Goal: Task Accomplishment & Management: Manage account settings

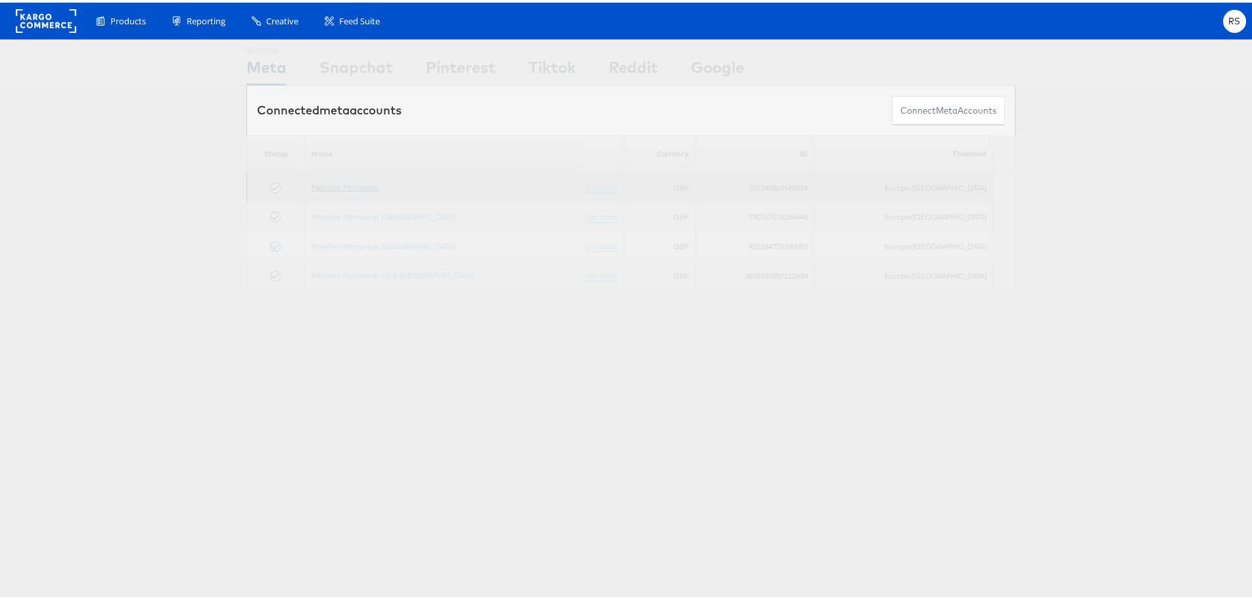
click at [370, 183] on link "Mainline Menswear" at bounding box center [345, 184] width 68 height 10
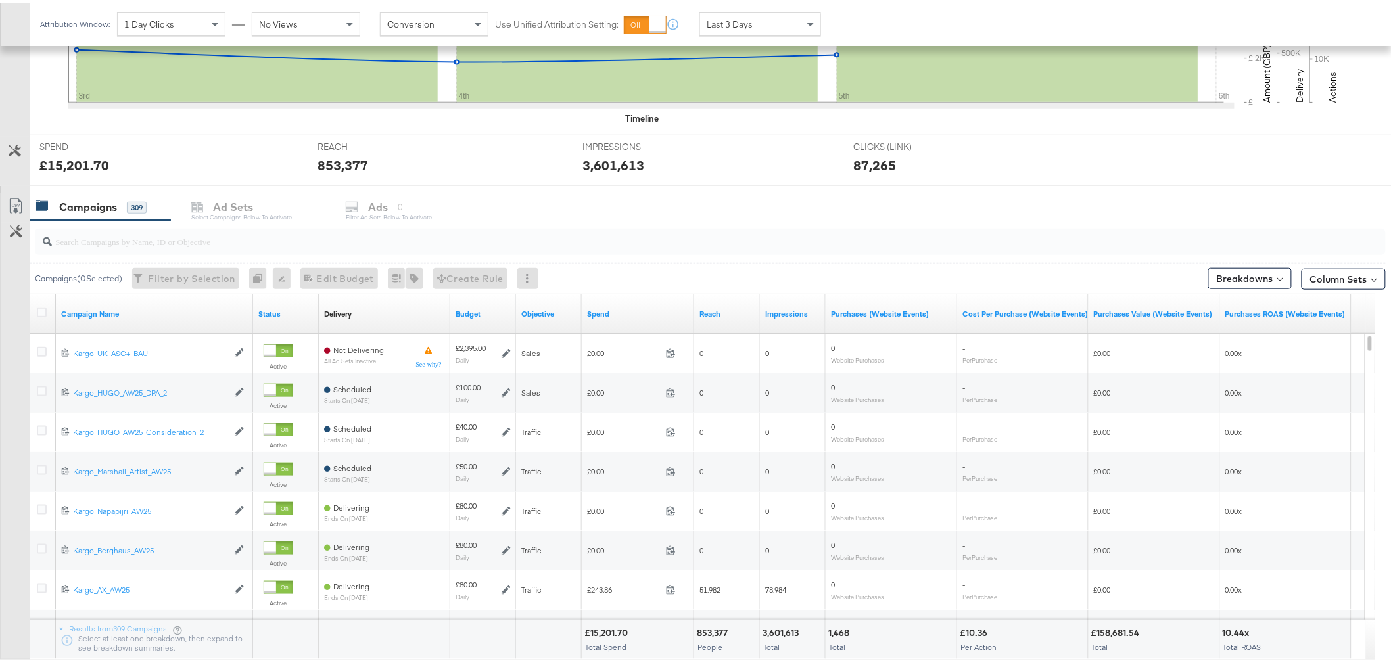
scroll to position [438, 0]
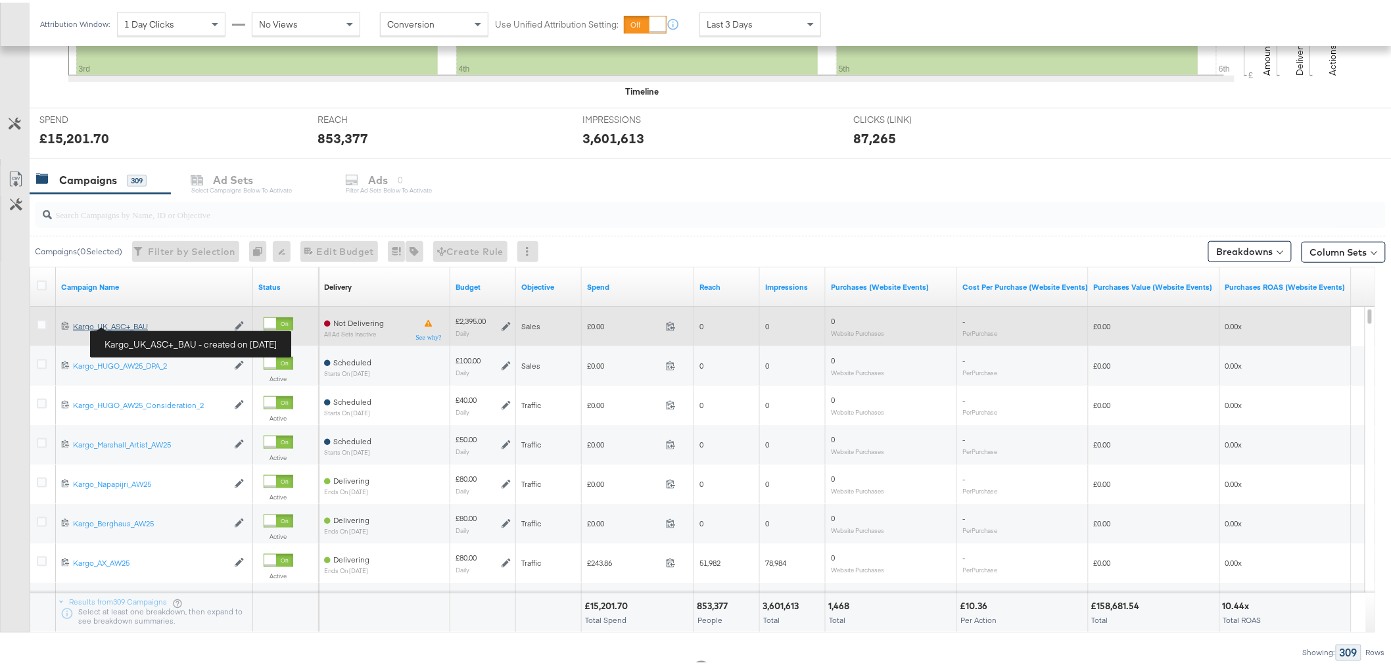
click at [133, 323] on div "Kargo_UK_ASC+_BAU Kargo_UK_ASC+_BAU" at bounding box center [150, 324] width 154 height 11
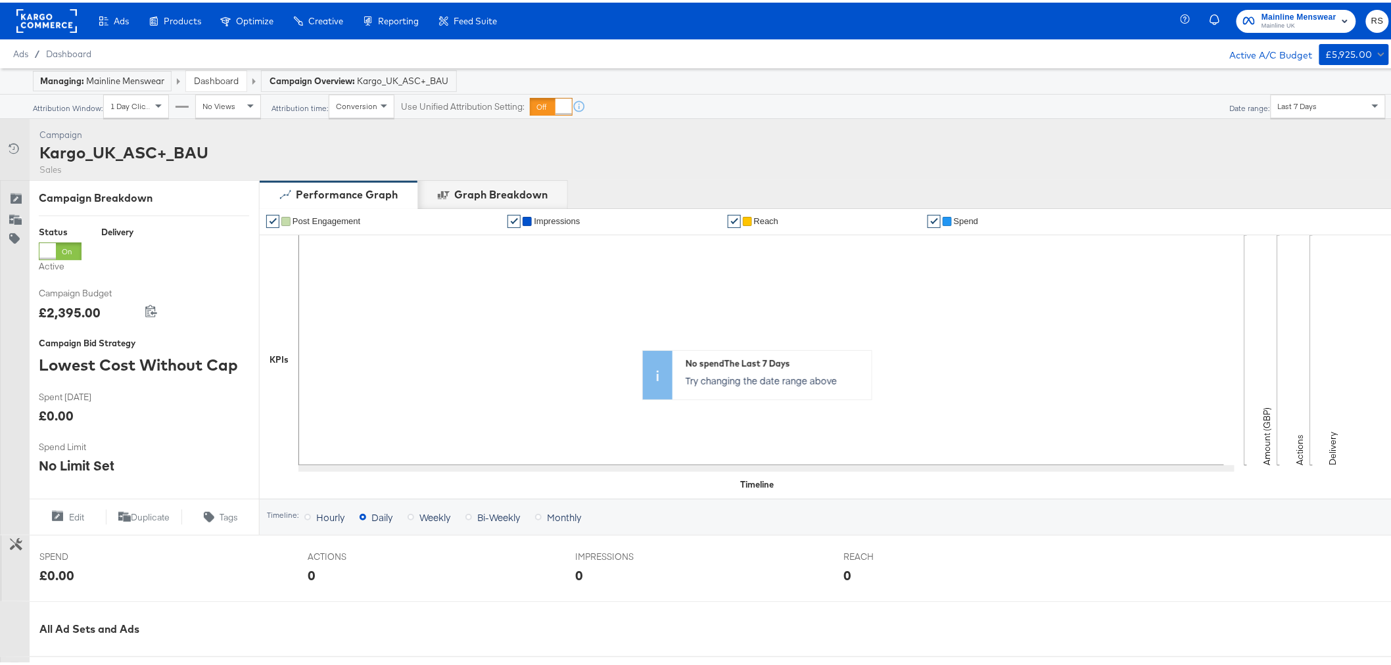
scroll to position [329, 0]
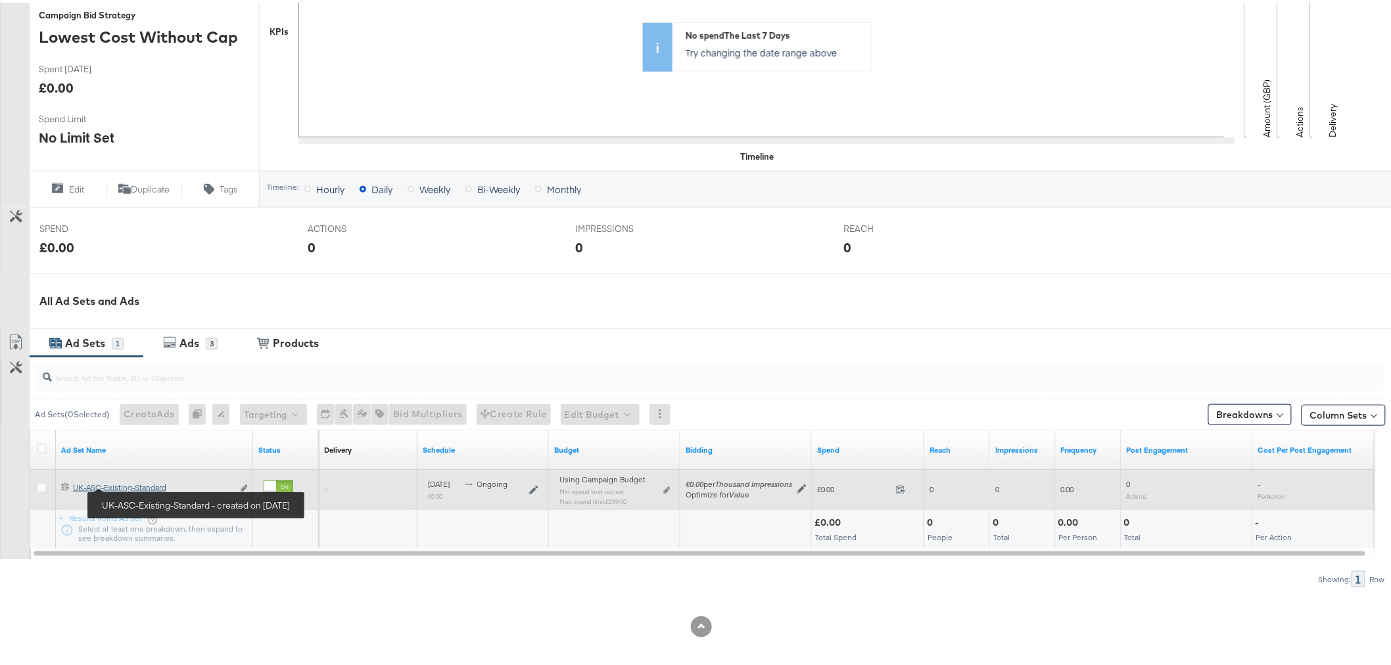
click at [137, 484] on div "UK-ASC-Existing-Standard UK-ASC-Existing-Standard" at bounding box center [153, 485] width 160 height 11
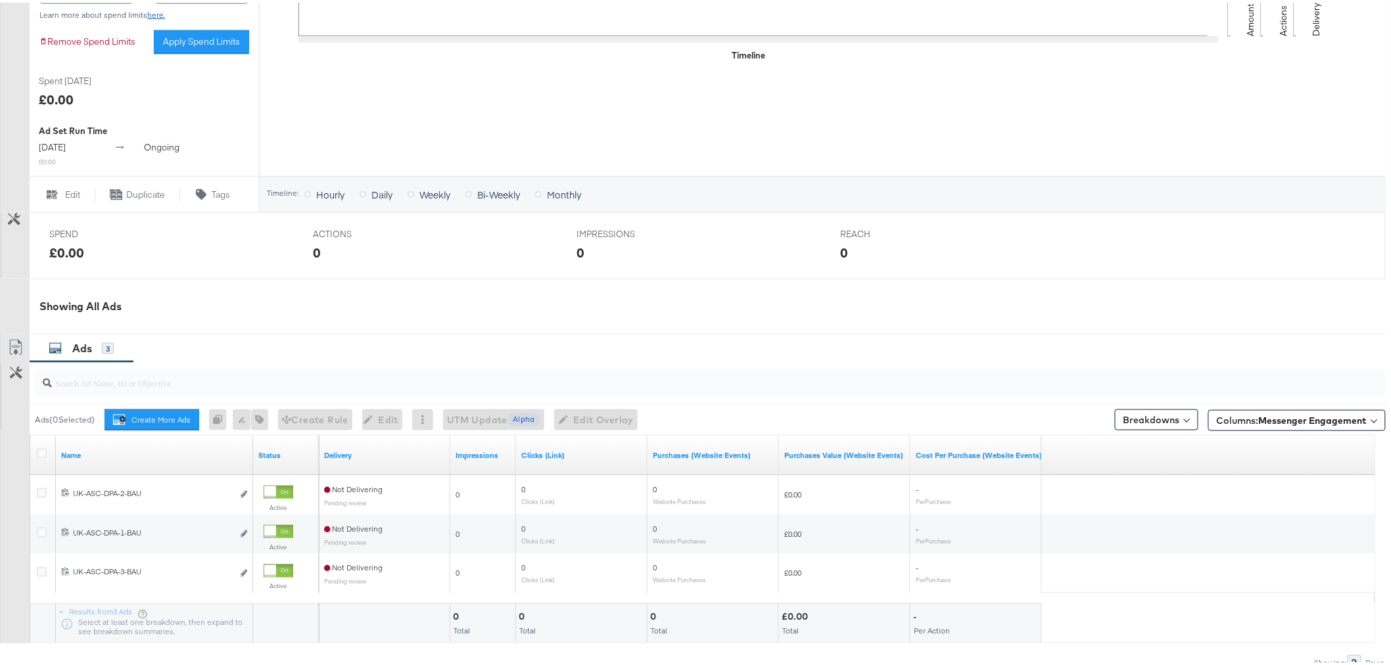
scroll to position [584, 0]
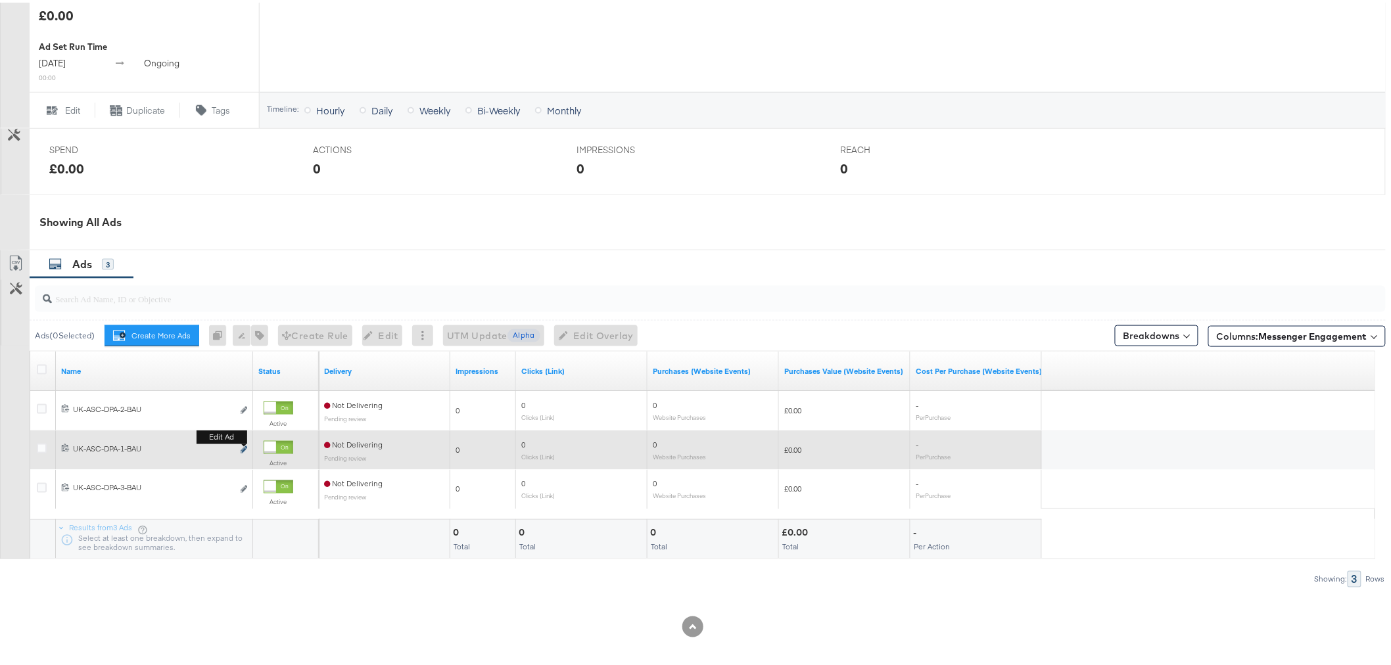
click at [243, 451] on icon "link" at bounding box center [244, 447] width 7 height 7
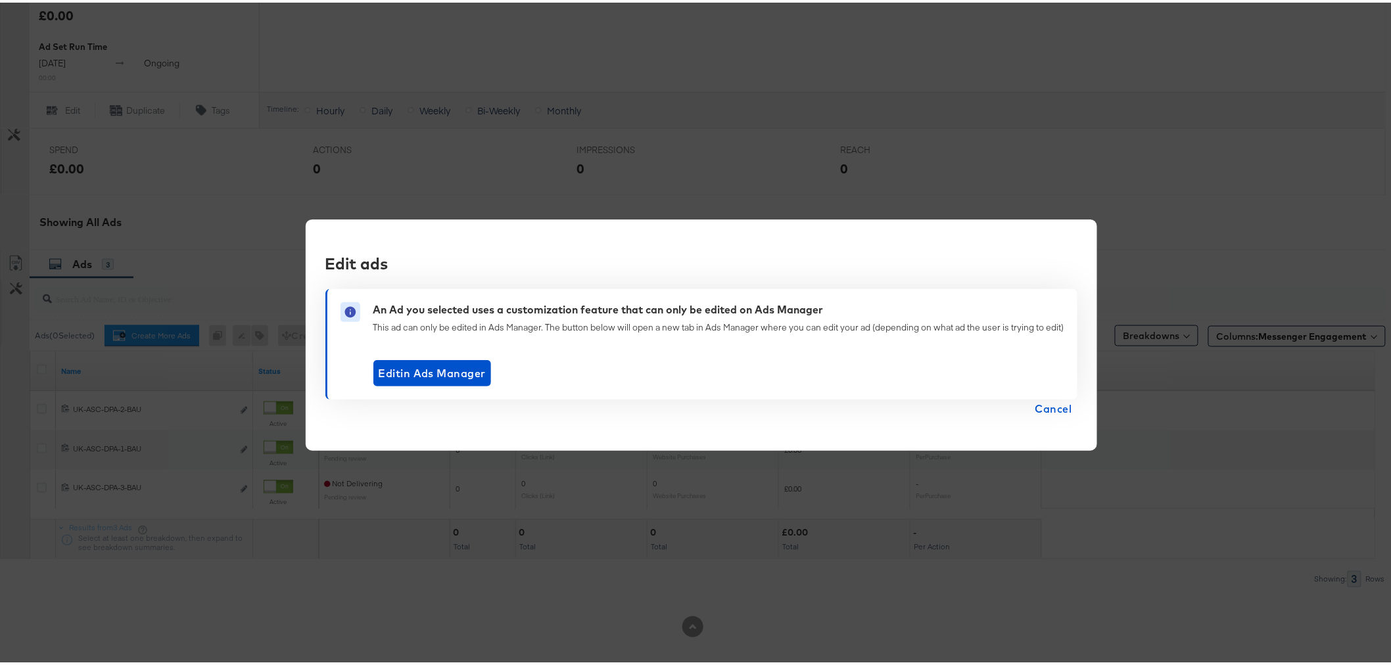
click at [1065, 405] on span "Cancel" at bounding box center [1053, 406] width 37 height 18
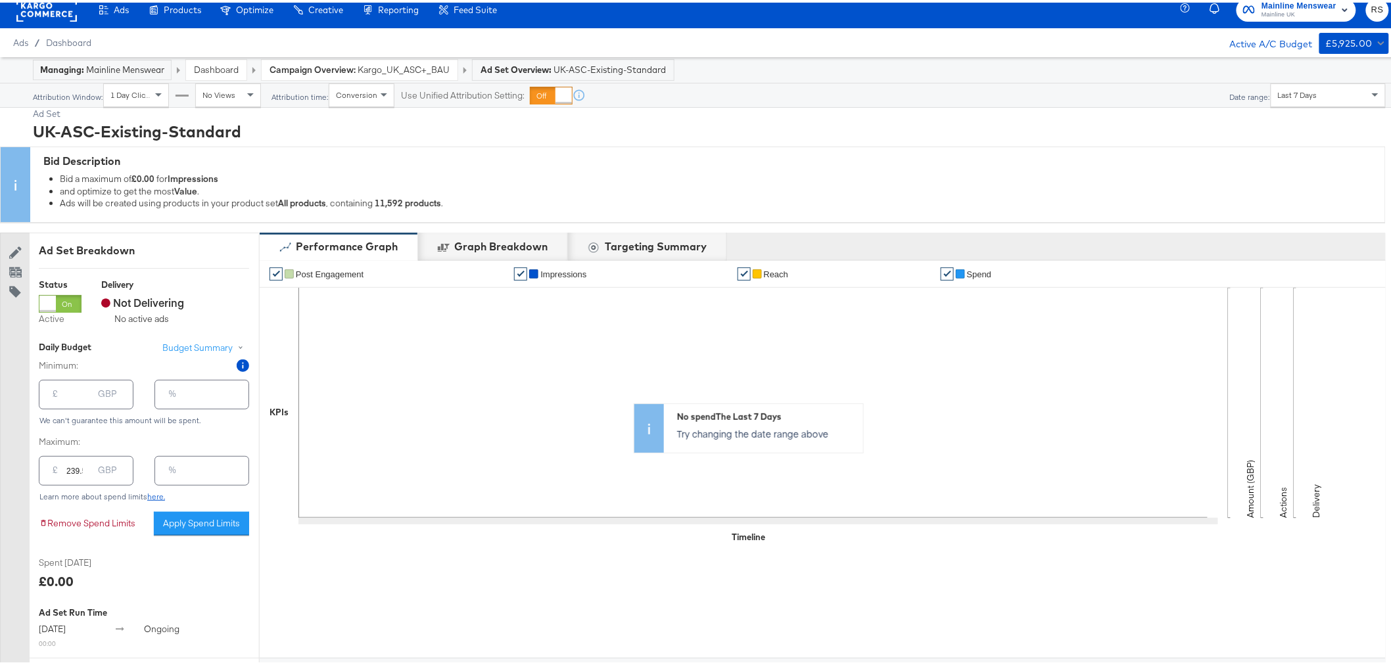
scroll to position [0, 0]
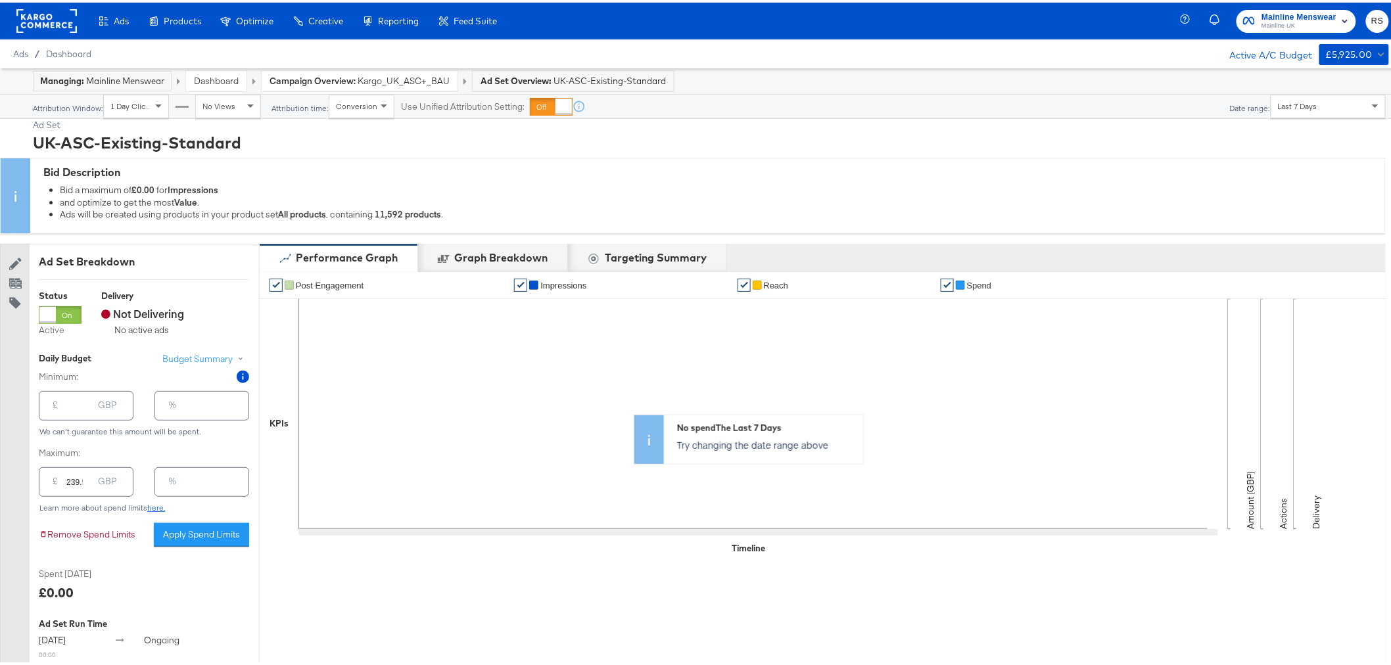
click at [237, 76] on link "Dashboard" at bounding box center [216, 78] width 45 height 12
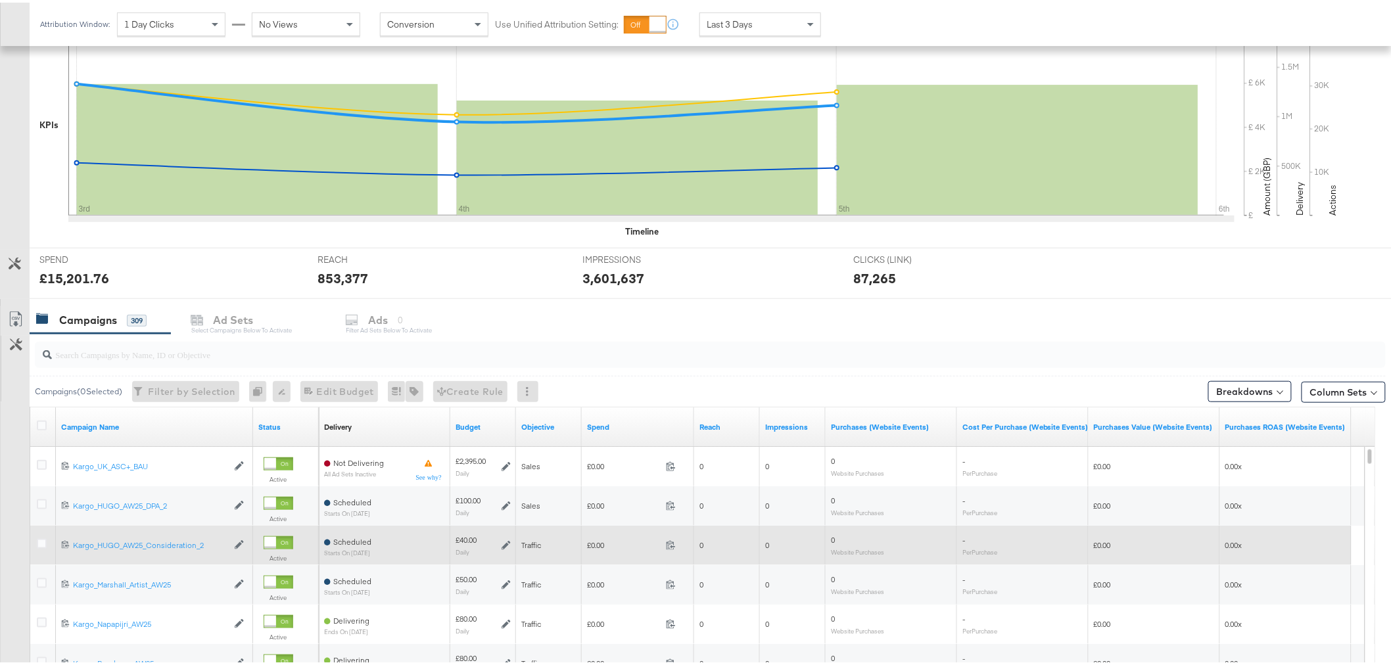
scroll to position [365, 0]
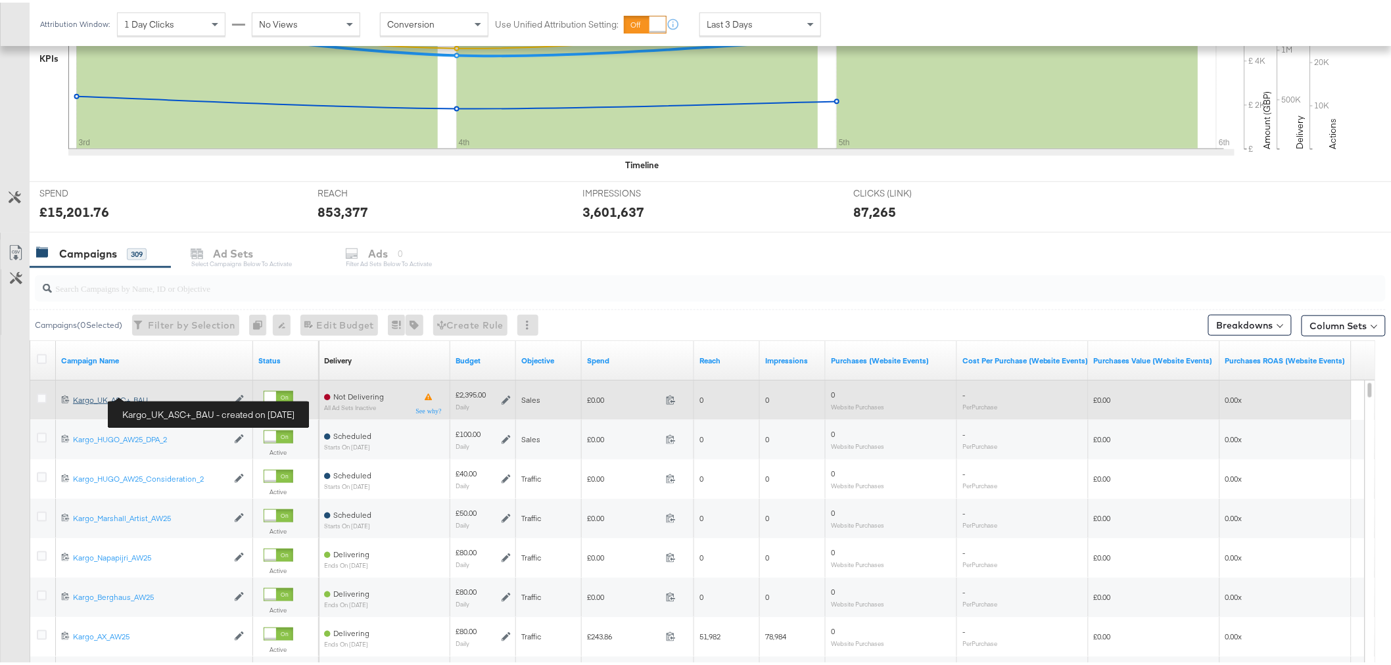
click at [106, 402] on div "Kargo_UK_ASC+_BAU Kargo_UK_ASC+_BAU" at bounding box center [150, 397] width 154 height 11
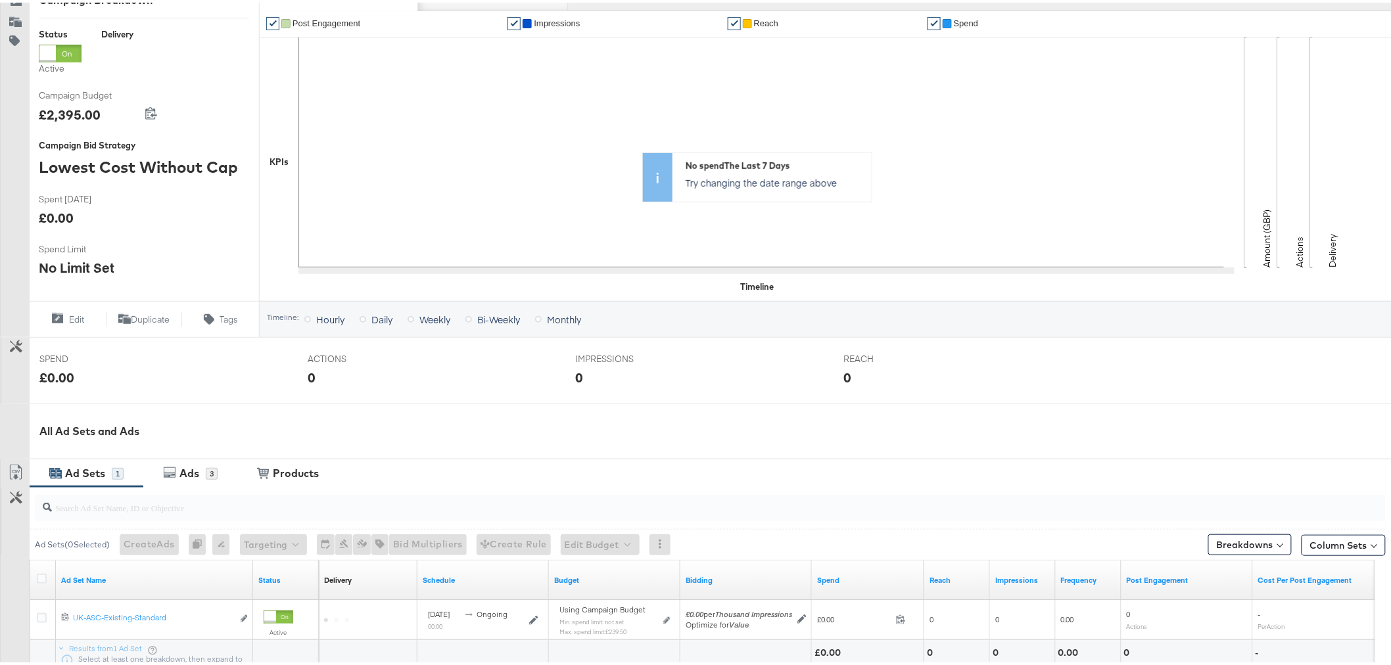
scroll to position [329, 0]
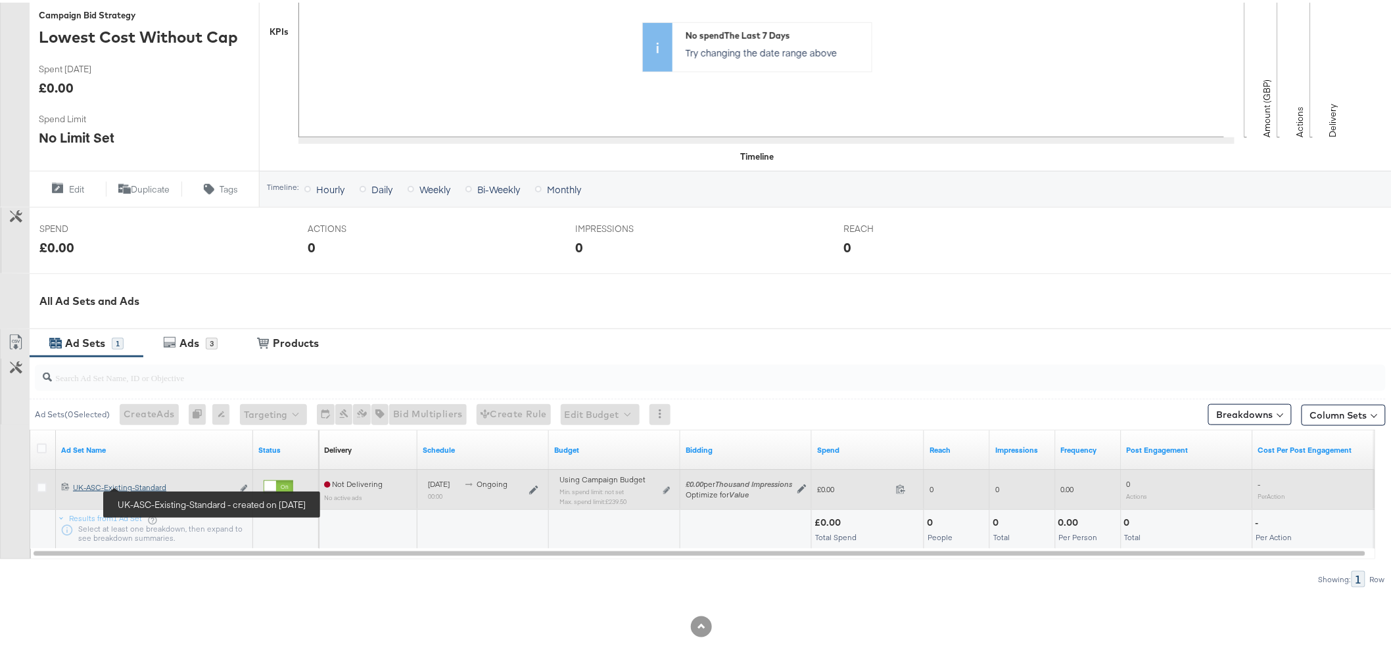
click at [127, 489] on div "UK-ASC-Existing-Standard UK-ASC-Existing-Standard" at bounding box center [153, 485] width 160 height 11
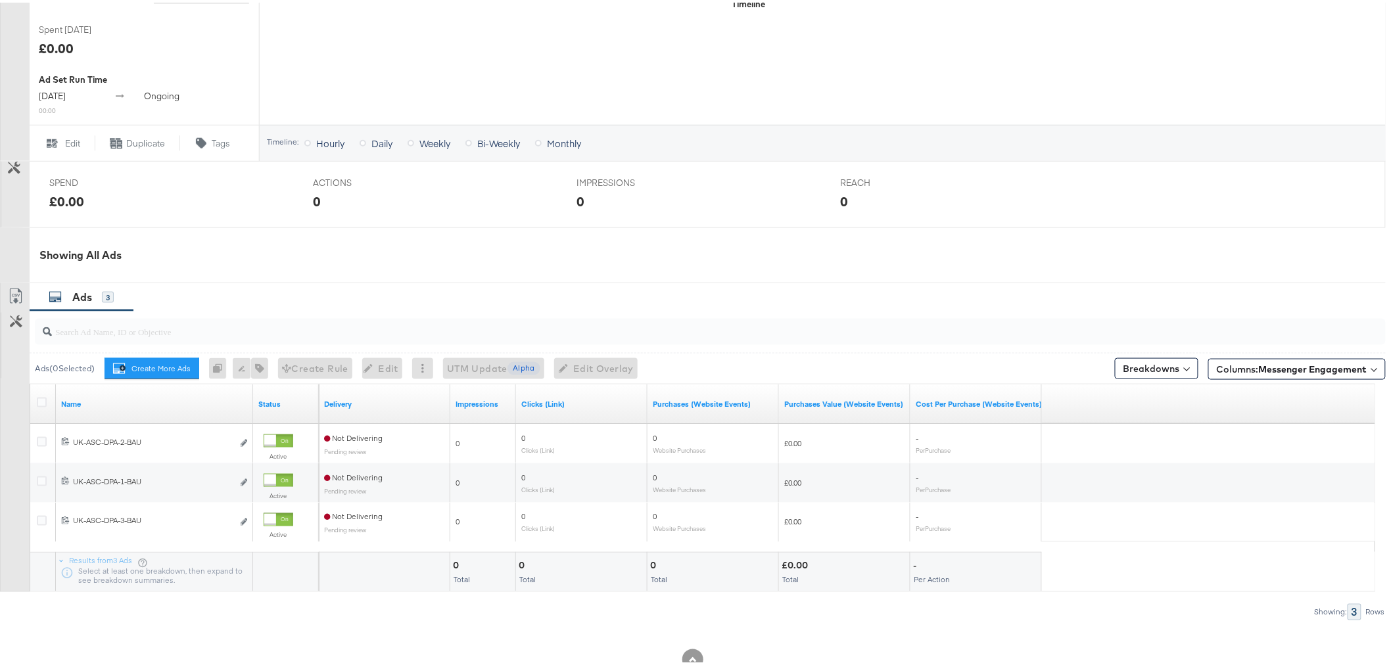
scroll to position [590, 0]
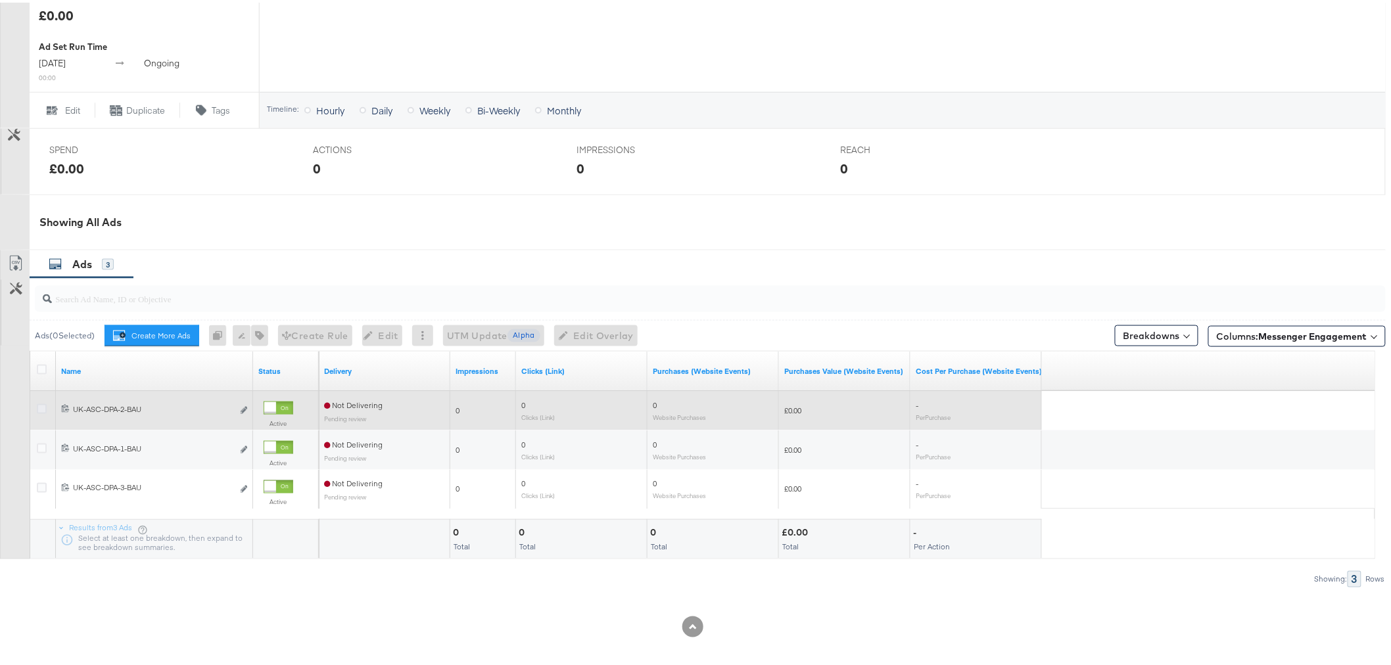
click at [44, 405] on icon at bounding box center [42, 407] width 10 height 10
click at [0, 0] on input "checkbox" at bounding box center [0, 0] width 0 height 0
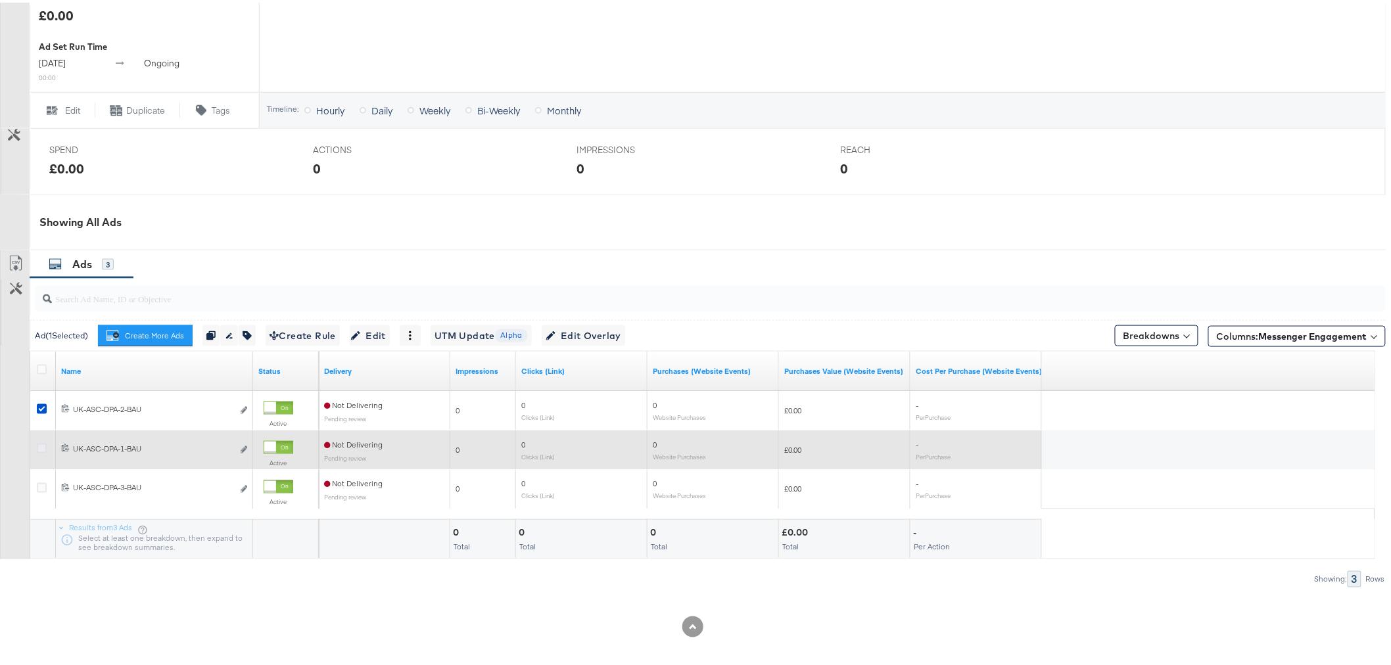
click at [38, 444] on icon at bounding box center [42, 446] width 10 height 10
click at [0, 0] on input "checkbox" at bounding box center [0, 0] width 0 height 0
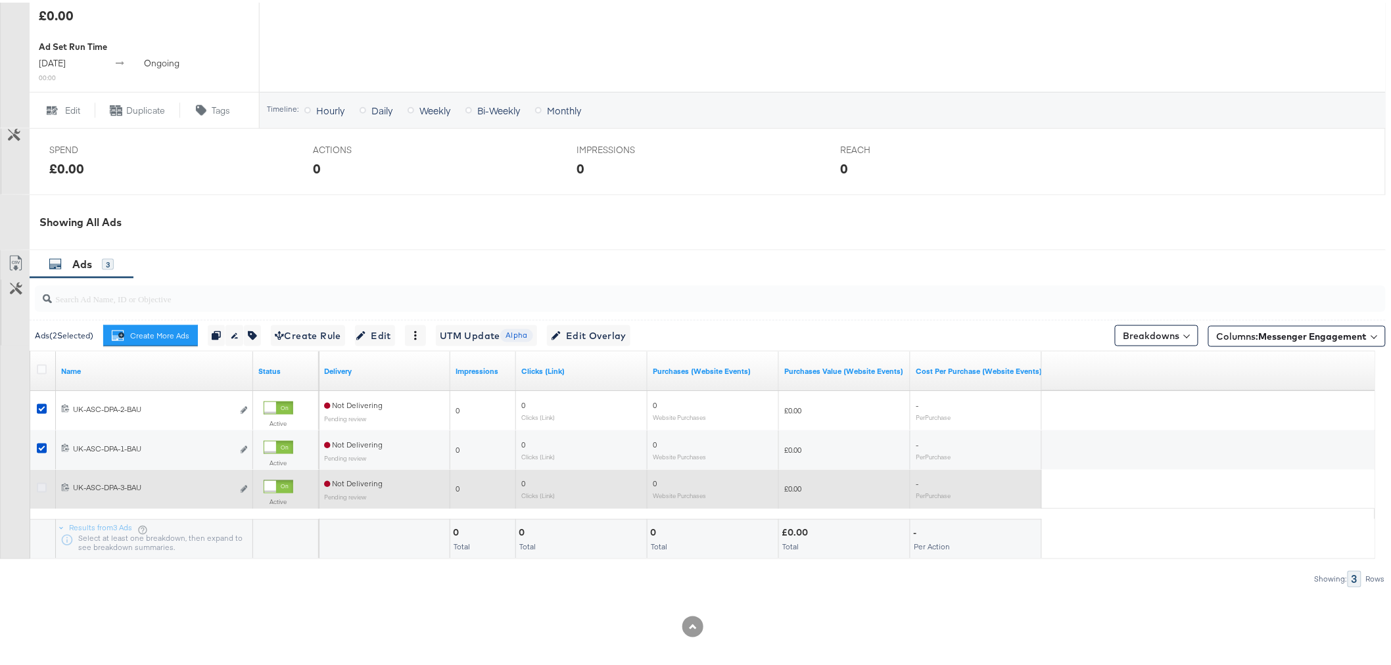
click at [42, 483] on icon at bounding box center [42, 485] width 10 height 10
click at [0, 0] on input "checkbox" at bounding box center [0, 0] width 0 height 0
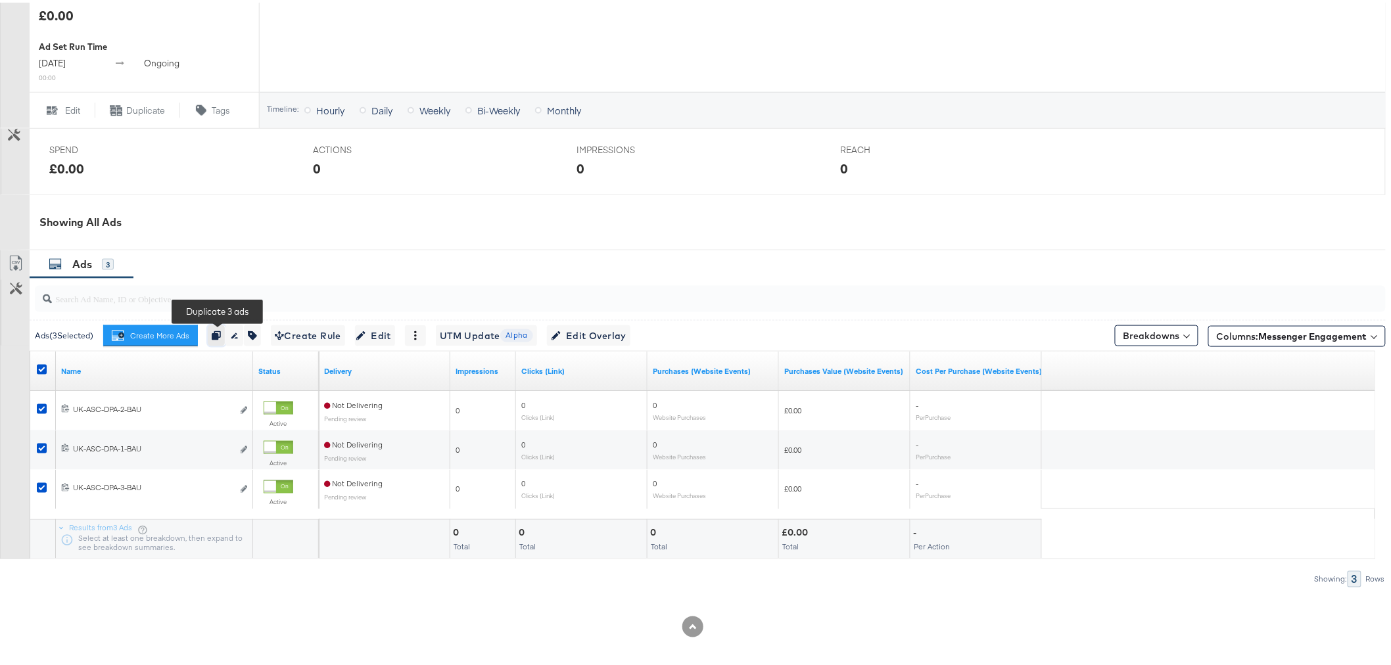
click at [214, 334] on icon "button" at bounding box center [216, 333] width 9 height 9
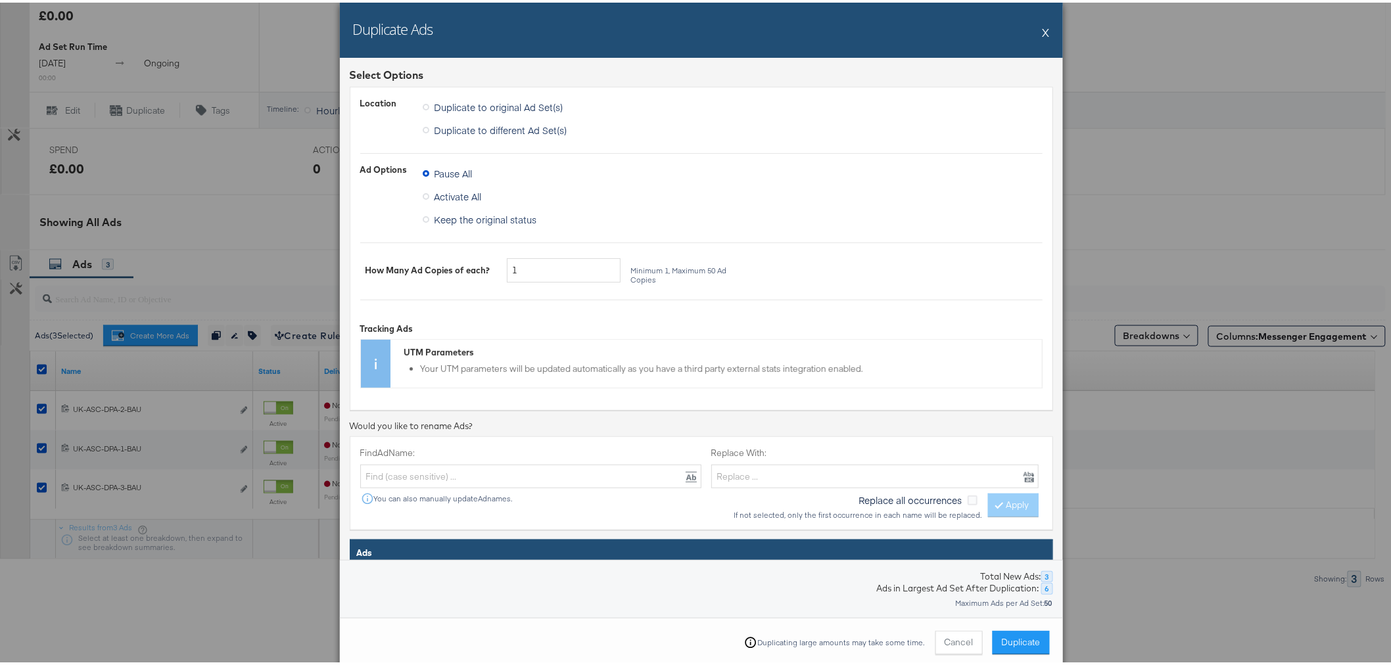
click at [423, 195] on icon at bounding box center [426, 194] width 7 height 7
click at [0, 0] on input "Activate All" at bounding box center [0, 0] width 0 height 0
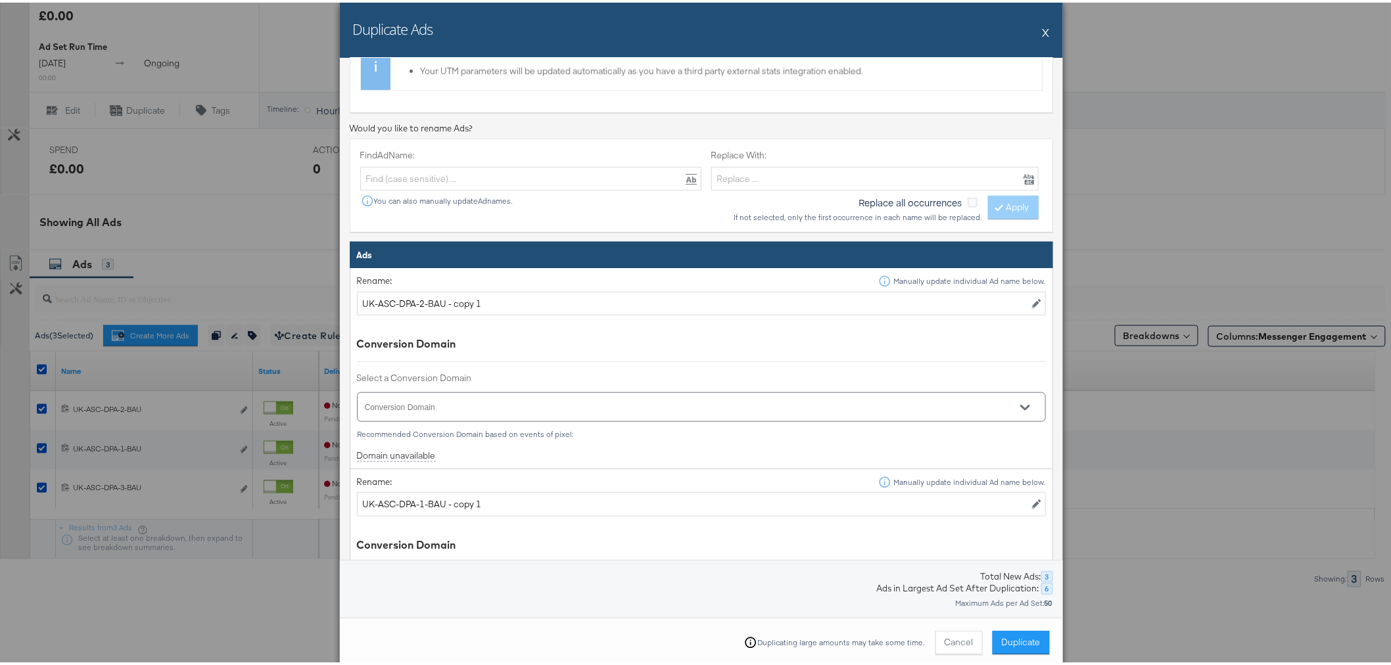
scroll to position [292, 0]
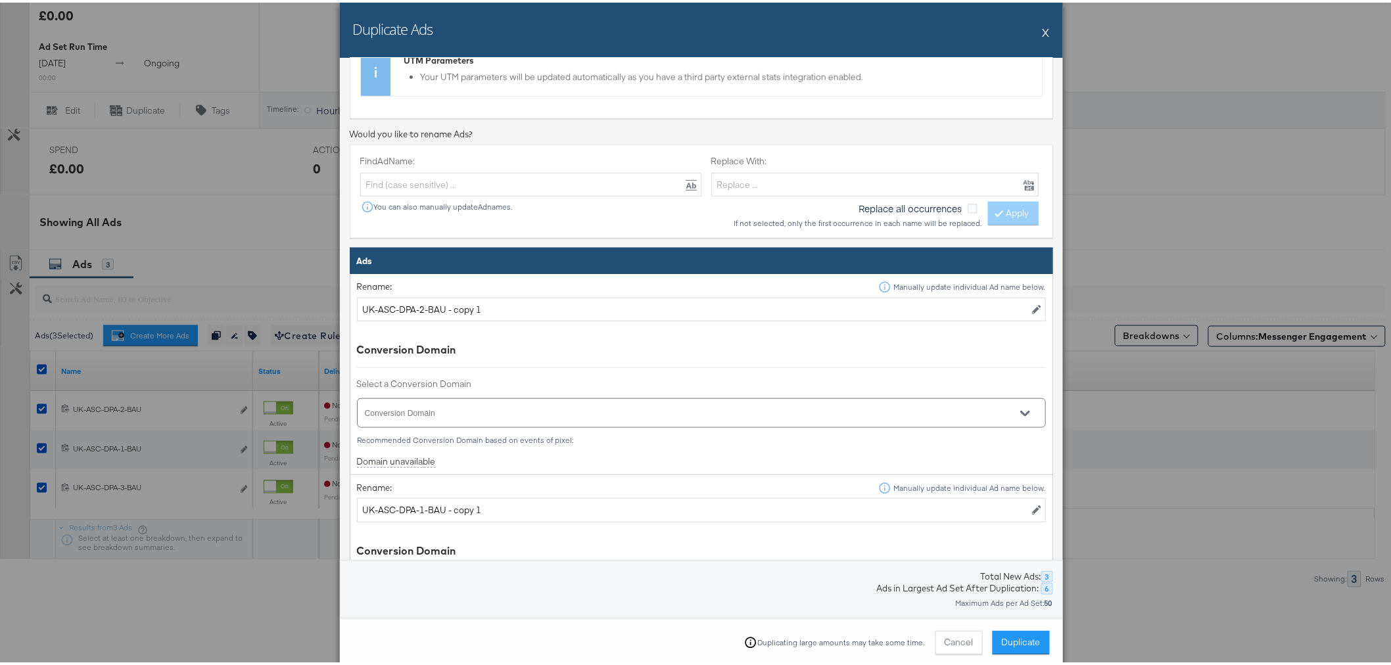
click at [1042, 32] on button "X" at bounding box center [1045, 29] width 7 height 26
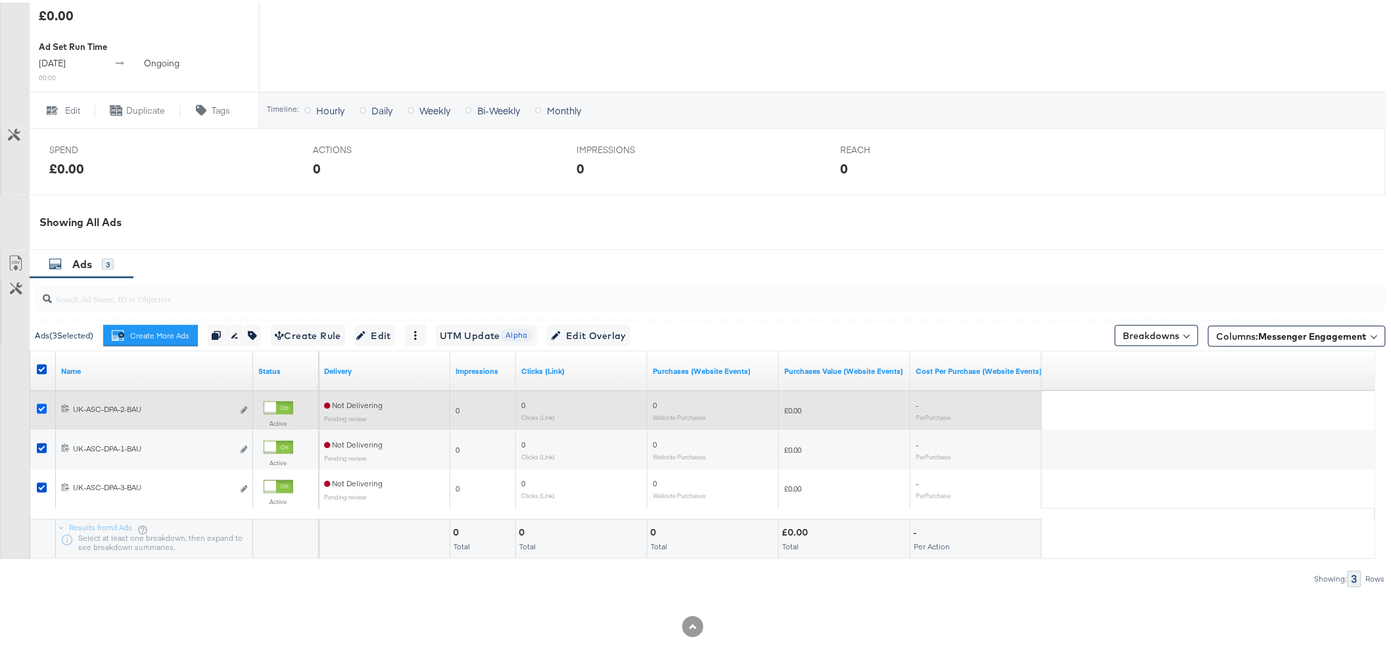
click at [39, 406] on icon at bounding box center [42, 407] width 10 height 10
click at [0, 0] on input "checkbox" at bounding box center [0, 0] width 0 height 0
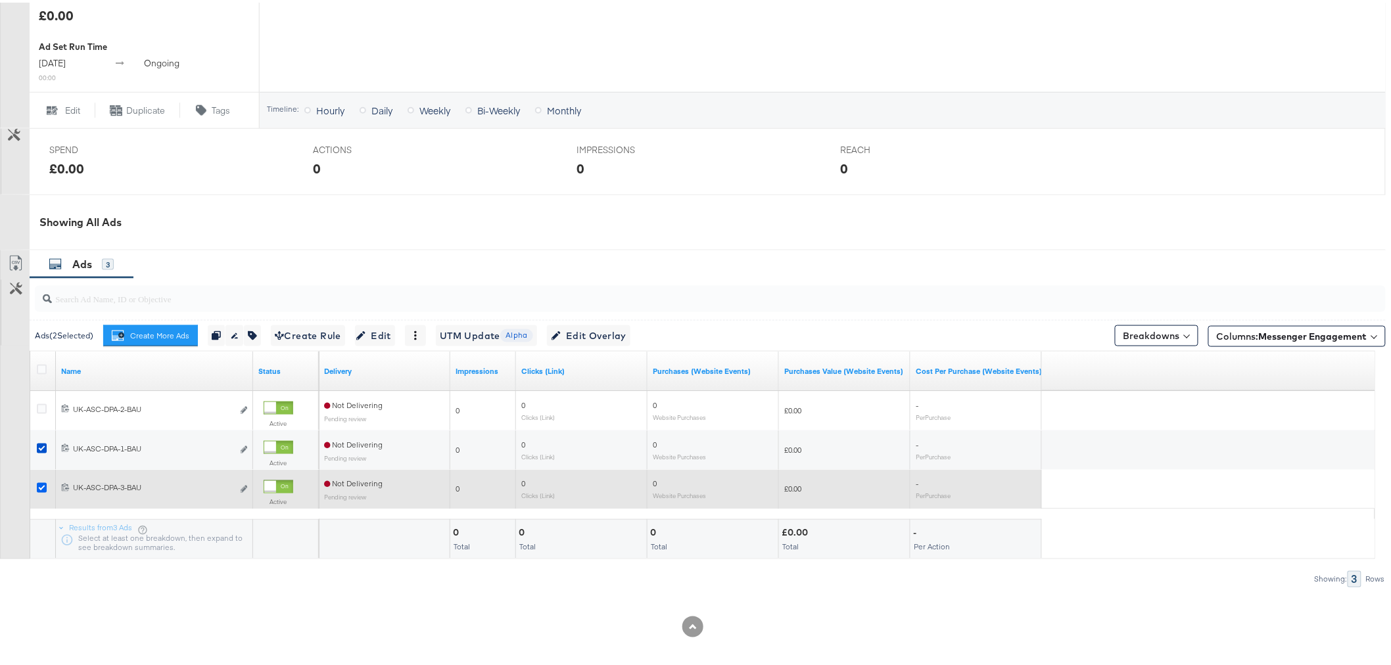
click at [40, 487] on icon at bounding box center [42, 485] width 10 height 10
click at [0, 0] on input "checkbox" at bounding box center [0, 0] width 0 height 0
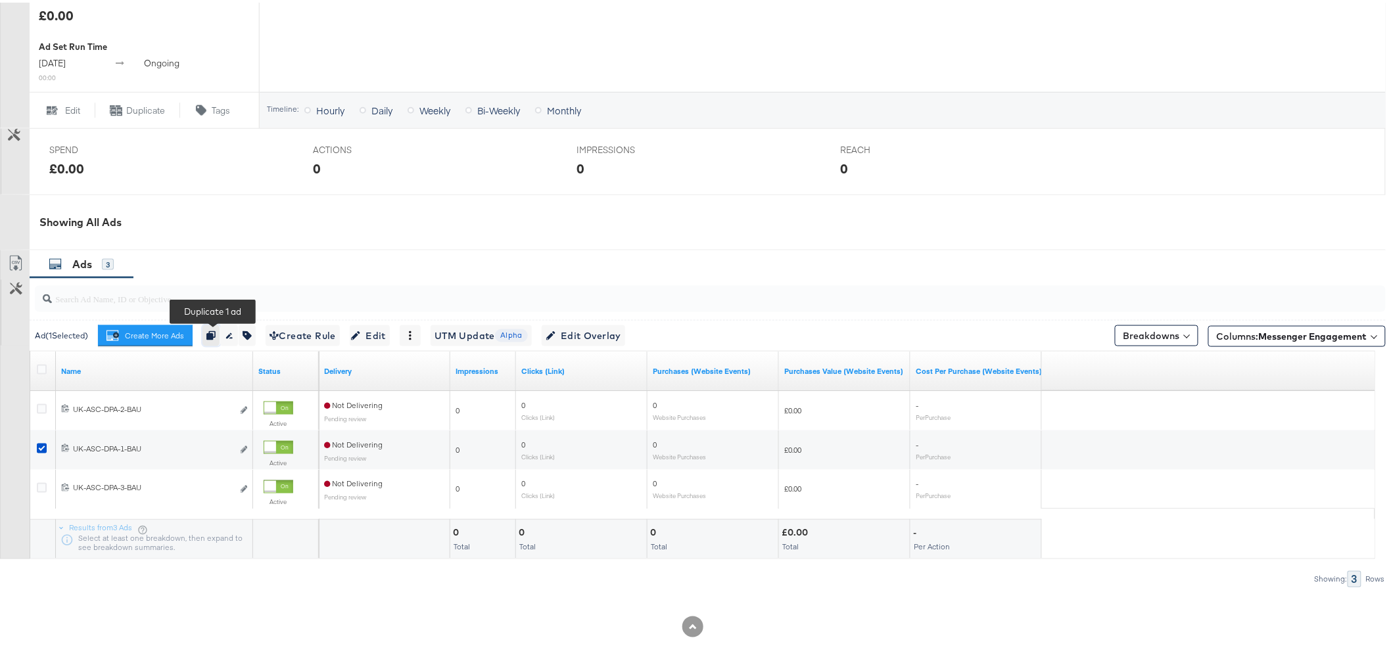
click at [214, 329] on icon "button" at bounding box center [210, 333] width 9 height 9
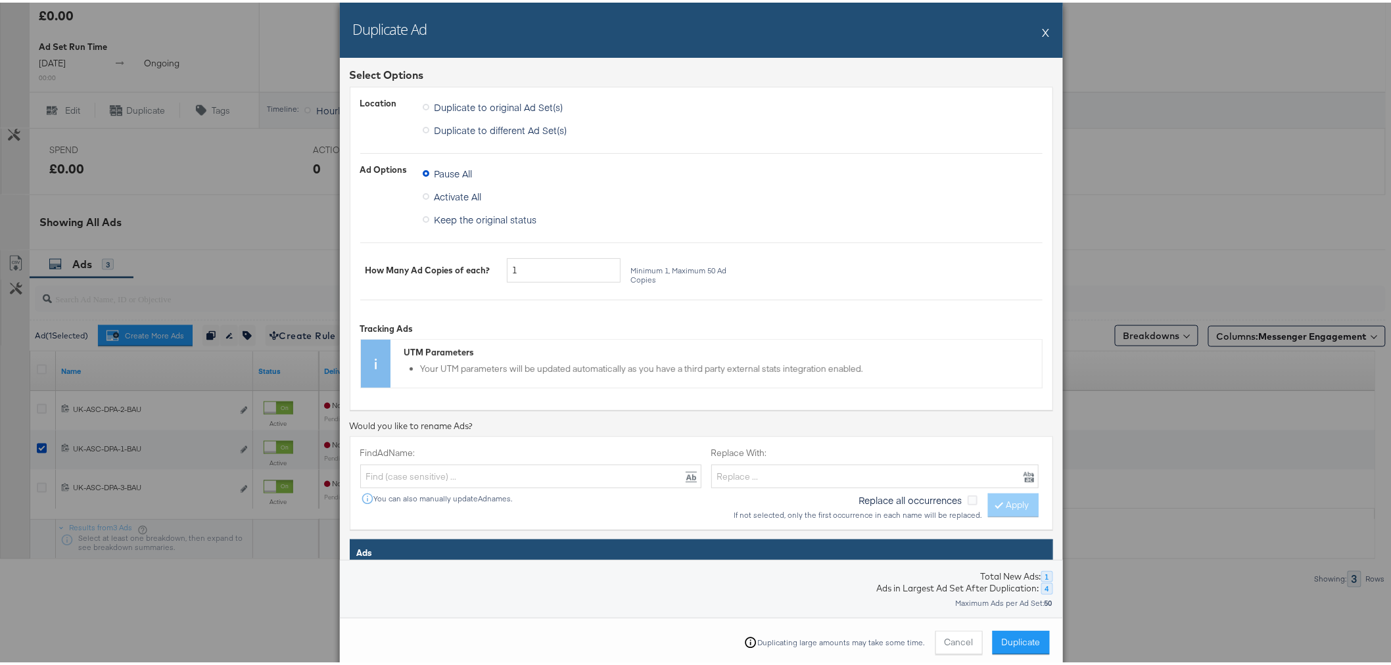
click at [434, 191] on span "Activate All" at bounding box center [457, 193] width 47 height 13
click at [0, 0] on input "Activate All" at bounding box center [0, 0] width 0 height 0
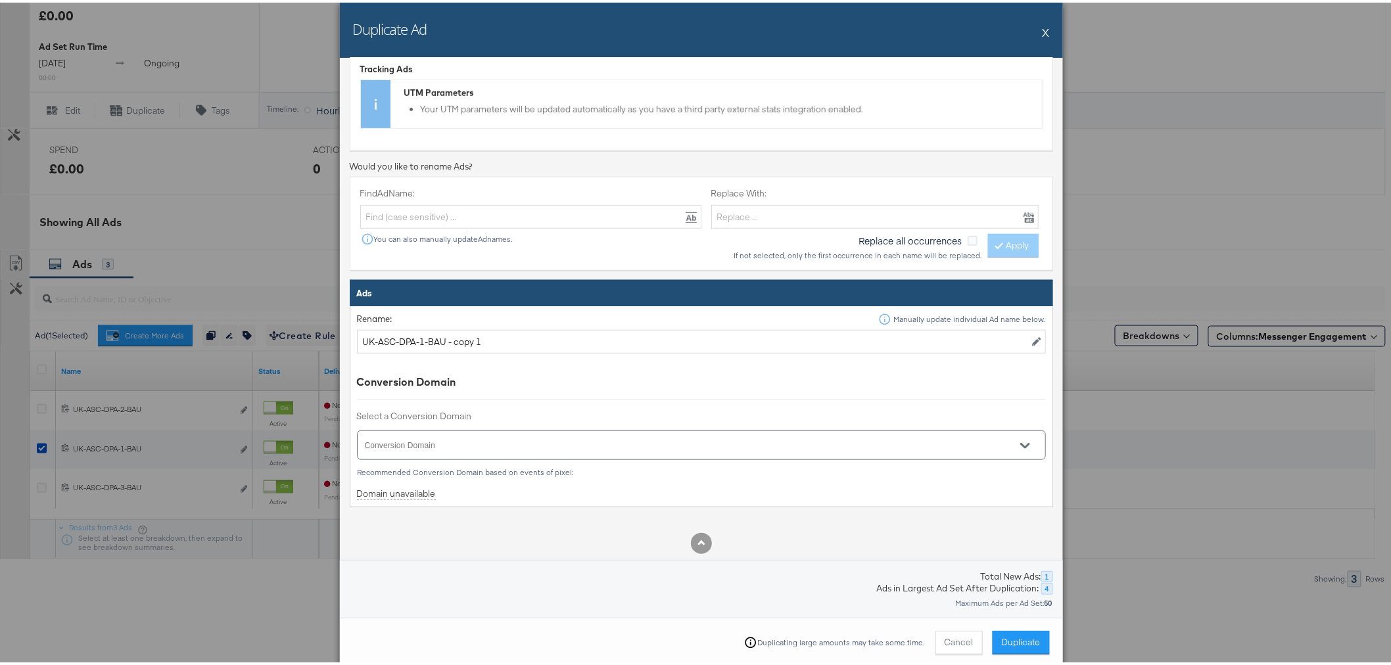
scroll to position [337, 0]
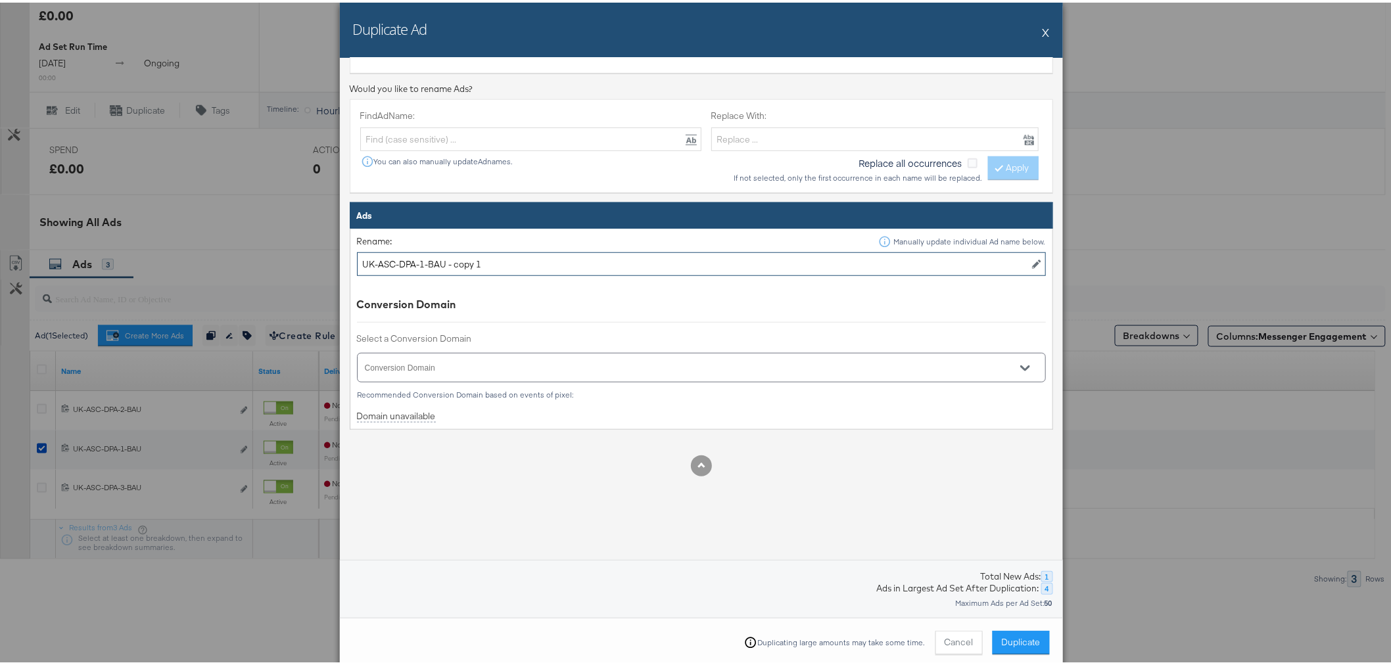
drag, startPoint x: 484, startPoint y: 258, endPoint x: 439, endPoint y: 265, distance: 45.2
click at [439, 265] on input "UK-ASC-DPA-1-BAU - copy 1" at bounding box center [701, 262] width 689 height 24
type input "UK-ASC-DPA-1-BAU"
click at [495, 371] on input "Conversion Domain" at bounding box center [682, 370] width 639 height 15
click at [489, 405] on li "[DOMAIN_NAME]" at bounding box center [690, 412] width 676 height 21
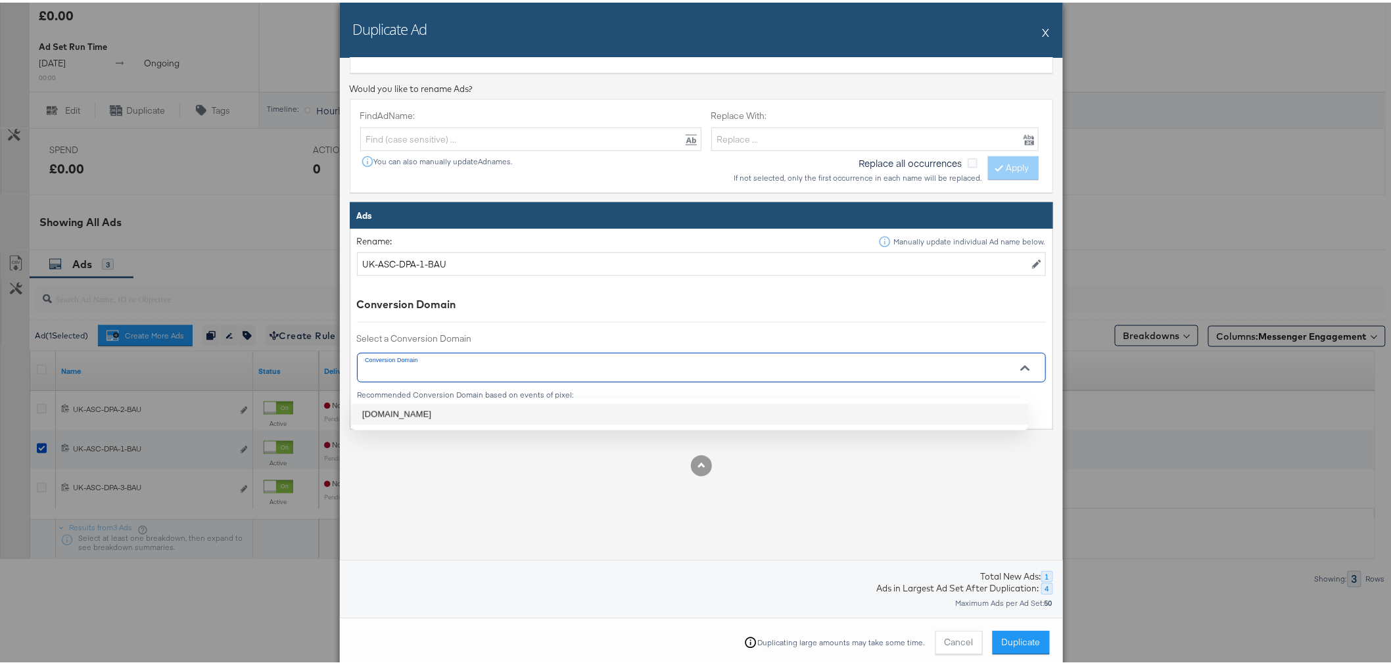
type input "[DOMAIN_NAME]"
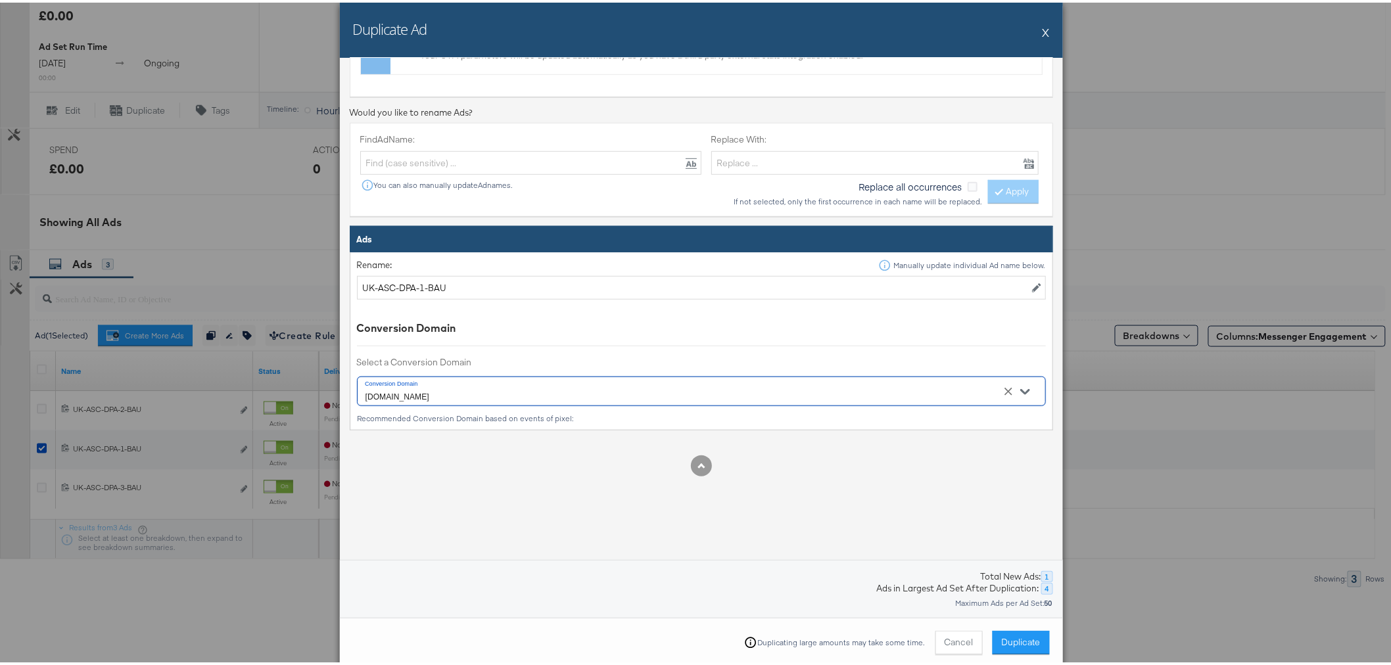
scroll to position [313, 0]
click at [1012, 633] on span "Duplicate" at bounding box center [1020, 639] width 39 height 12
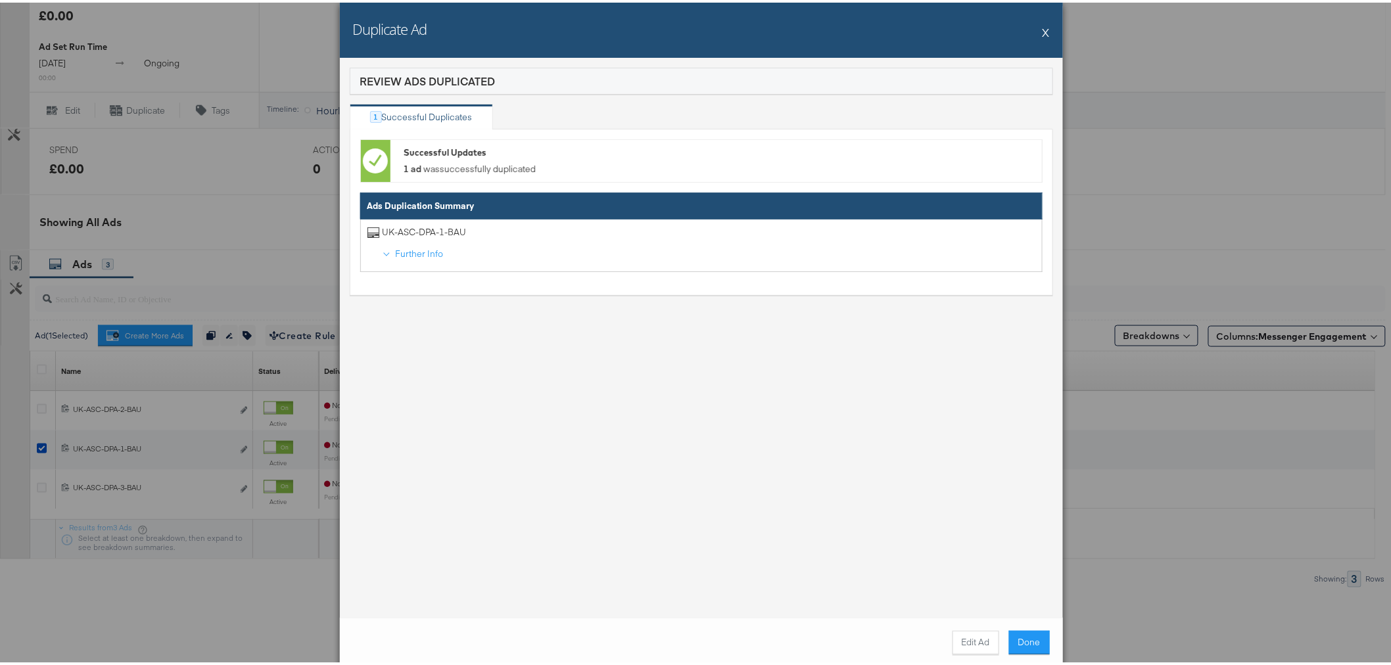
scroll to position [551, 0]
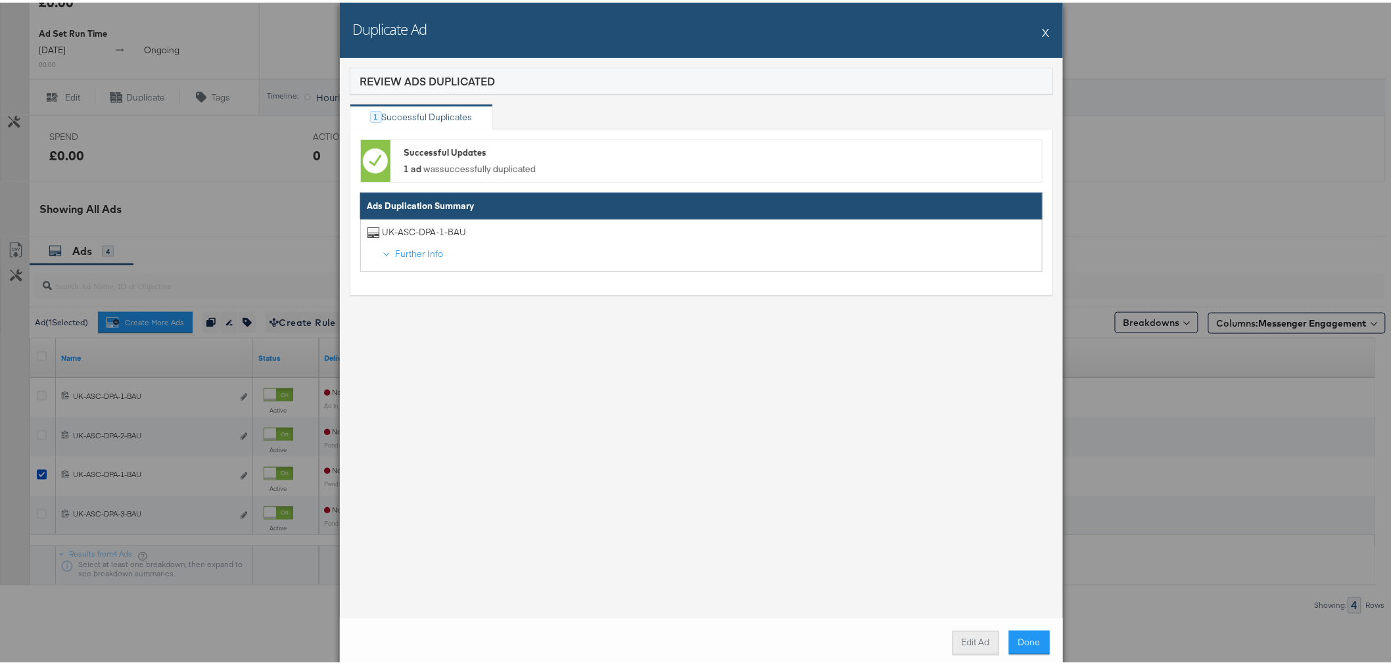
click at [975, 643] on button "Edit Ad" at bounding box center [975, 640] width 47 height 24
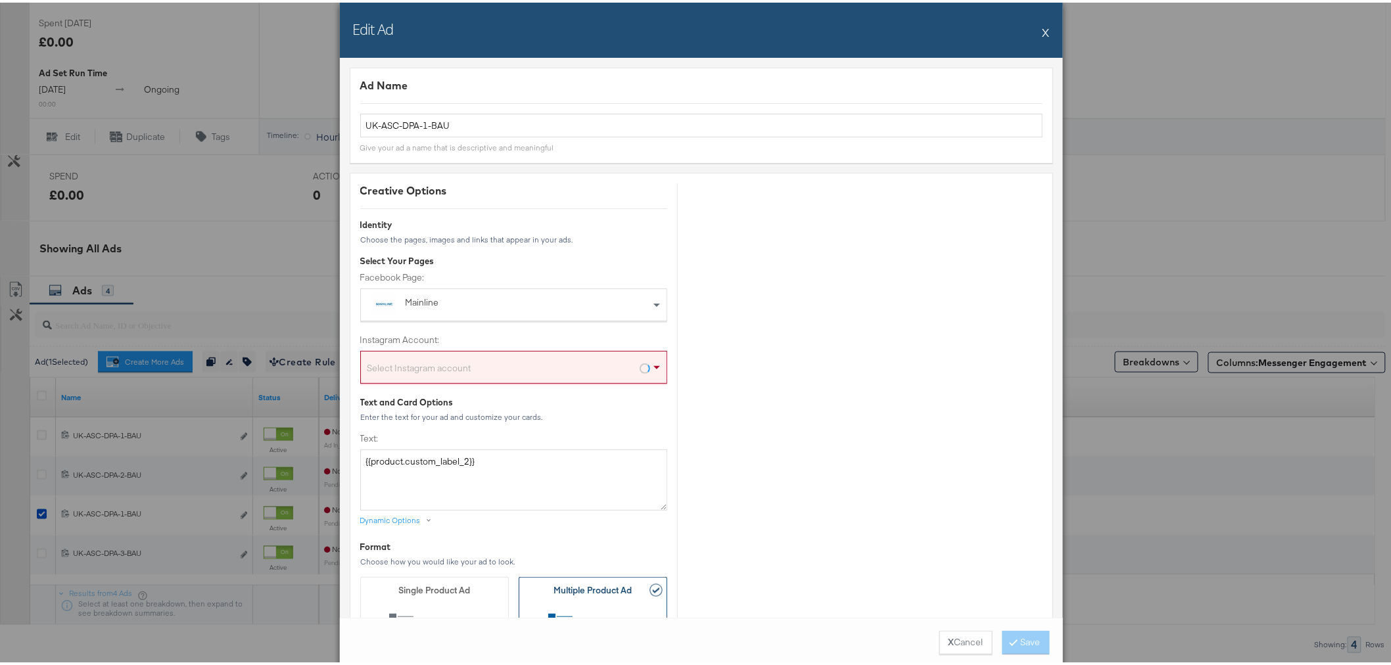
scroll to position [590, 0]
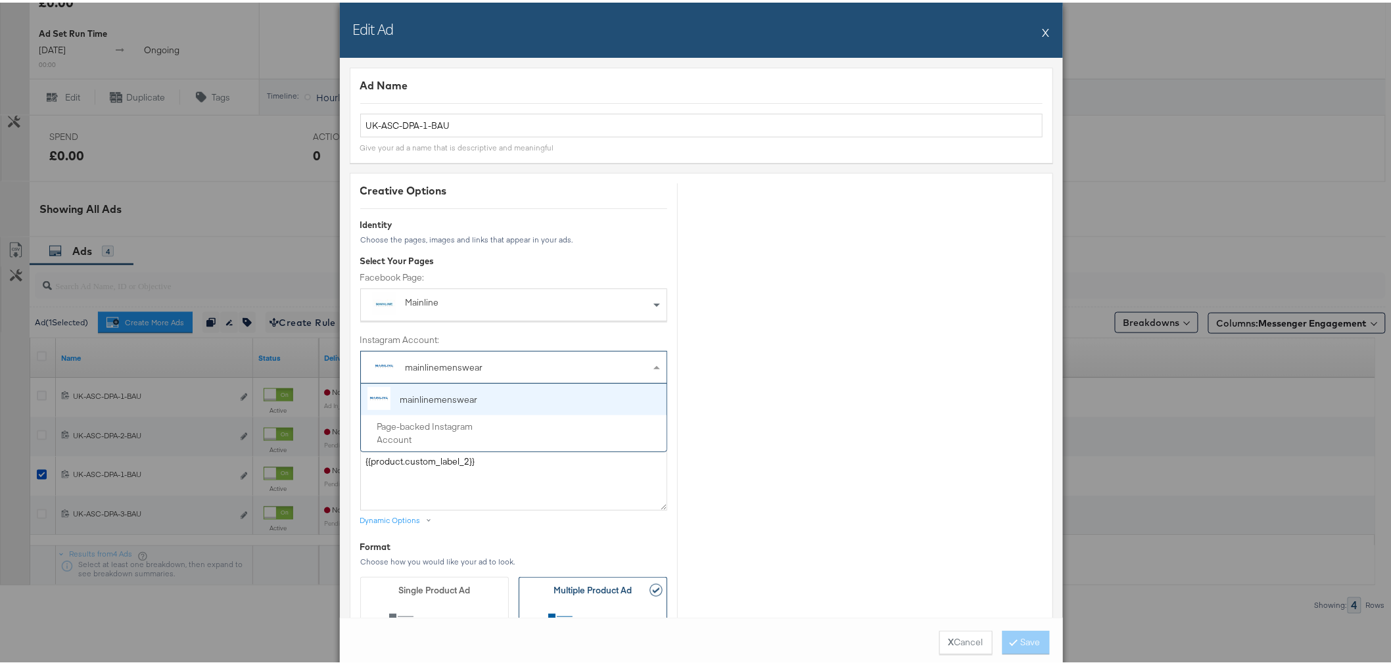
click at [475, 371] on span "mainlinemenswear" at bounding box center [437, 363] width 141 height 22
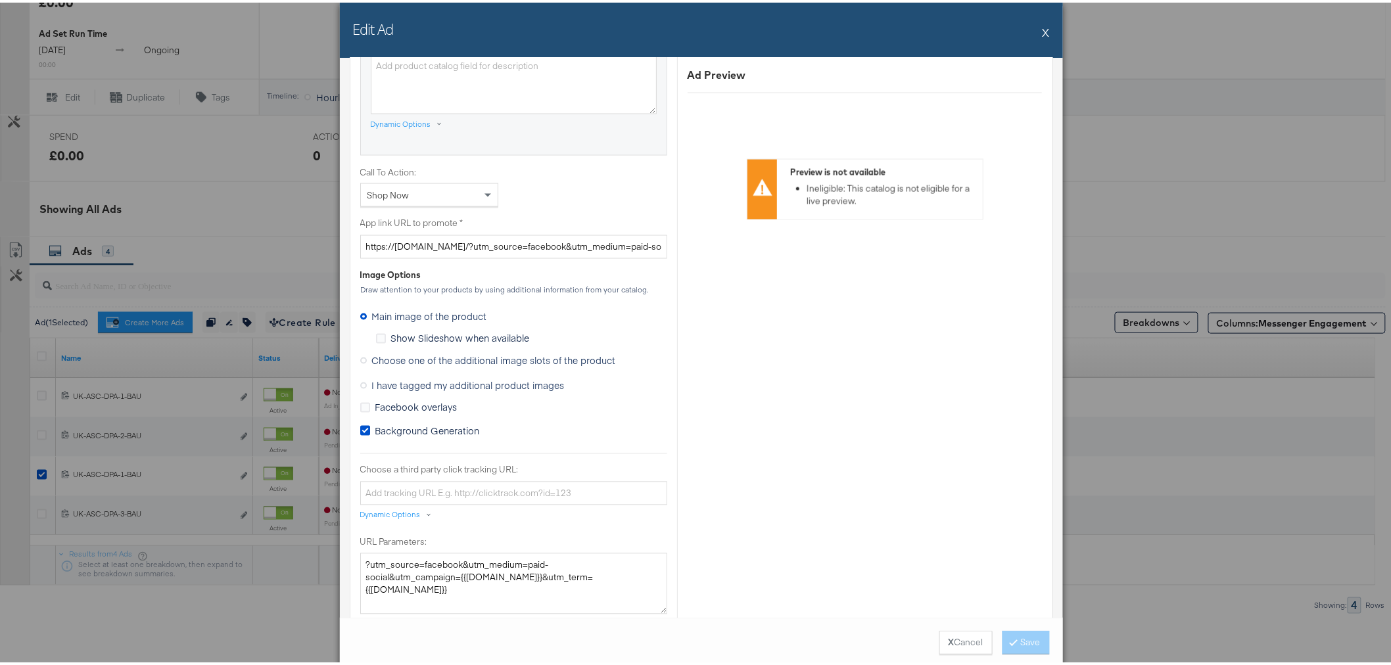
scroll to position [949, 0]
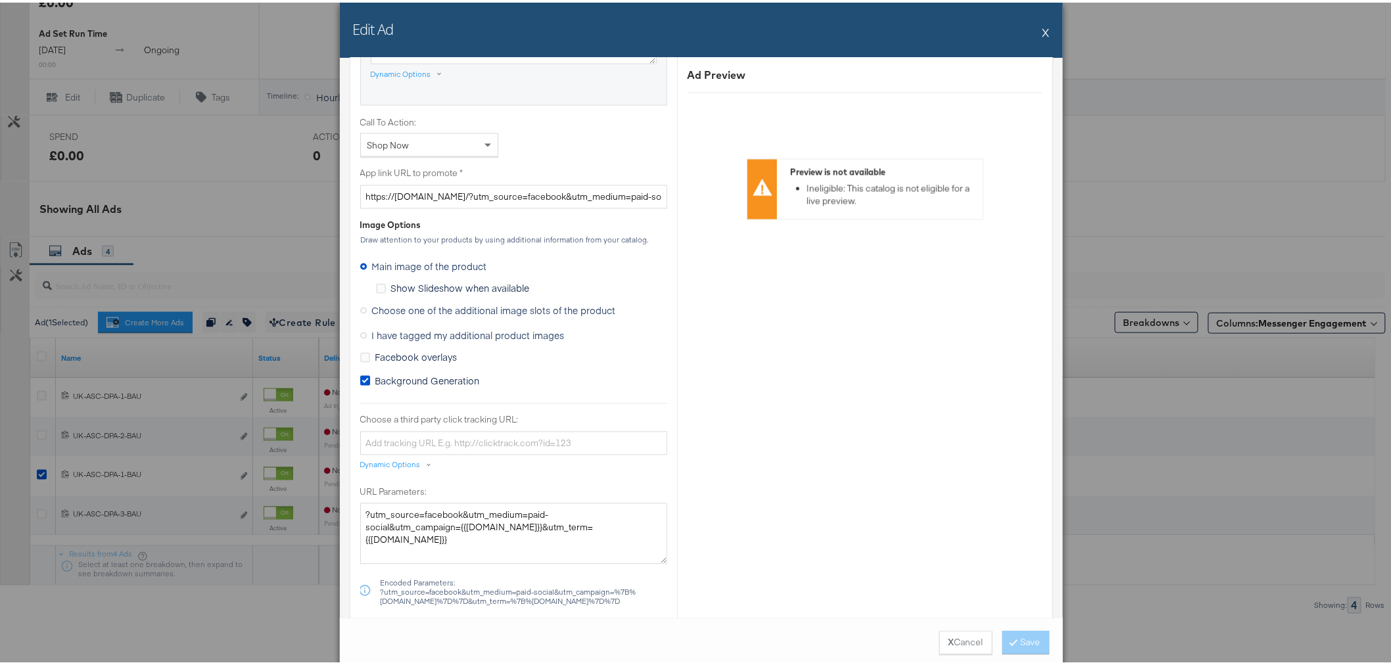
click at [360, 333] on icon at bounding box center [363, 333] width 7 height 7
click at [0, 0] on input "I have tagged my additional product images" at bounding box center [0, 0] width 0 height 0
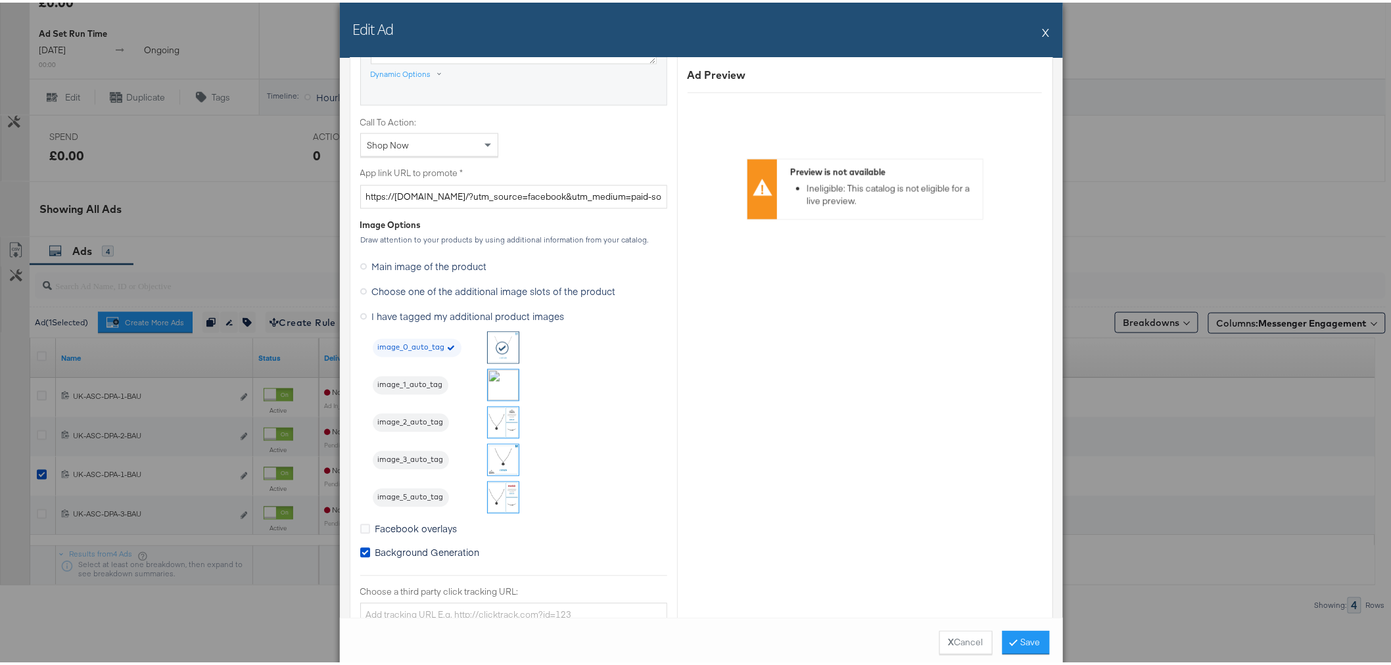
click at [494, 384] on img at bounding box center [503, 382] width 31 height 31
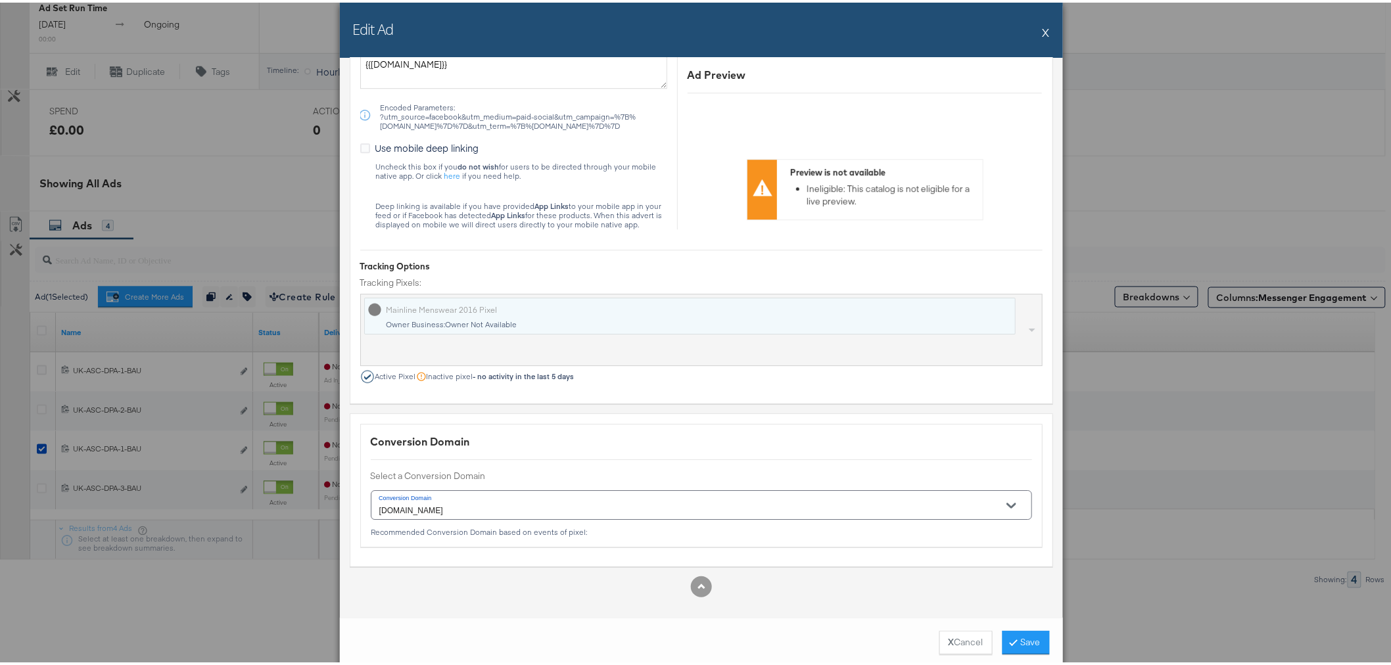
scroll to position [630, 0]
click at [1028, 642] on button "Save" at bounding box center [1025, 640] width 47 height 24
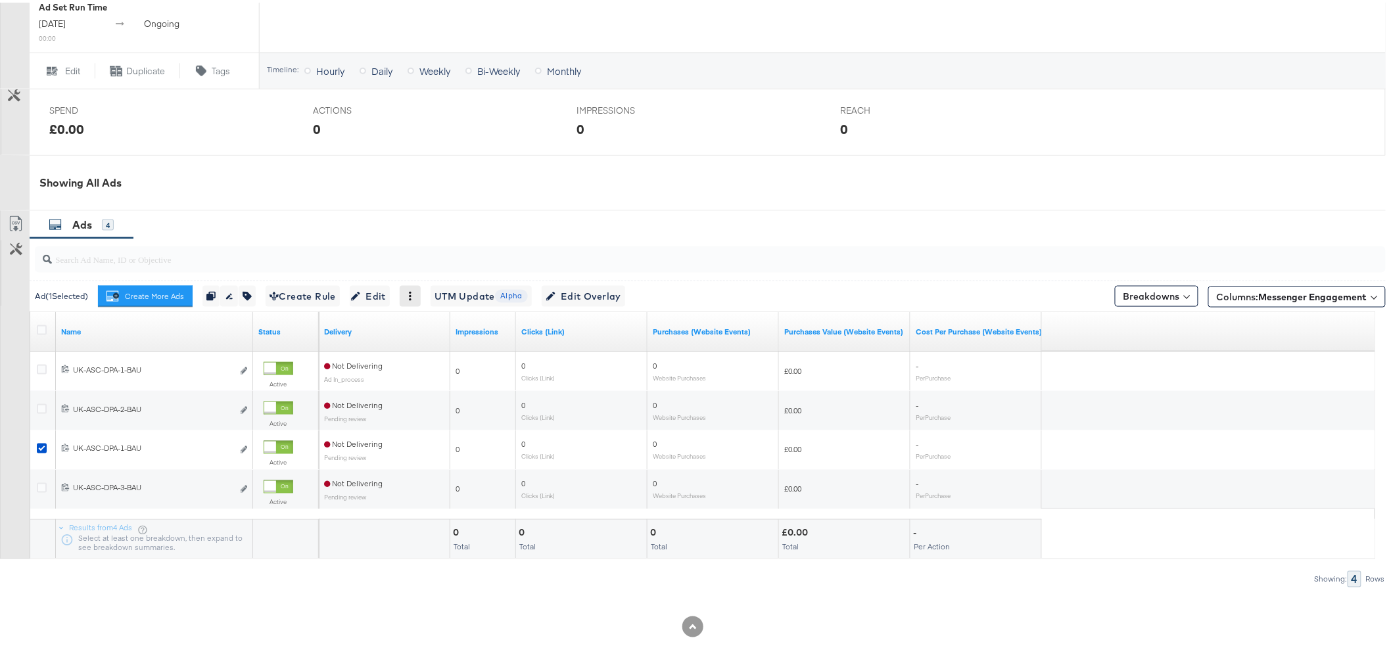
click at [415, 296] on icon at bounding box center [409, 293] width 9 height 9
click at [446, 351] on div "Delete" at bounding box center [454, 357] width 72 height 21
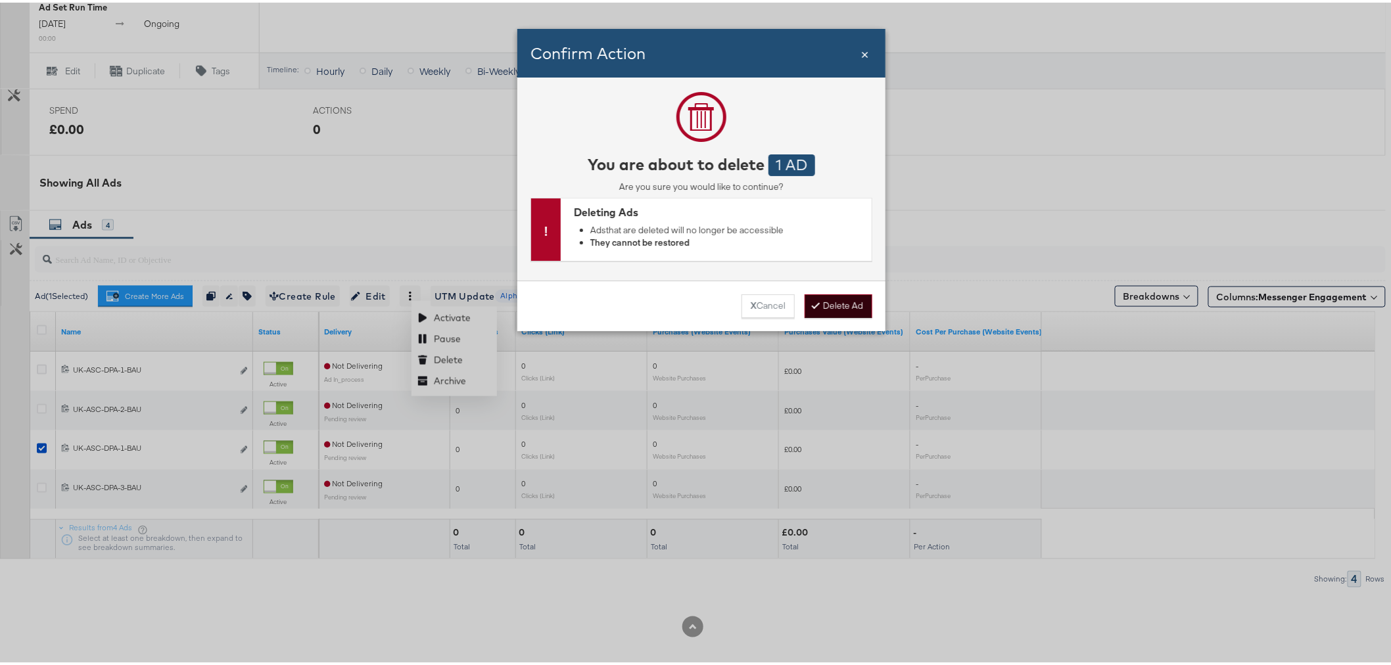
click at [833, 298] on button "Delete Ad" at bounding box center [838, 304] width 68 height 24
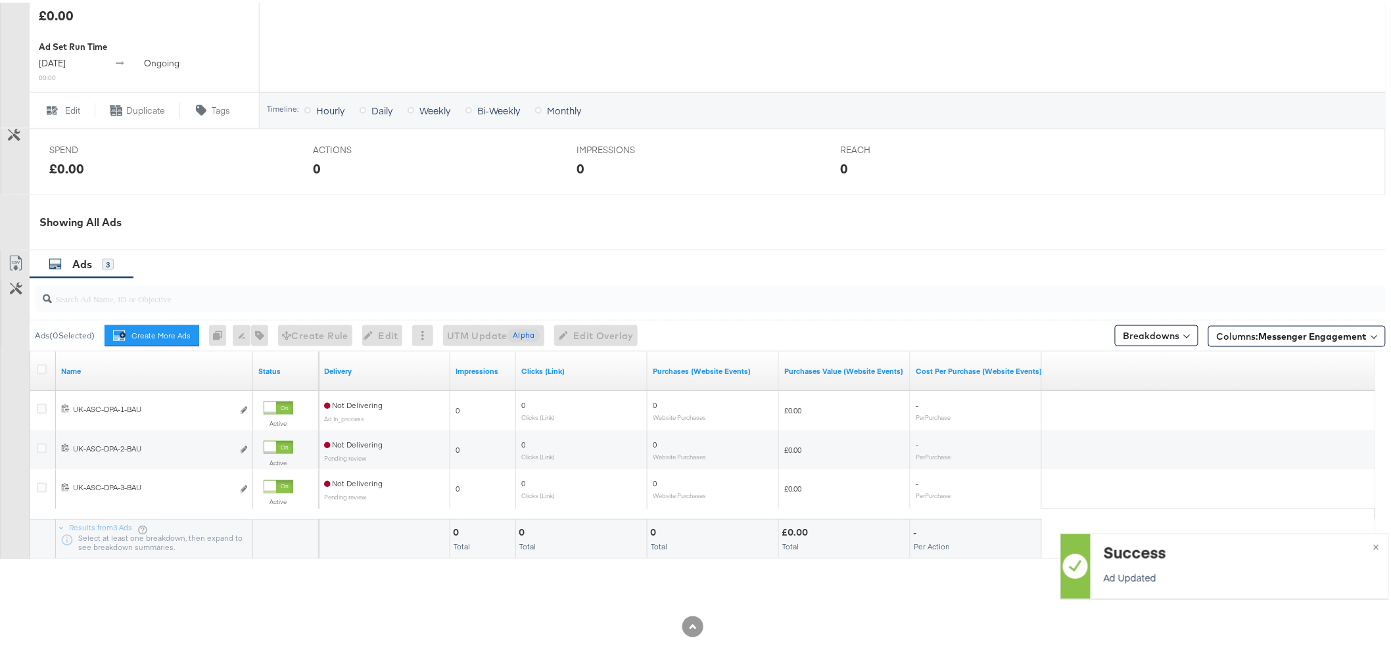
scroll to position [590, 0]
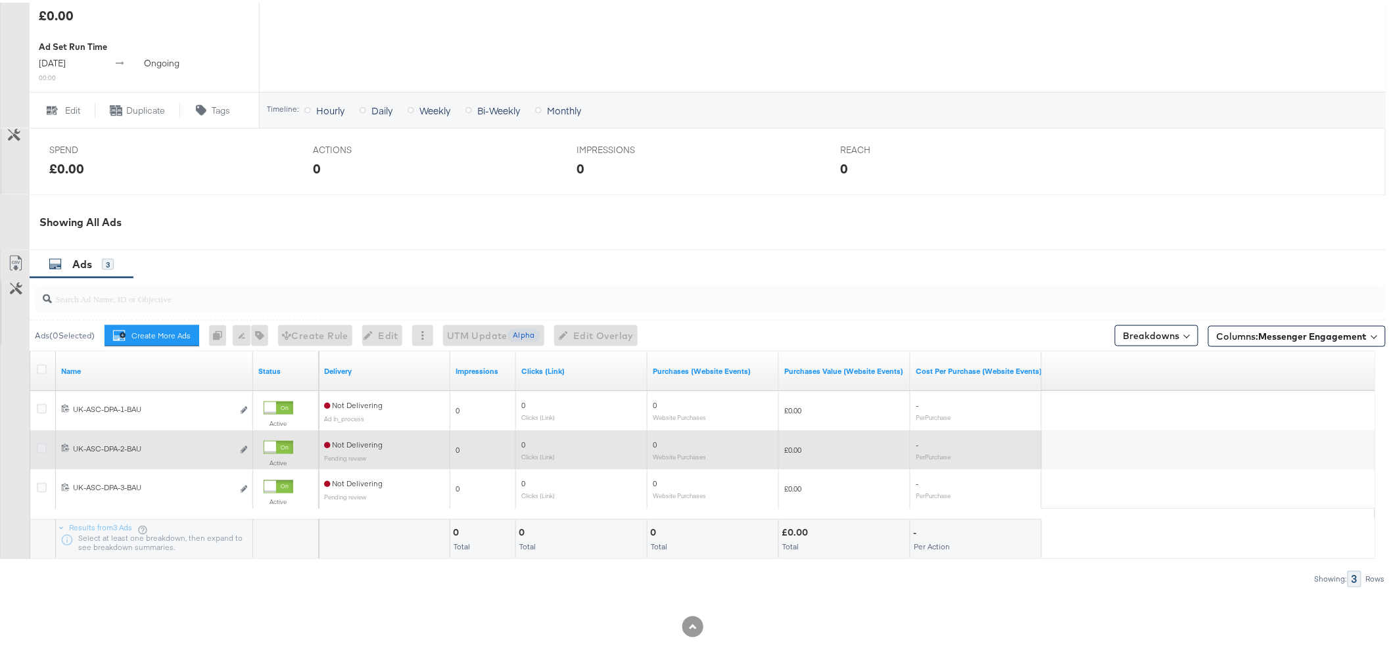
click at [39, 444] on icon at bounding box center [42, 446] width 10 height 10
click at [0, 0] on input "checkbox" at bounding box center [0, 0] width 0 height 0
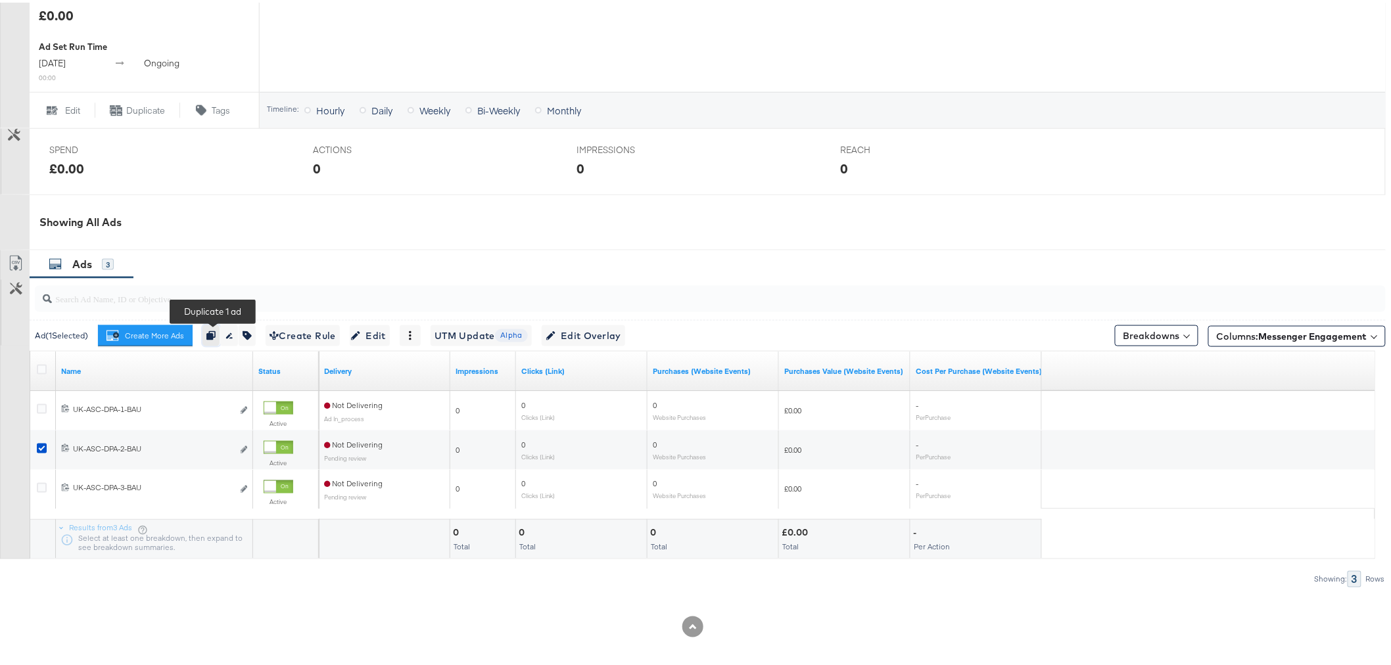
click at [215, 333] on icon "button" at bounding box center [210, 333] width 9 height 9
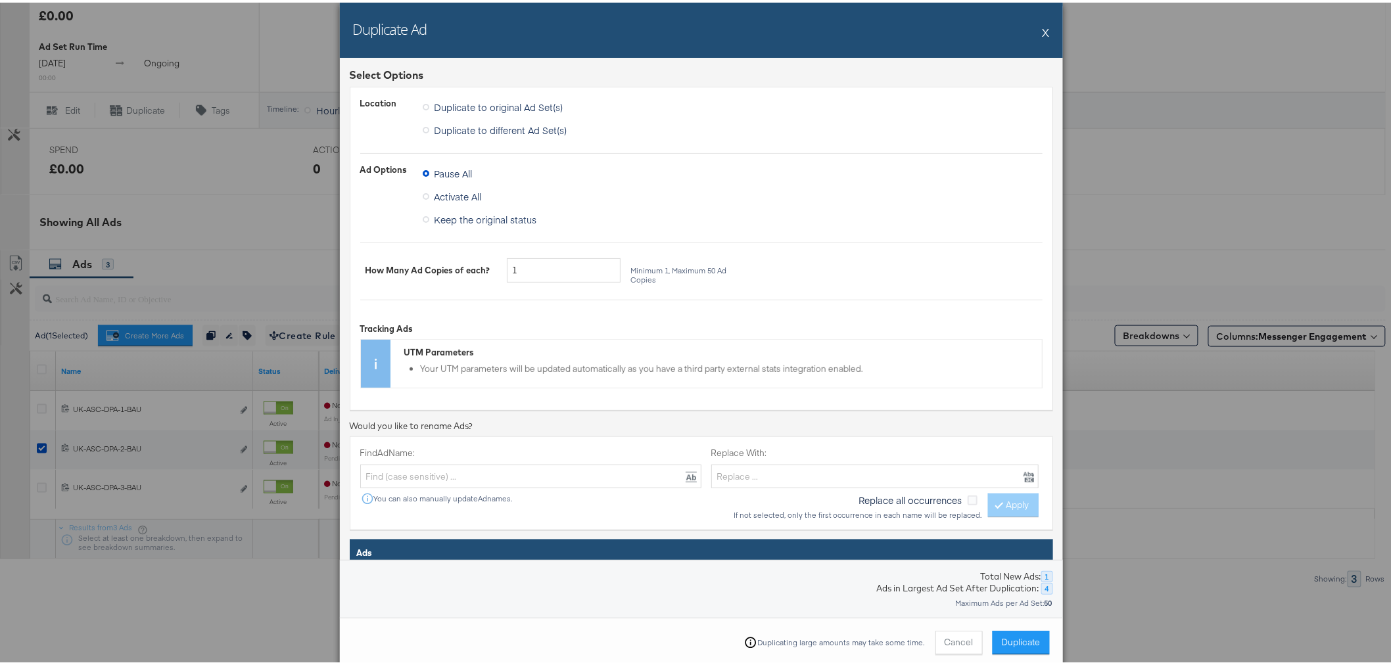
click at [449, 193] on span "Activate All" at bounding box center [457, 193] width 47 height 13
click at [0, 0] on input "Activate All" at bounding box center [0, 0] width 0 height 0
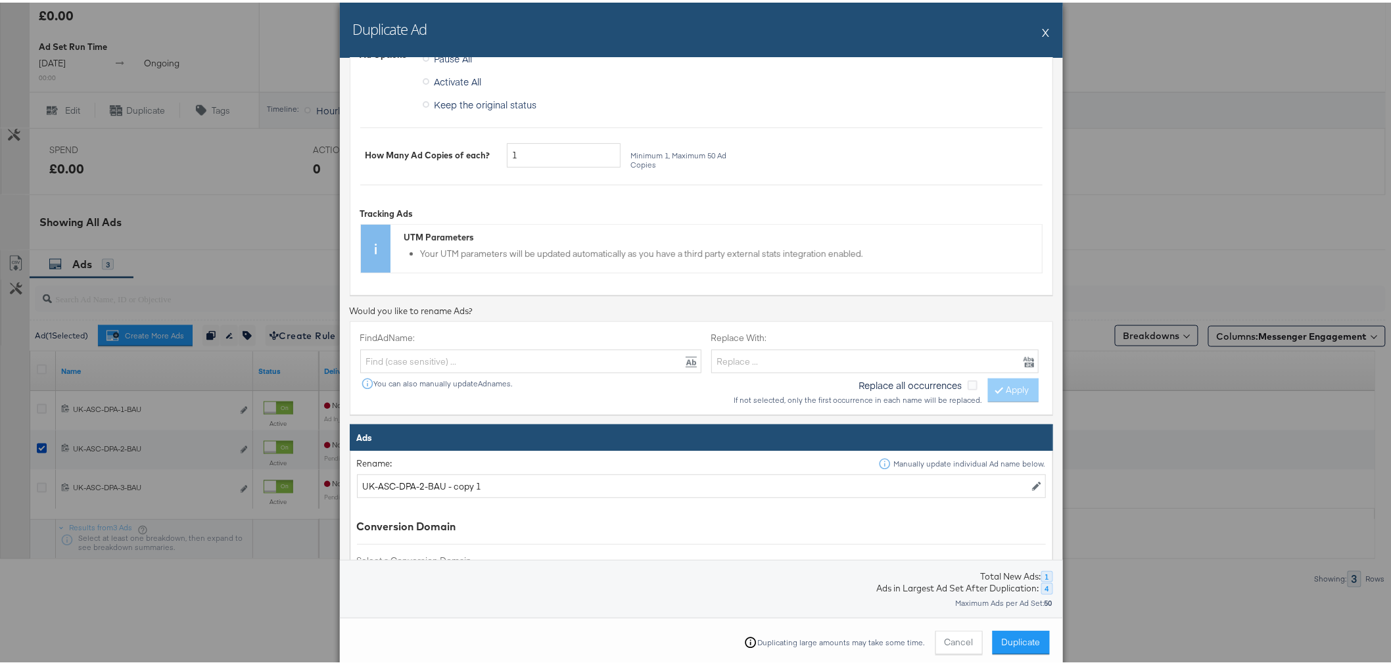
scroll to position [337, 0]
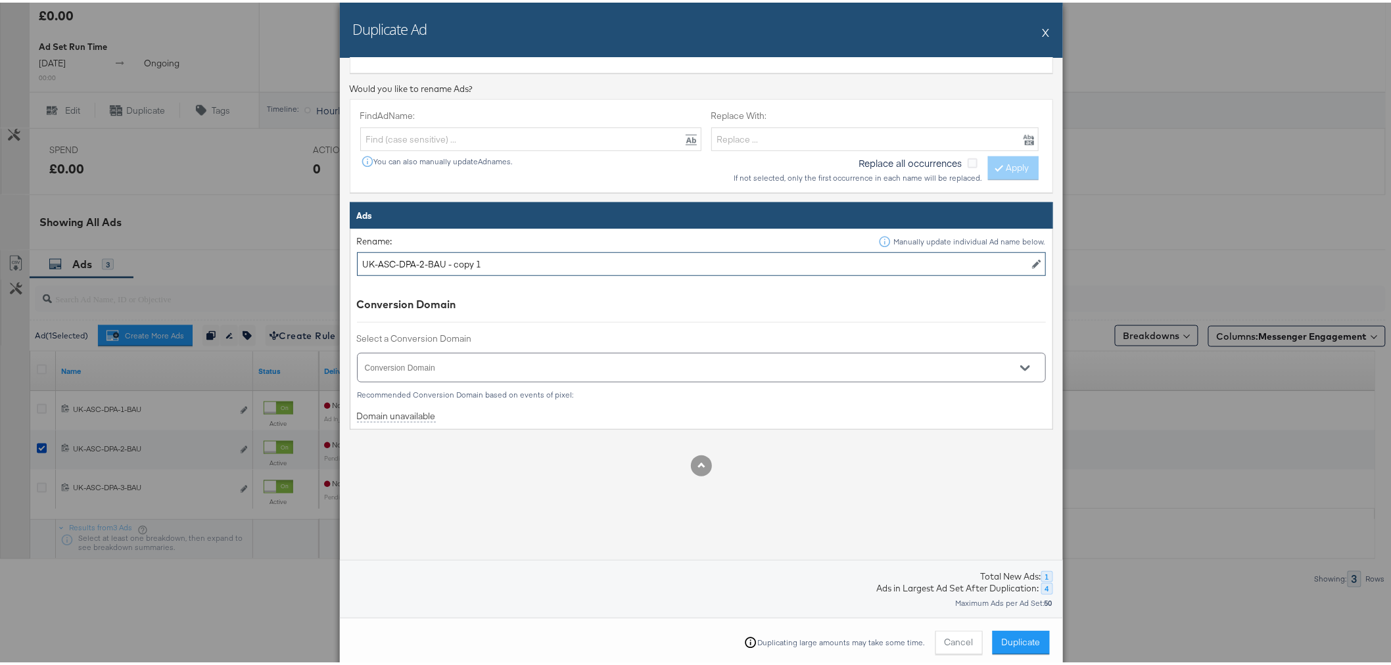
drag, startPoint x: 489, startPoint y: 264, endPoint x: 440, endPoint y: 268, distance: 48.8
click at [440, 268] on input "UK-ASC-DPA-2-BAU - copy 1" at bounding box center [701, 262] width 689 height 24
type input "UK-ASC-DPA-2-BAU"
click at [472, 363] on input "Conversion Domain" at bounding box center [682, 370] width 639 height 15
click at [467, 402] on li "[DOMAIN_NAME]" at bounding box center [690, 412] width 676 height 21
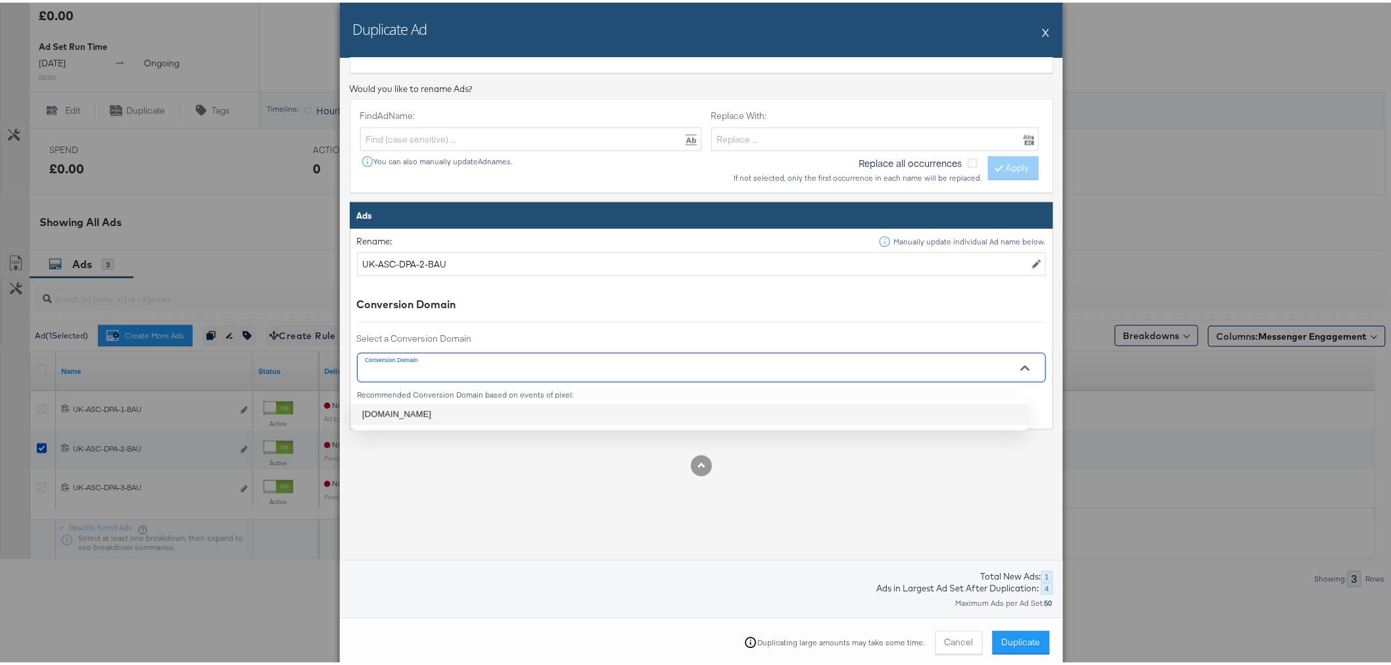
type input "[DOMAIN_NAME]"
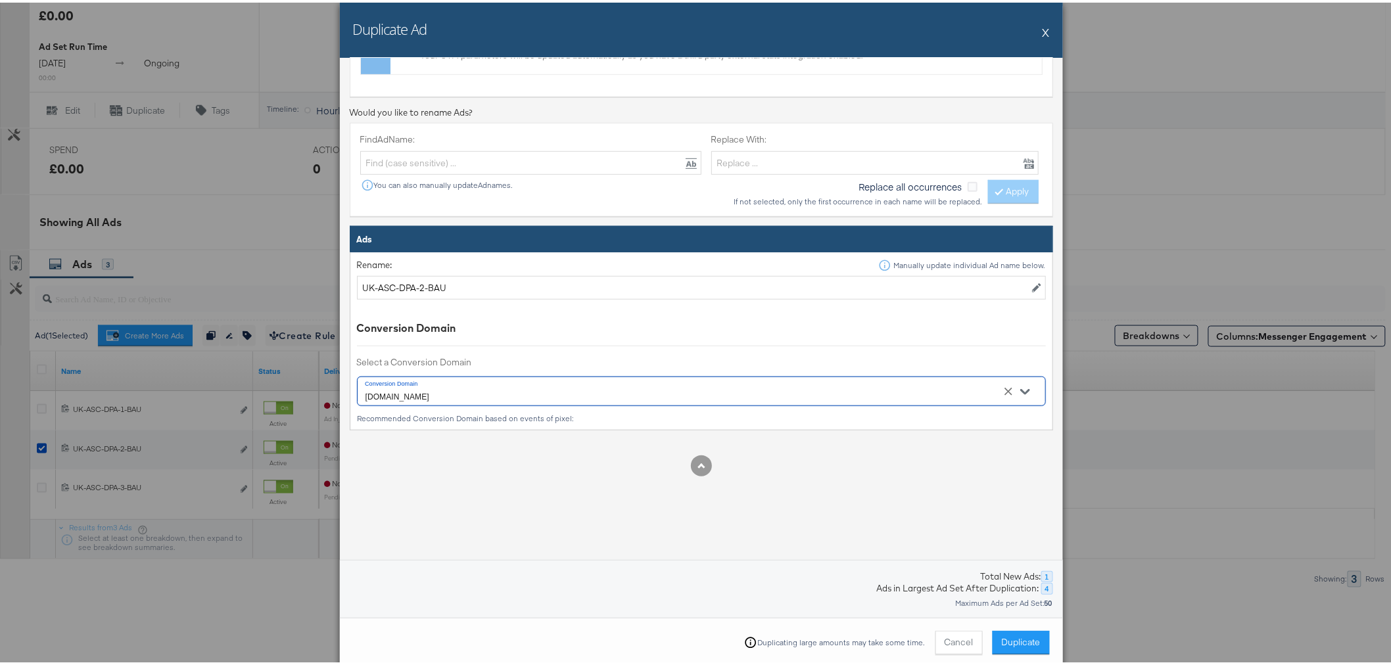
scroll to position [313, 0]
click at [1022, 633] on span "Duplicate" at bounding box center [1020, 639] width 39 height 12
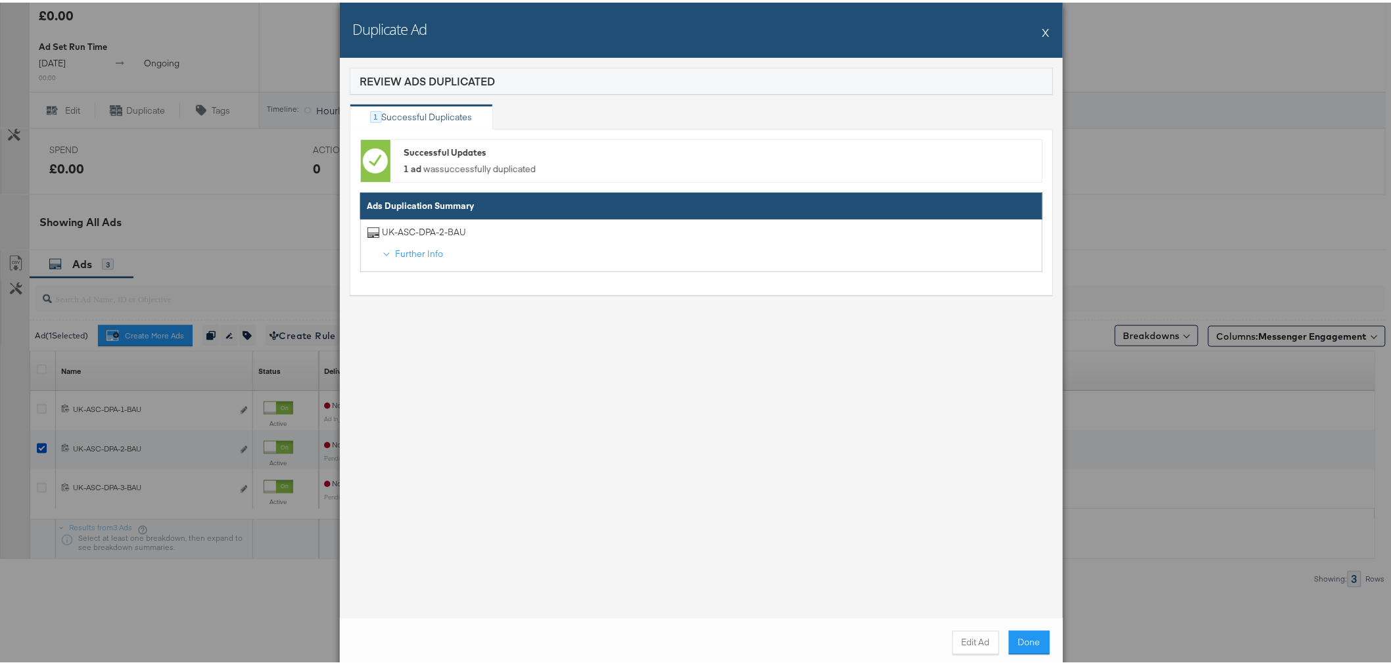
scroll to position [551, 0]
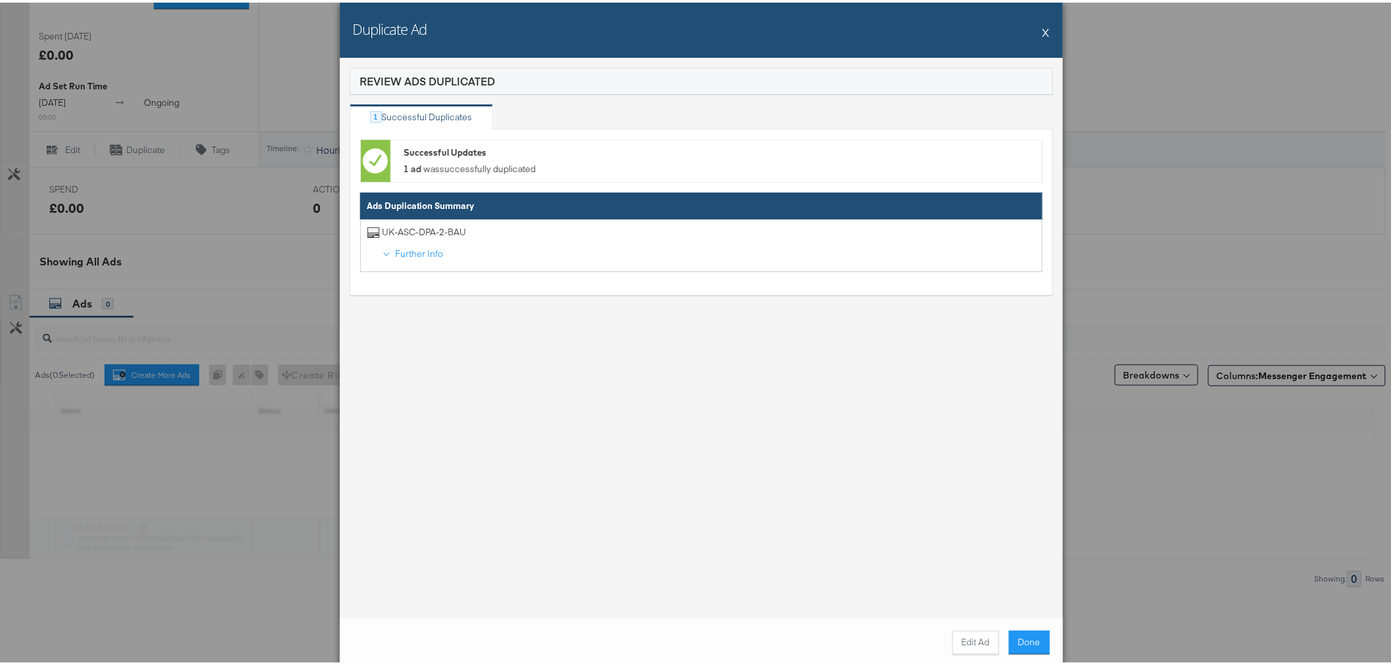
click at [963, 647] on button "Edit Ad" at bounding box center [975, 640] width 47 height 24
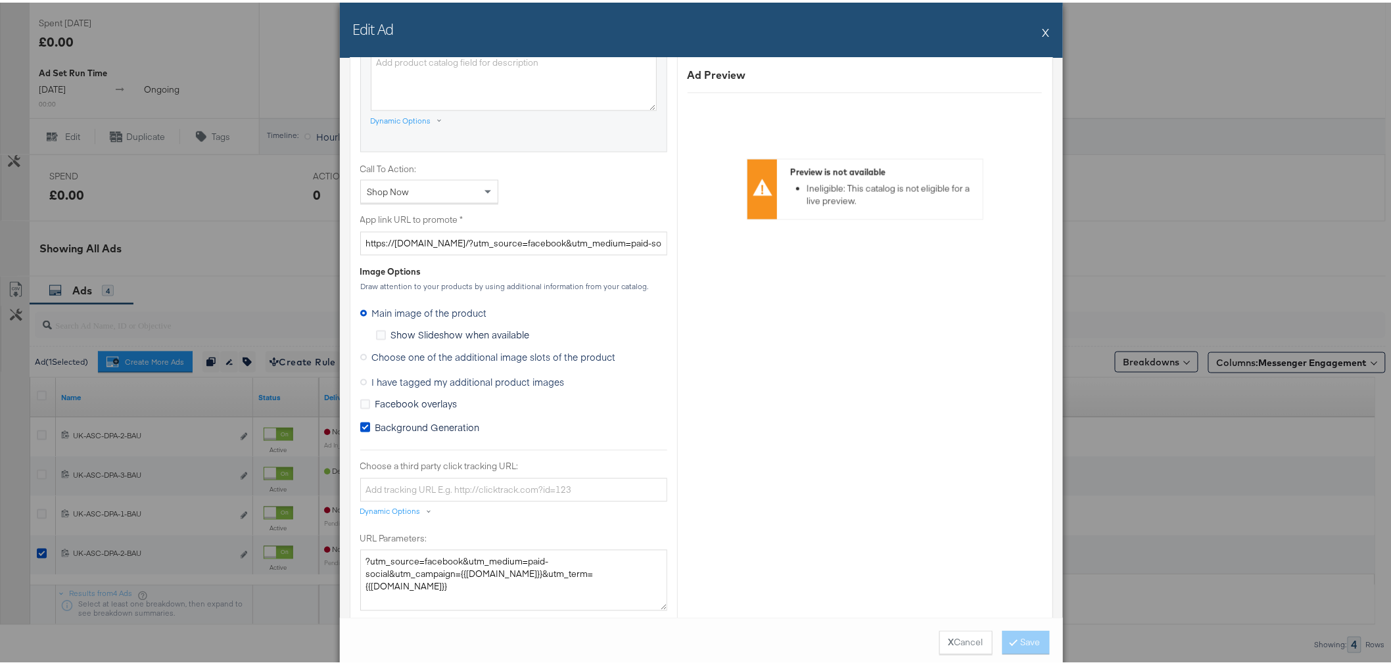
scroll to position [949, 0]
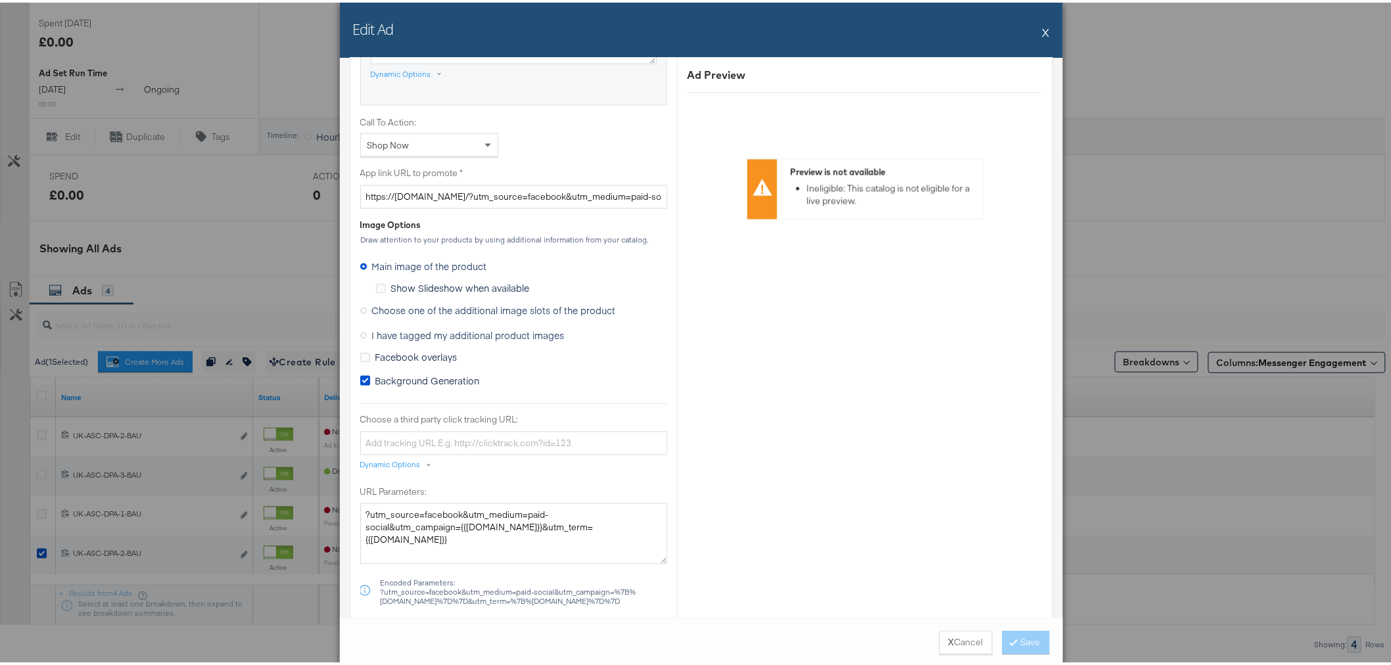
click at [405, 330] on span "I have tagged my additional product images" at bounding box center [468, 333] width 193 height 13
click at [0, 0] on input "I have tagged my additional product images" at bounding box center [0, 0] width 0 height 0
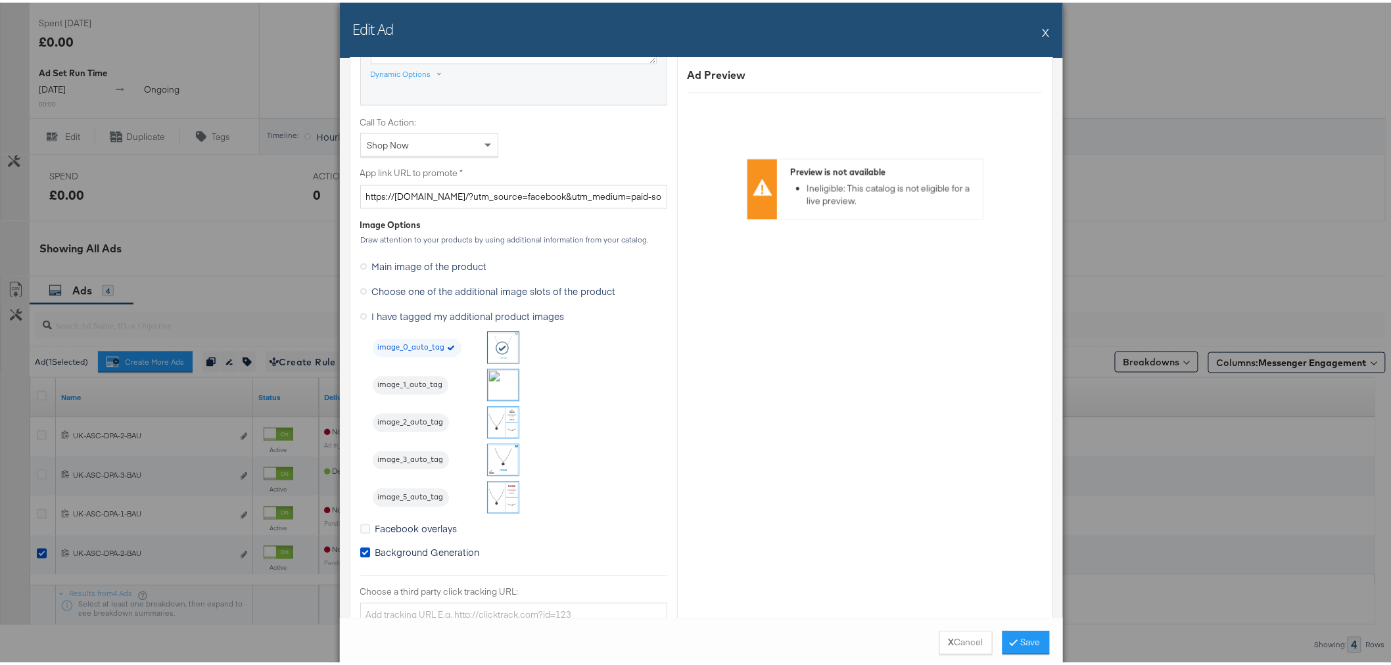
click at [500, 419] on img at bounding box center [503, 420] width 31 height 31
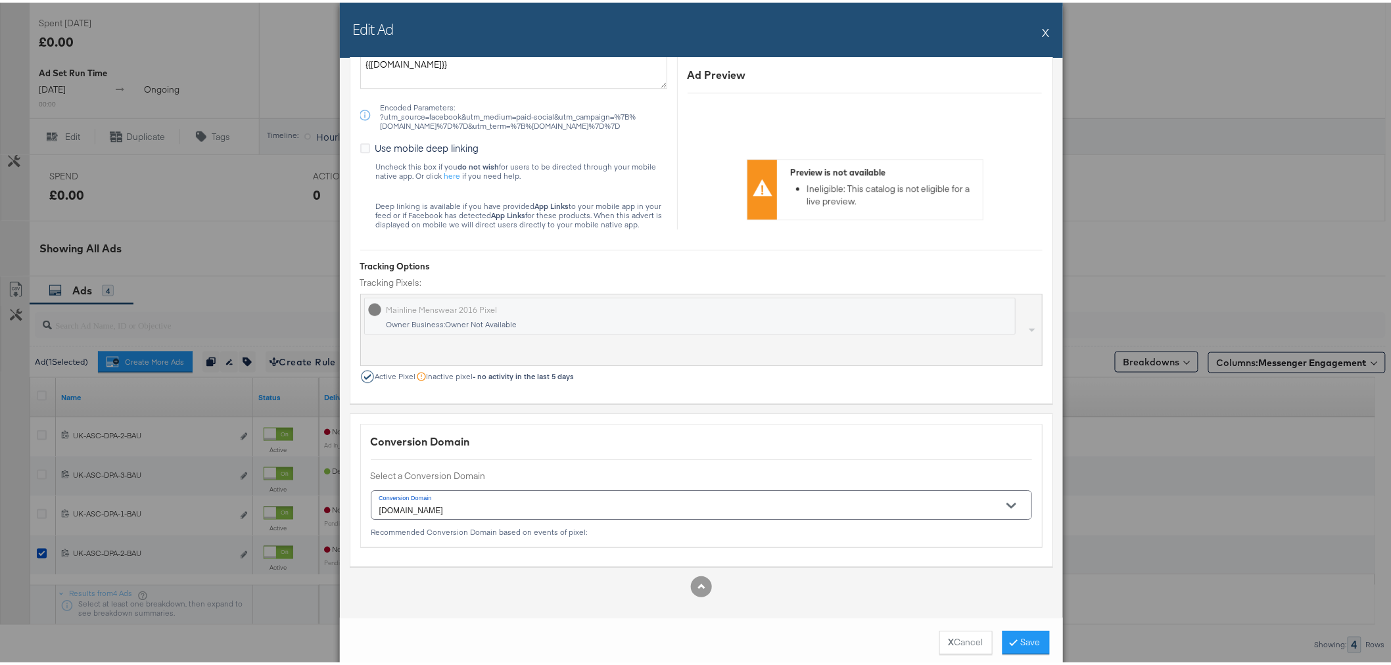
scroll to position [624, 0]
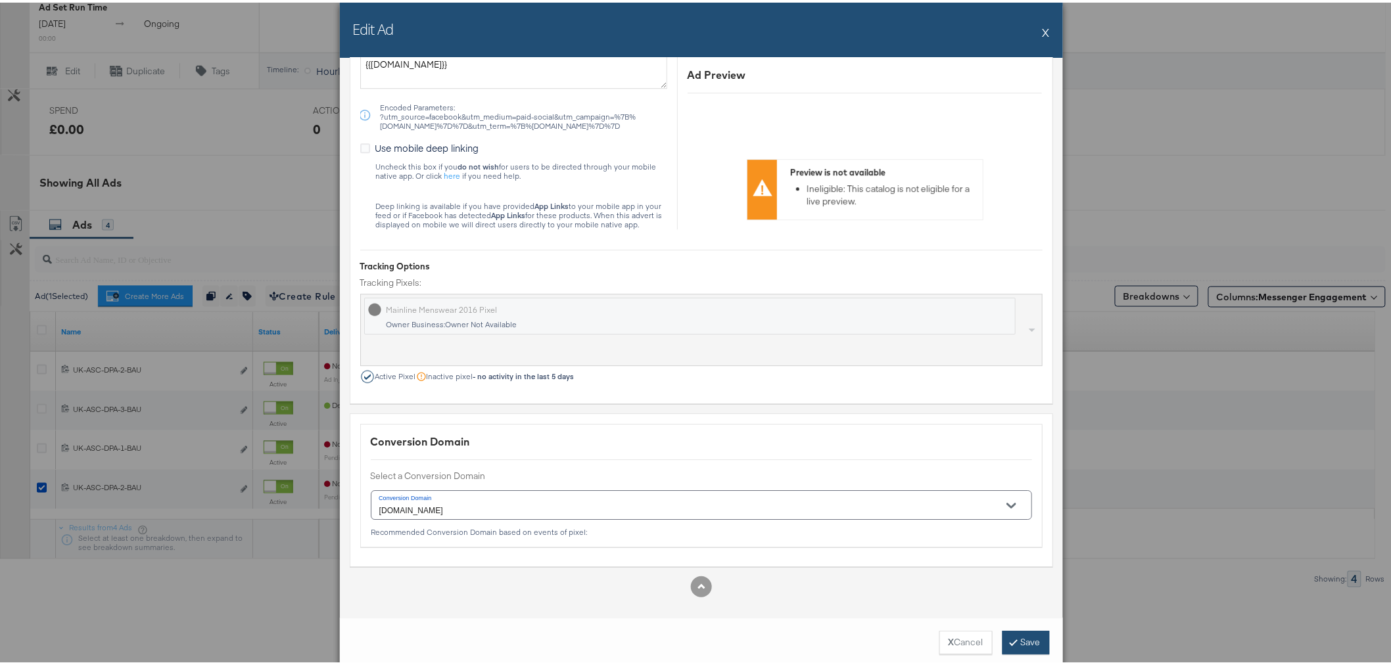
click at [1011, 637] on icon at bounding box center [1013, 639] width 4 height 8
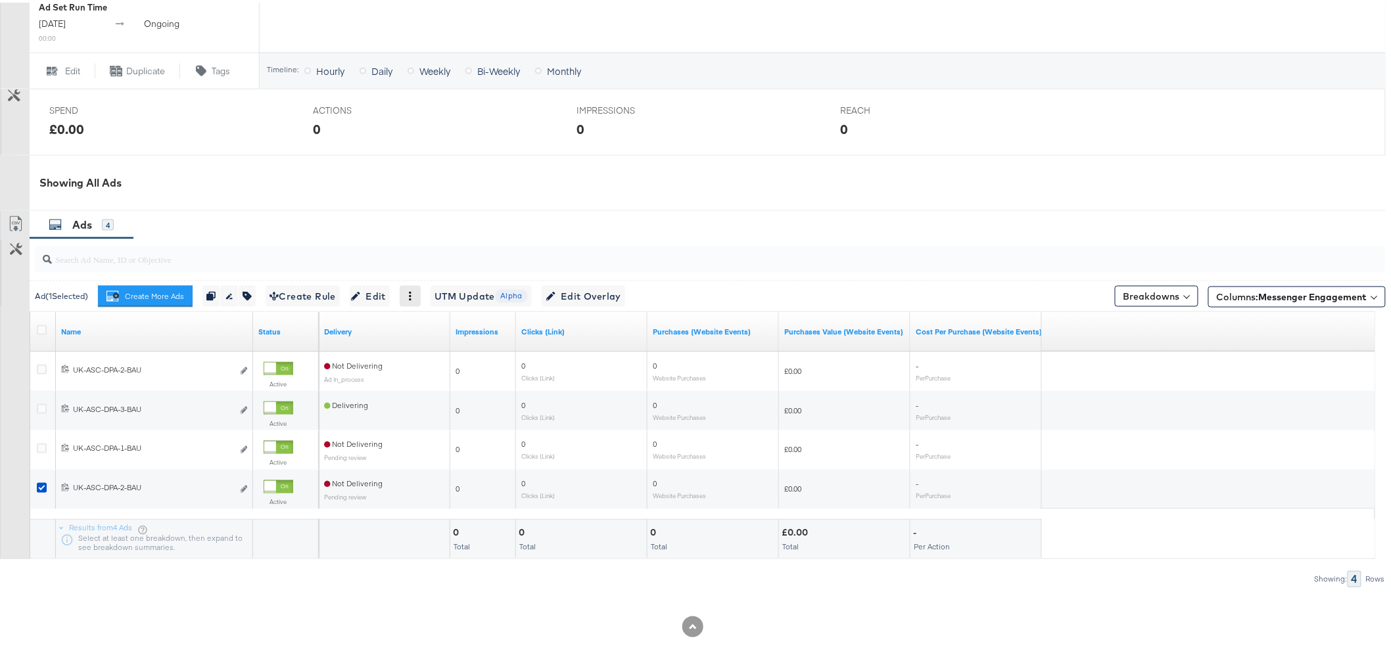
click at [409, 300] on div at bounding box center [410, 293] width 21 height 21
click at [411, 298] on icon at bounding box center [410, 293] width 3 height 9
click at [450, 363] on div "Delete" at bounding box center [454, 357] width 72 height 21
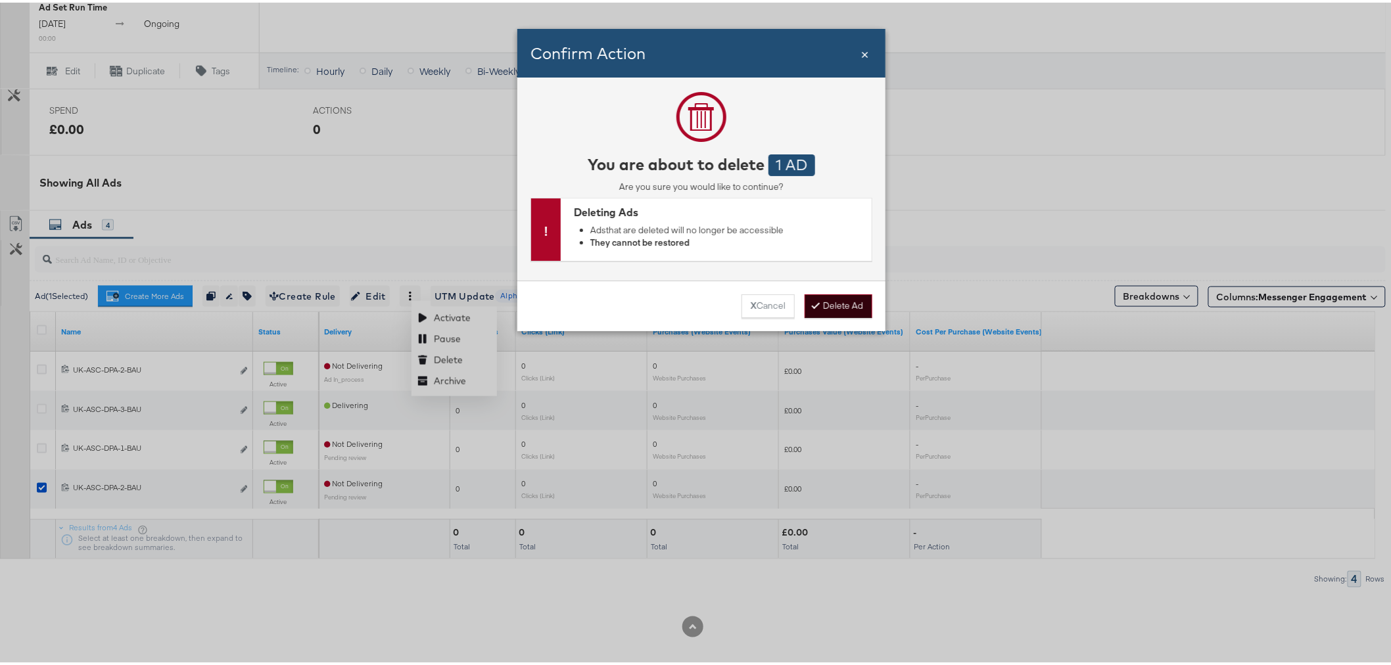
click at [841, 307] on button "Delete Ad" at bounding box center [838, 304] width 68 height 24
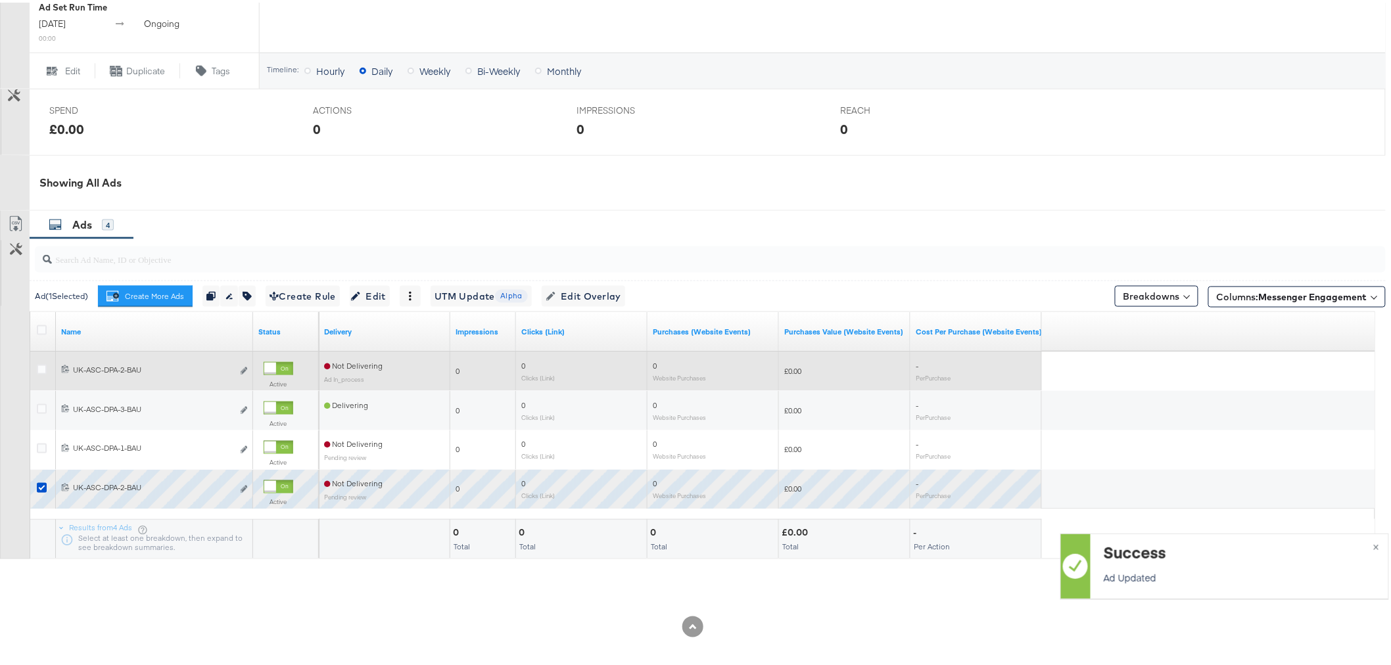
scroll to position [590, 0]
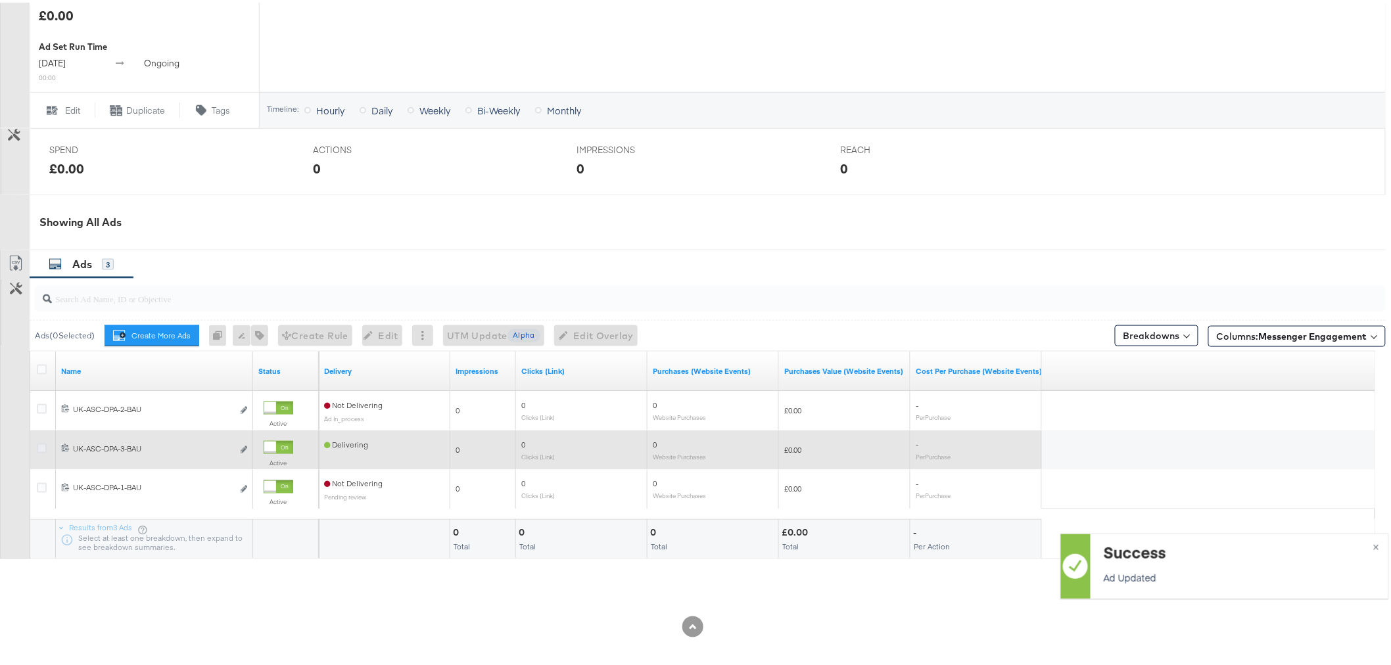
click at [43, 443] on icon at bounding box center [42, 446] width 10 height 10
click at [0, 0] on input "checkbox" at bounding box center [0, 0] width 0 height 0
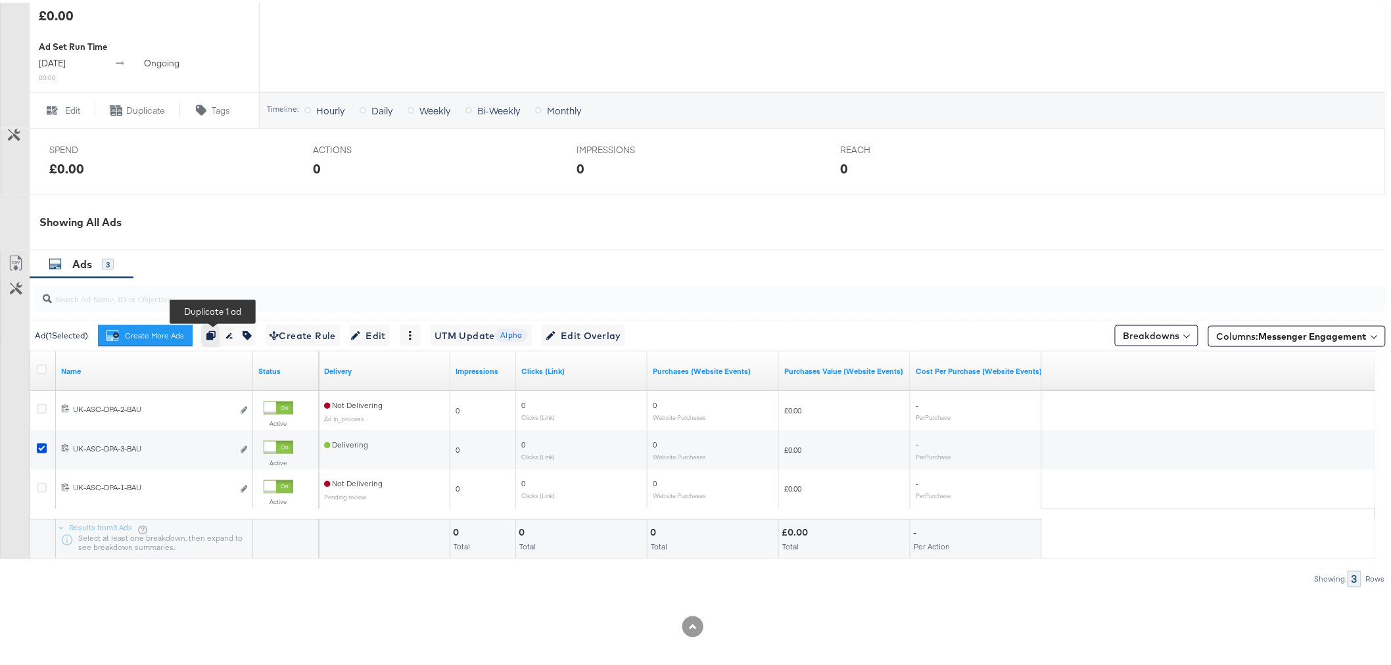
click at [215, 332] on icon "button" at bounding box center [210, 333] width 9 height 9
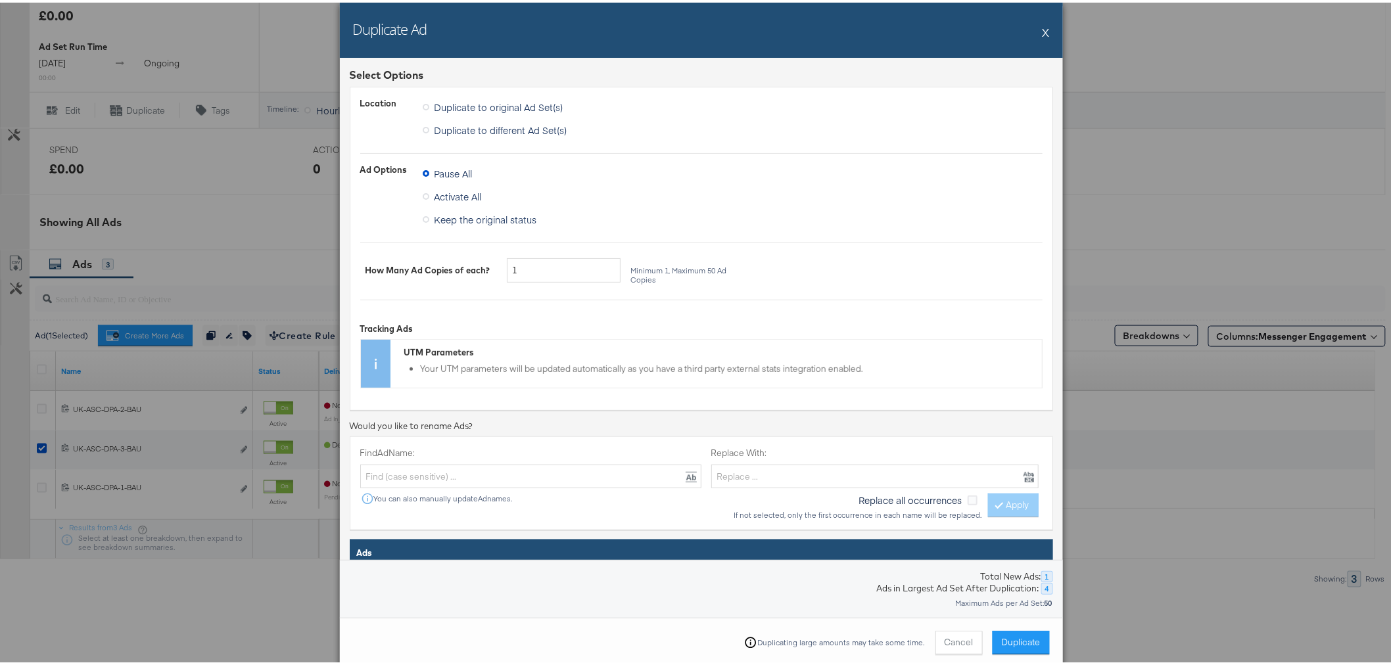
click at [442, 189] on span "Activate All" at bounding box center [457, 193] width 47 height 13
click at [0, 0] on input "Activate All" at bounding box center [0, 0] width 0 height 0
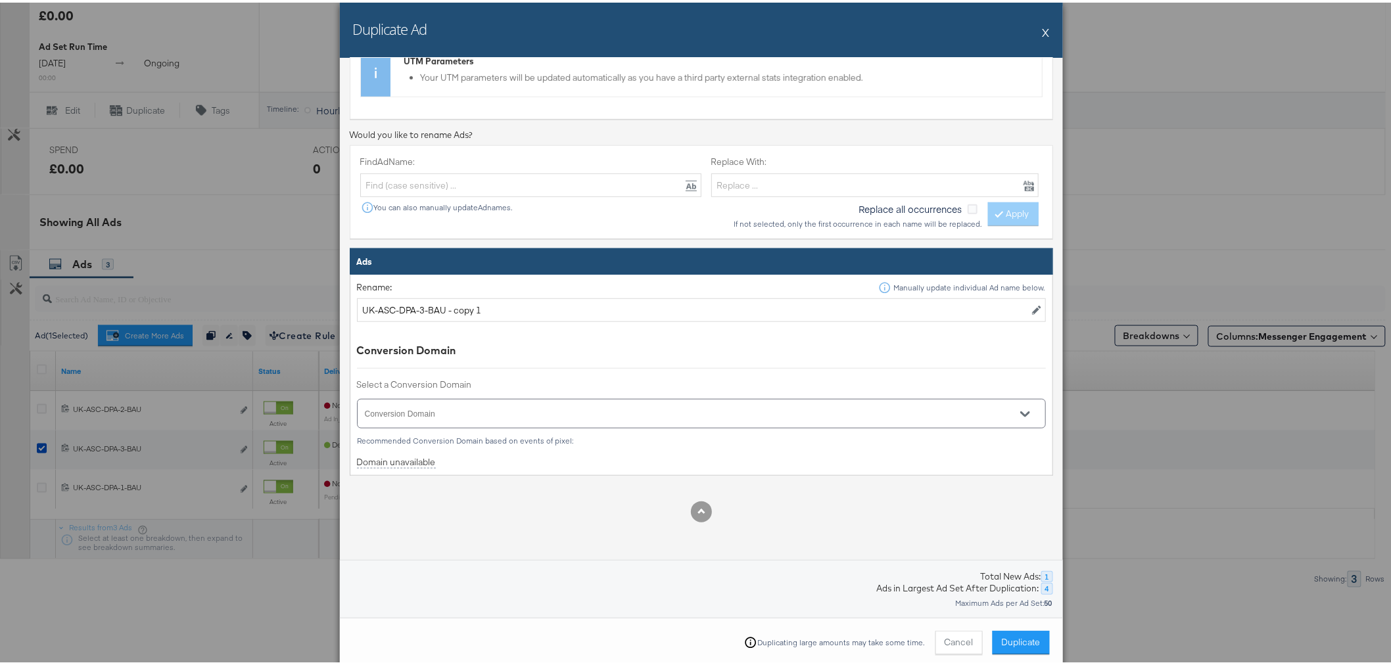
scroll to position [292, 0]
drag, startPoint x: 478, startPoint y: 306, endPoint x: 438, endPoint y: 310, distance: 41.0
click at [438, 310] on input "UK-ASC-DPA-3-BAU - copy 1" at bounding box center [701, 307] width 689 height 24
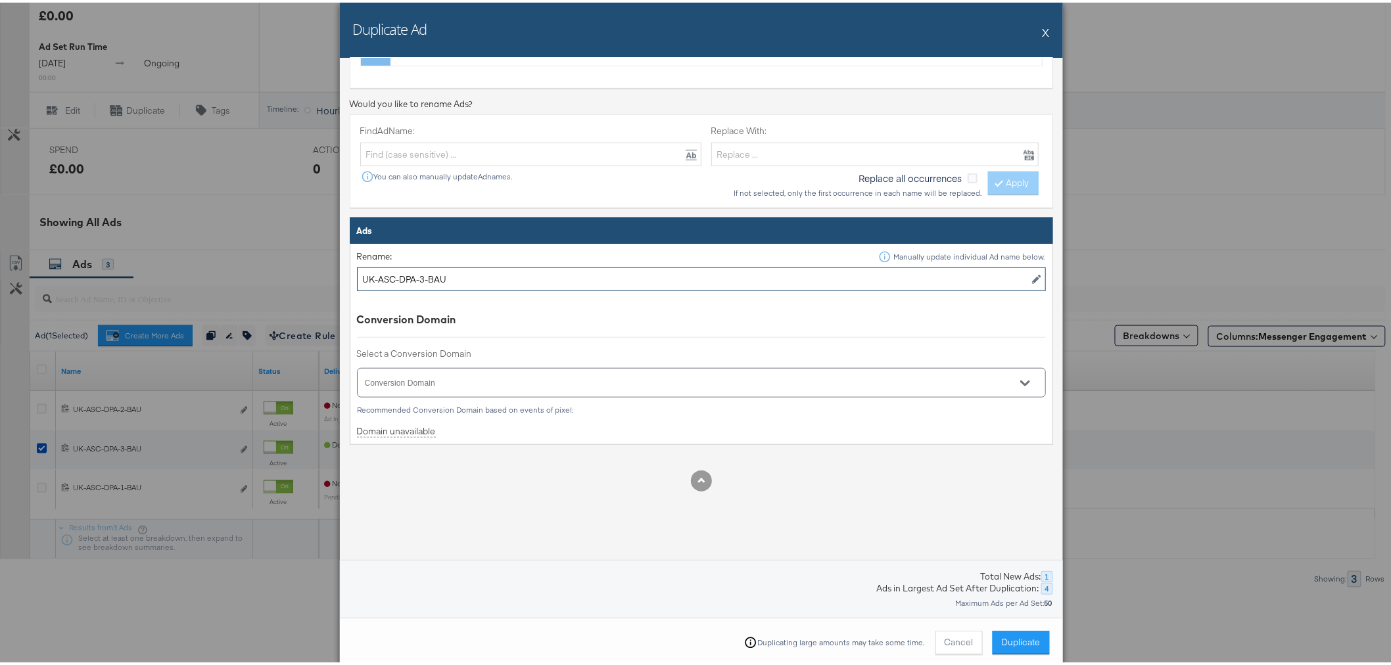
scroll to position [337, 0]
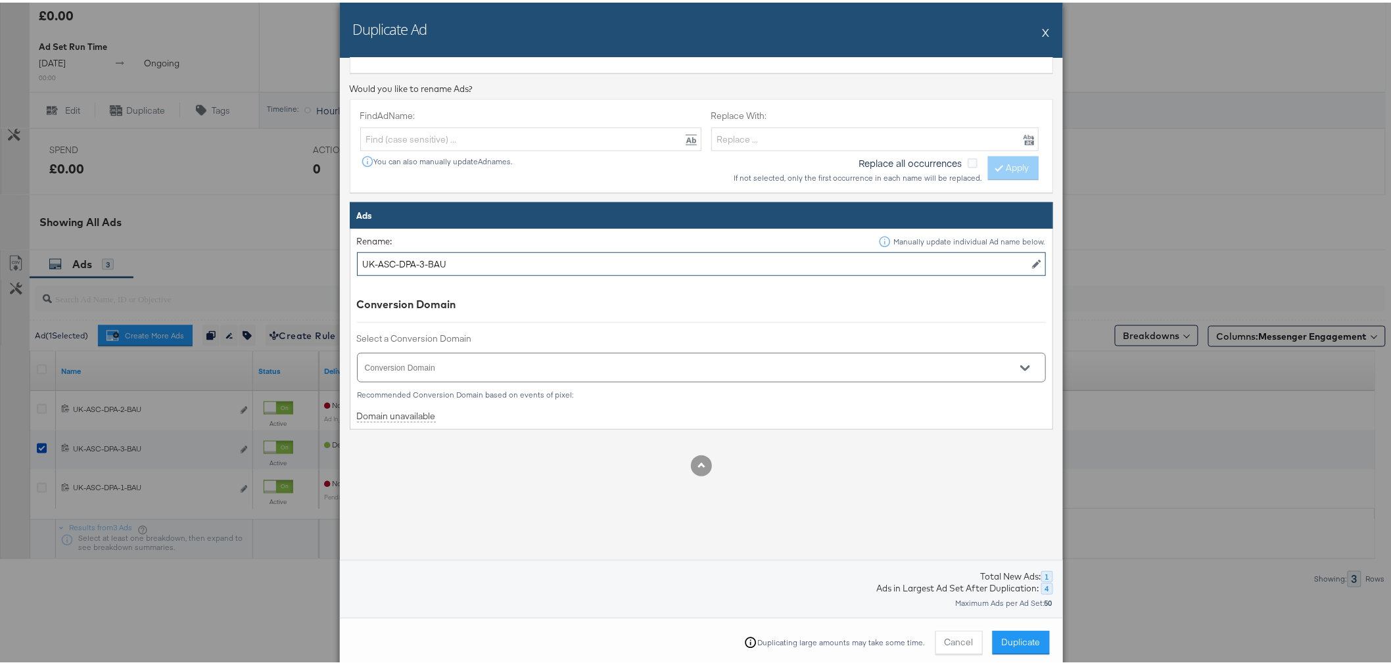
type input "UK-ASC-DPA-3-BAU"
click at [550, 365] on input "Conversion Domain" at bounding box center [682, 370] width 639 height 15
click at [511, 402] on li "[DOMAIN_NAME]" at bounding box center [690, 412] width 676 height 21
type input "[DOMAIN_NAME]"
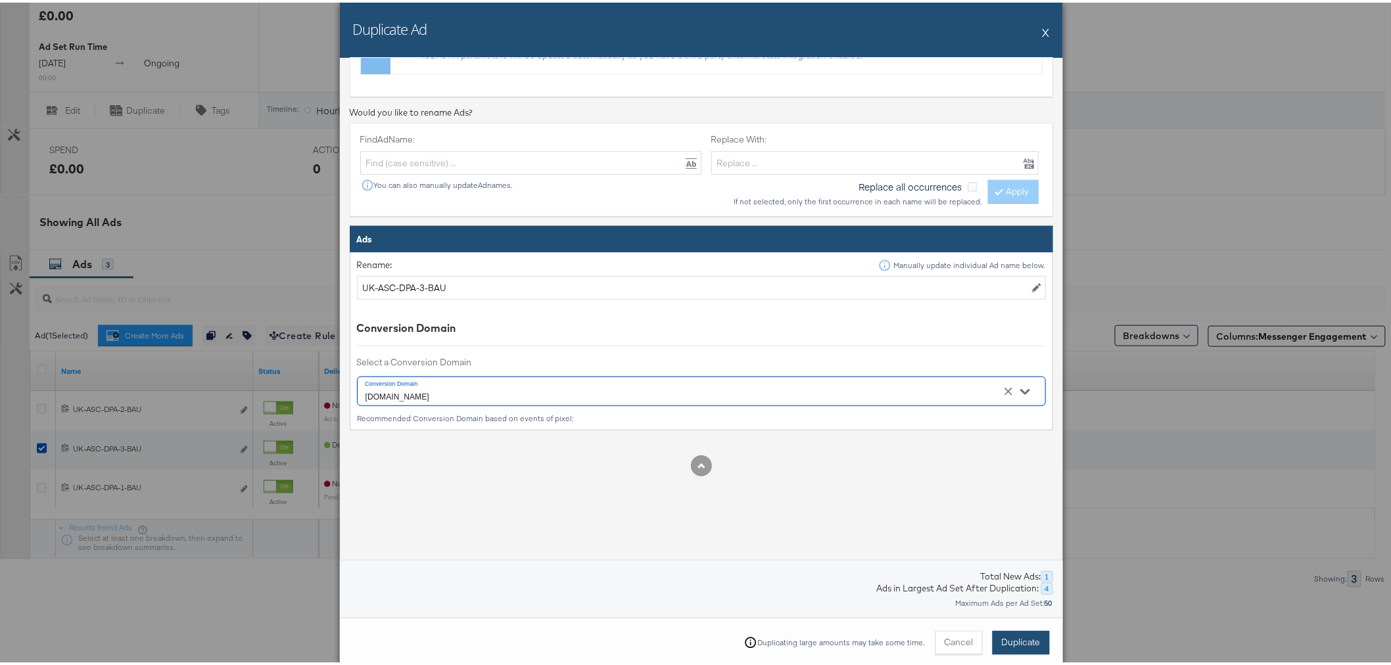
click at [1014, 638] on span "Duplicate" at bounding box center [1020, 639] width 39 height 12
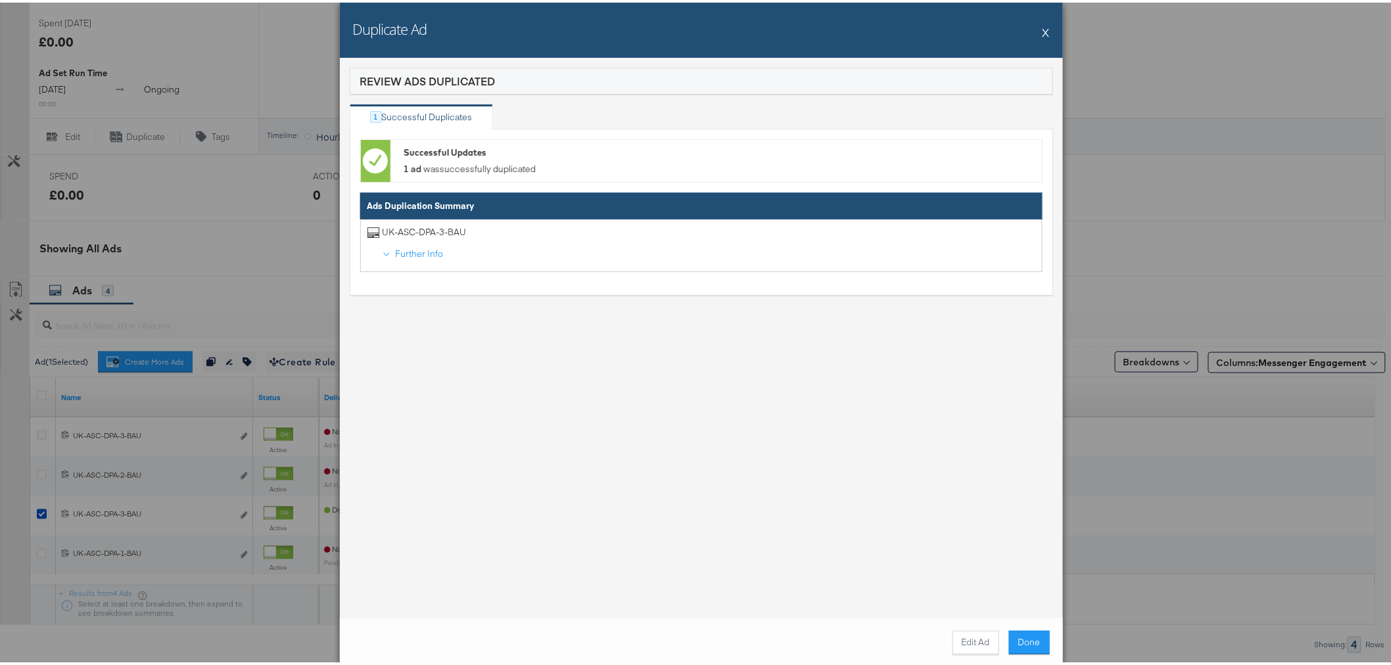
scroll to position [590, 0]
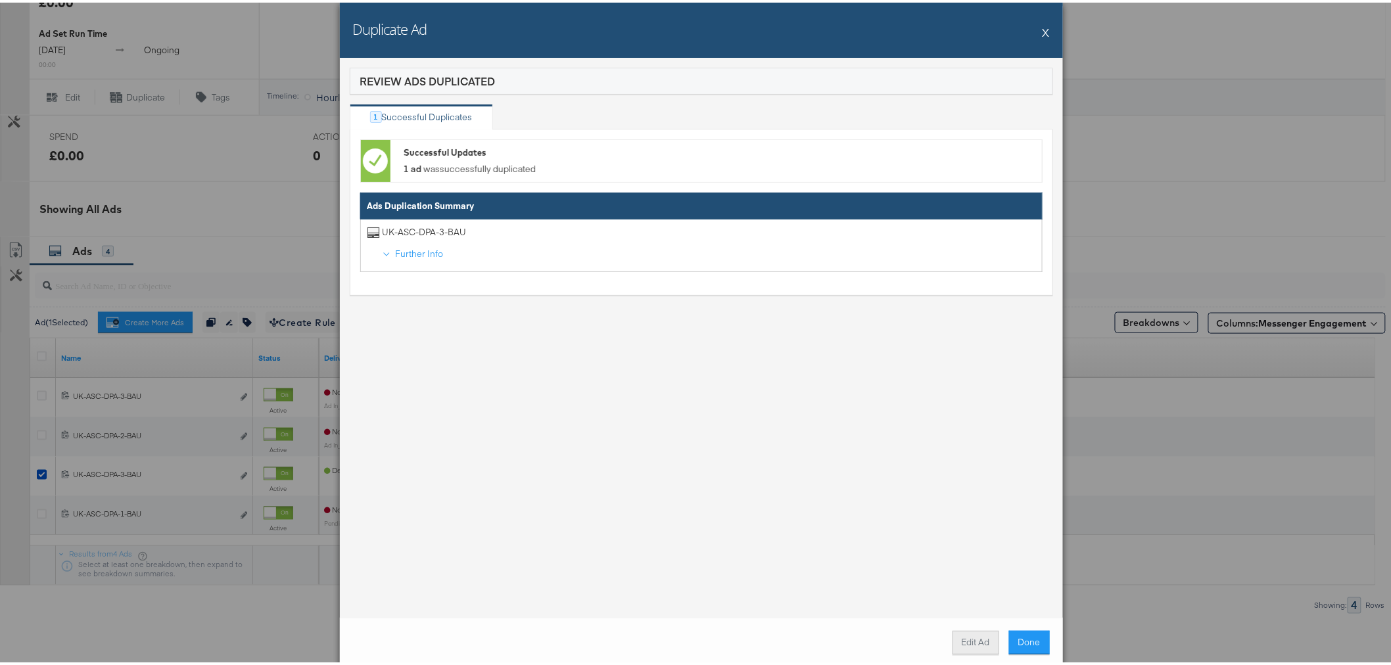
click at [974, 635] on button "Edit Ad" at bounding box center [975, 640] width 47 height 24
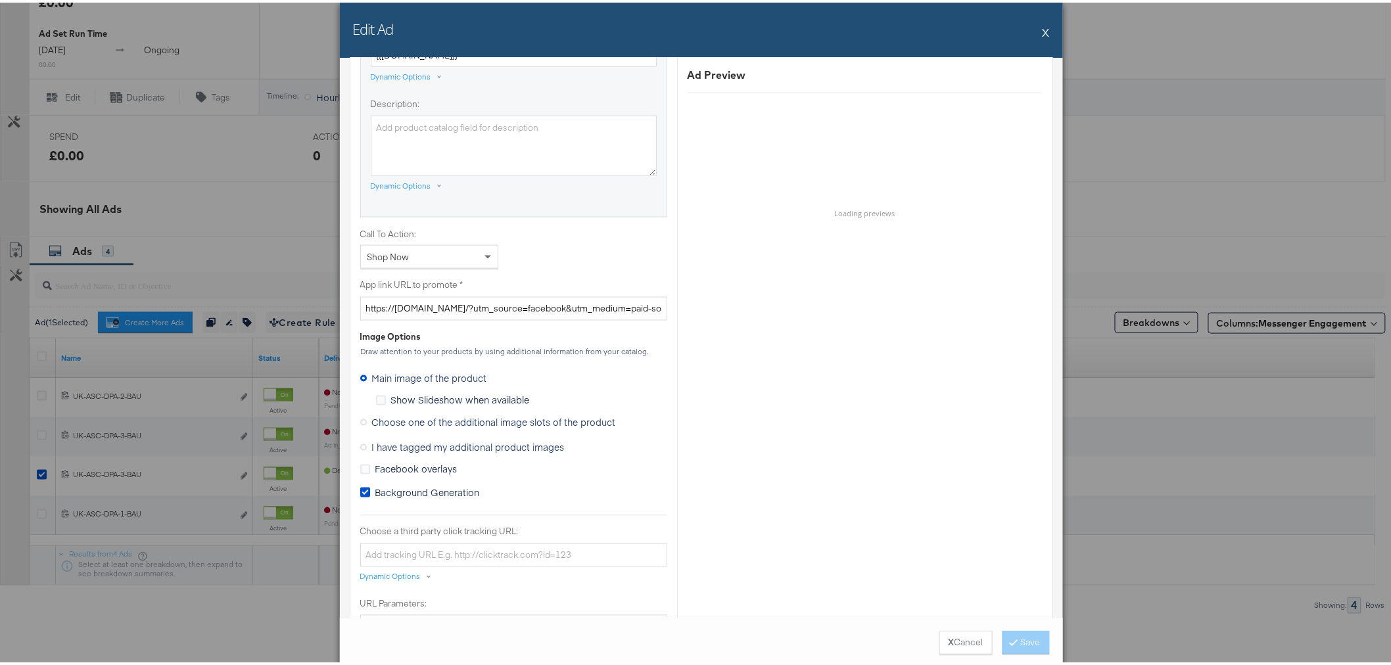
scroll to position [876, 0]
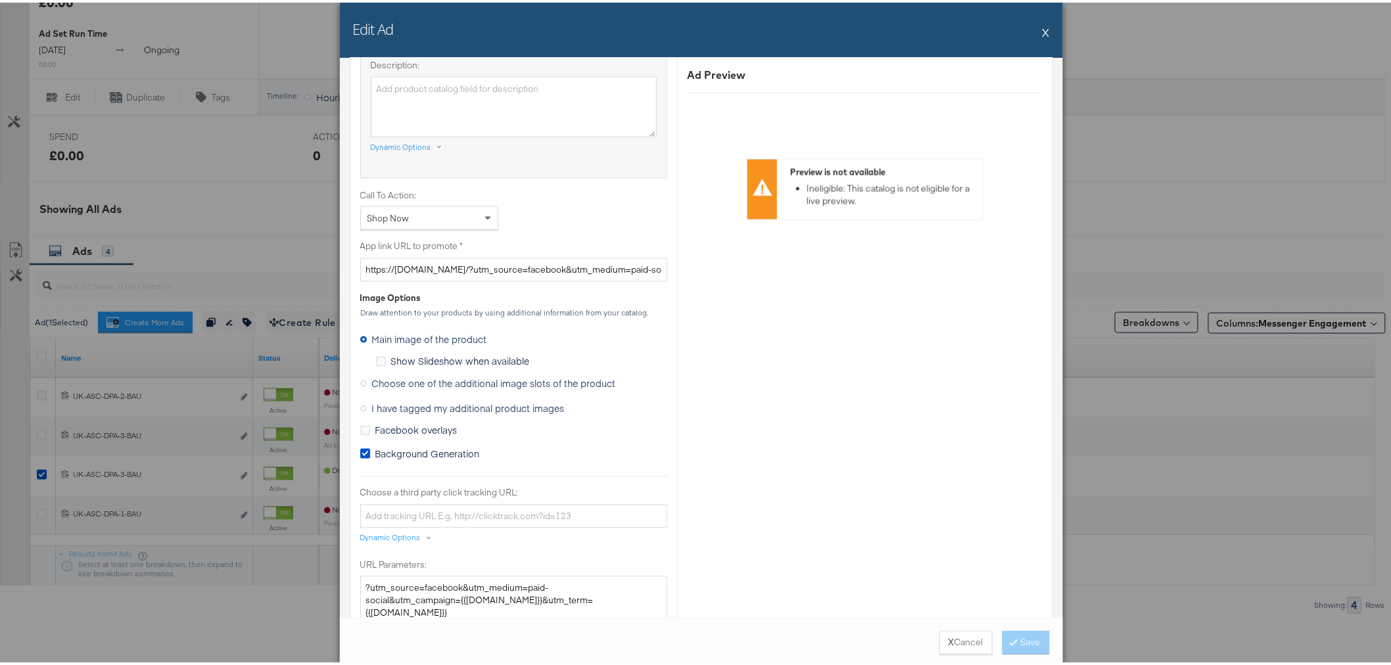
click at [361, 408] on label "I have tagged my additional product images" at bounding box center [465, 406] width 210 height 20
click at [0, 0] on input "I have tagged my additional product images" at bounding box center [0, 0] width 0 height 0
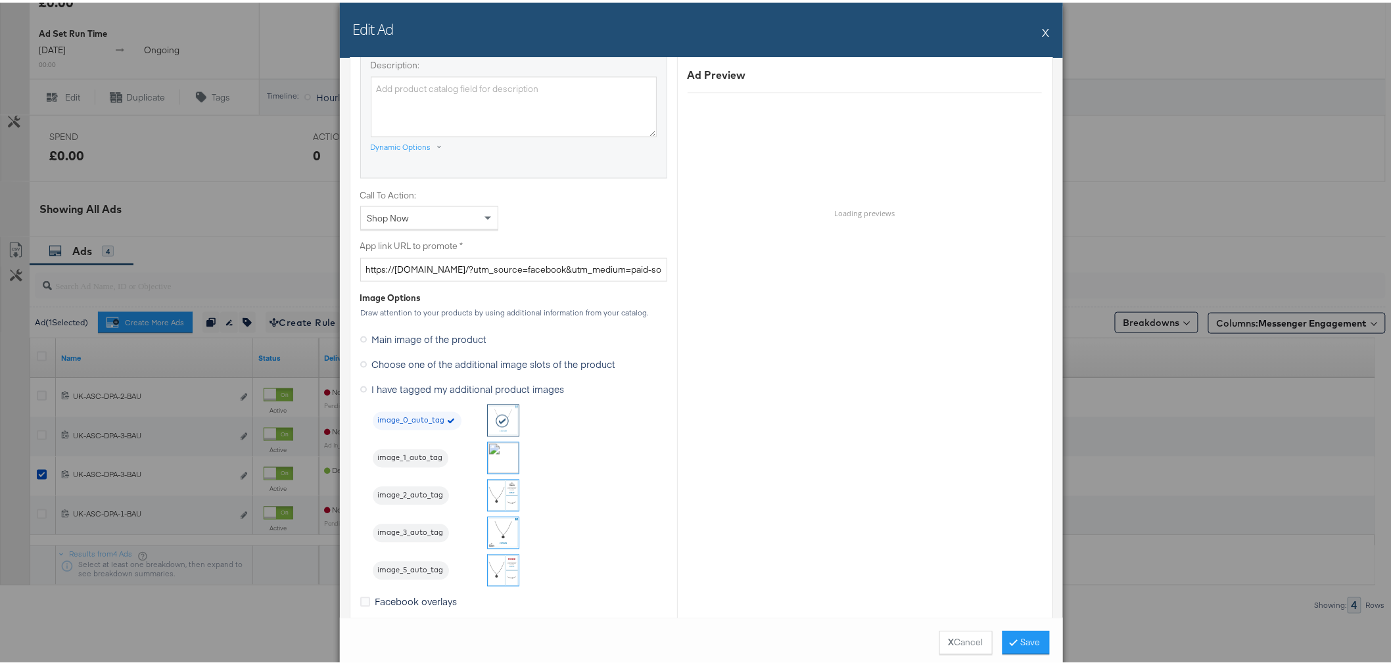
click at [503, 532] on img at bounding box center [503, 530] width 31 height 31
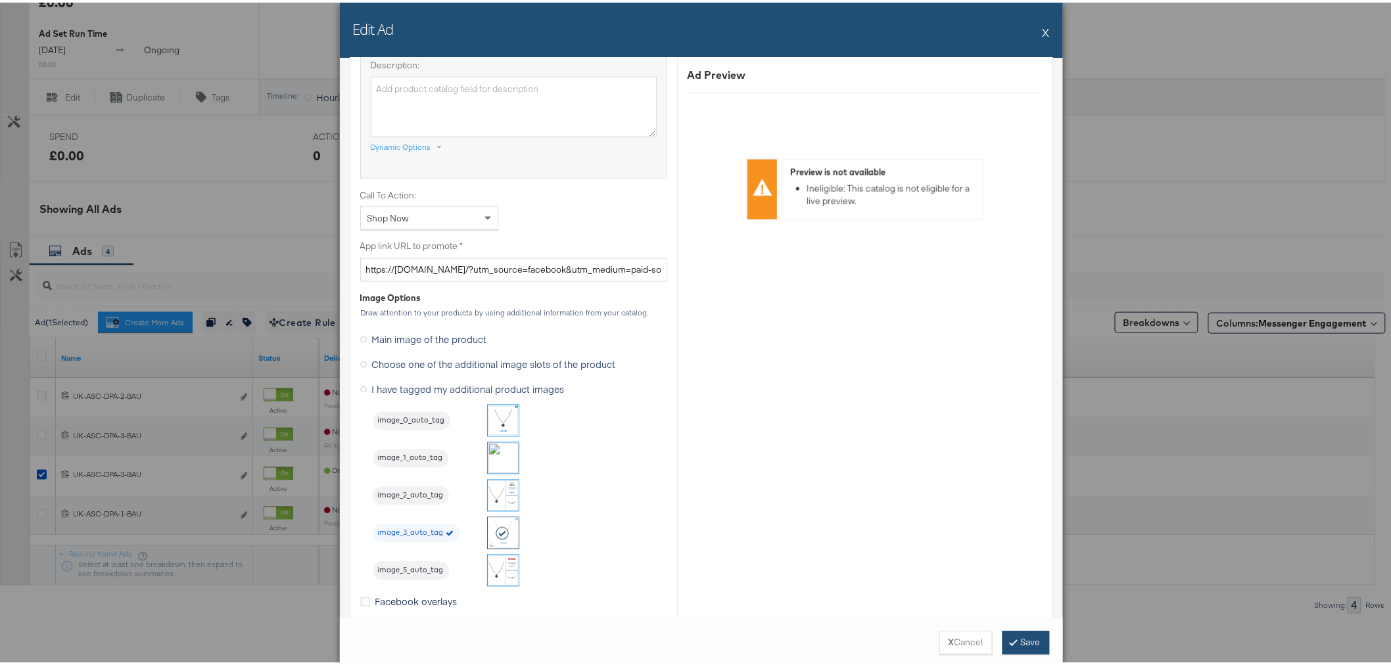
click at [1019, 644] on button "Save" at bounding box center [1025, 640] width 47 height 24
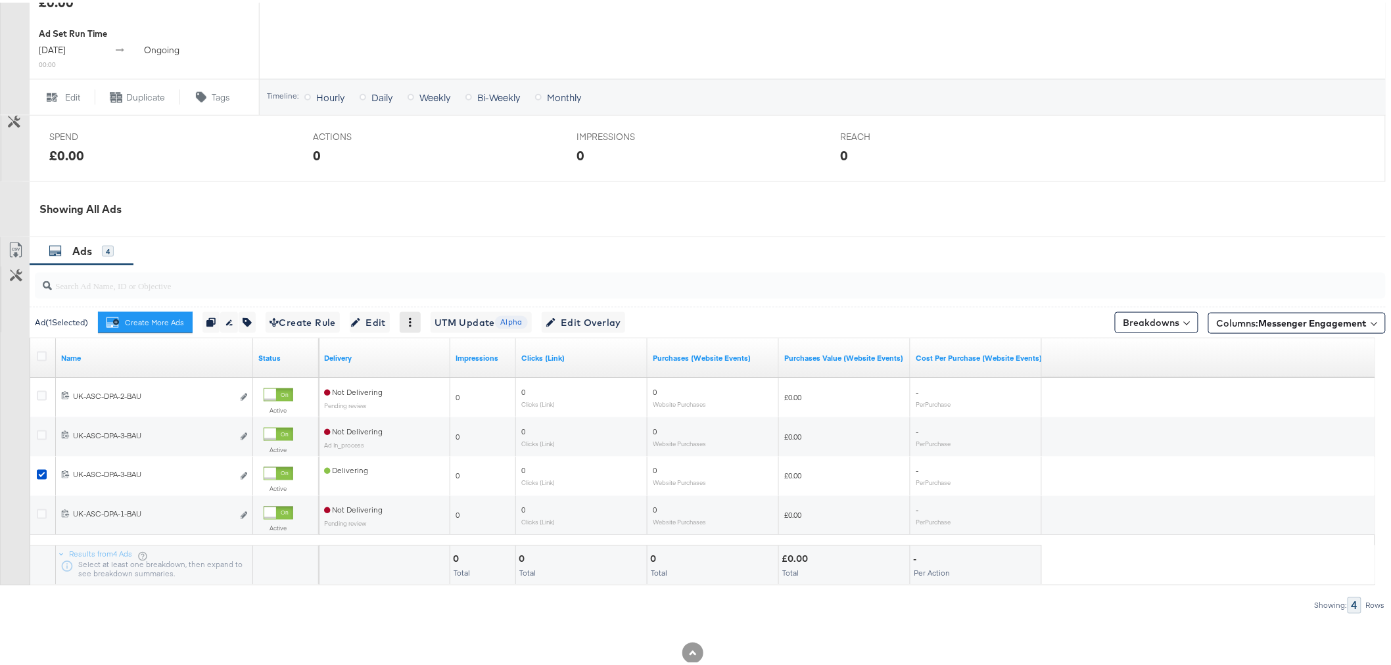
click at [415, 325] on icon at bounding box center [409, 319] width 9 height 9
click at [435, 394] on div "Delete" at bounding box center [454, 383] width 72 height 21
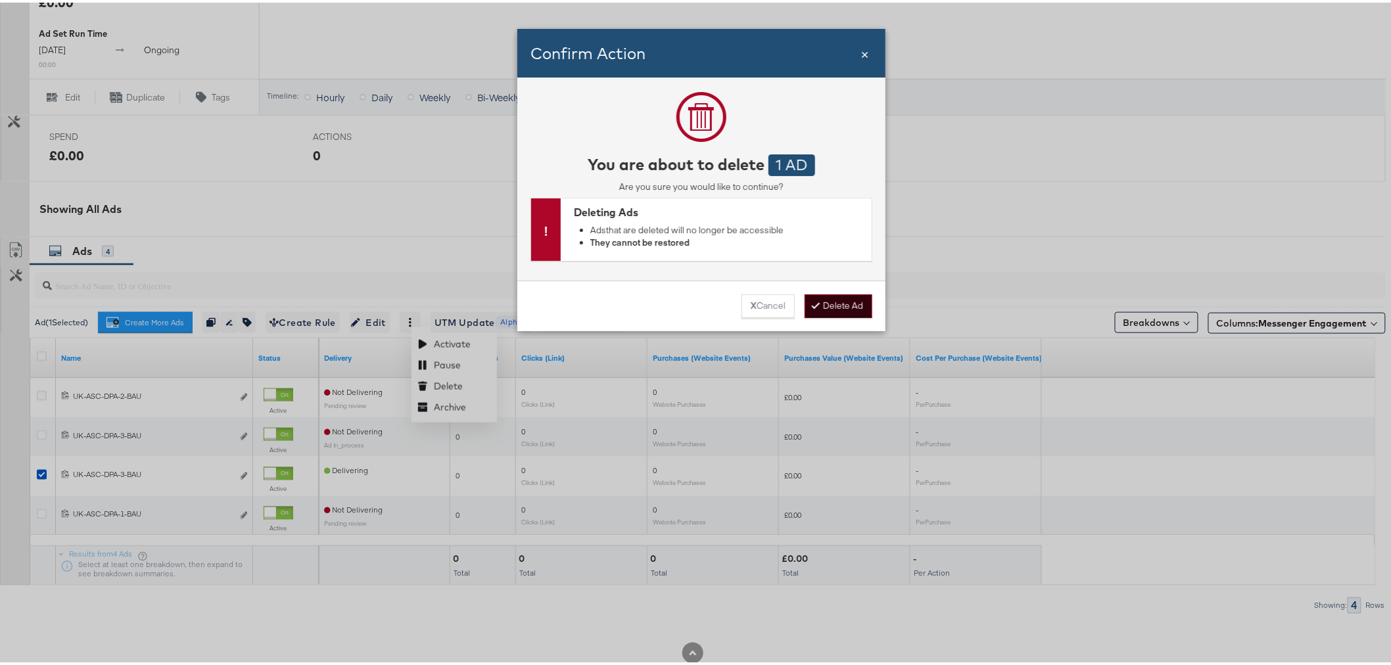
click at [835, 296] on button "Delete Ad" at bounding box center [838, 304] width 68 height 24
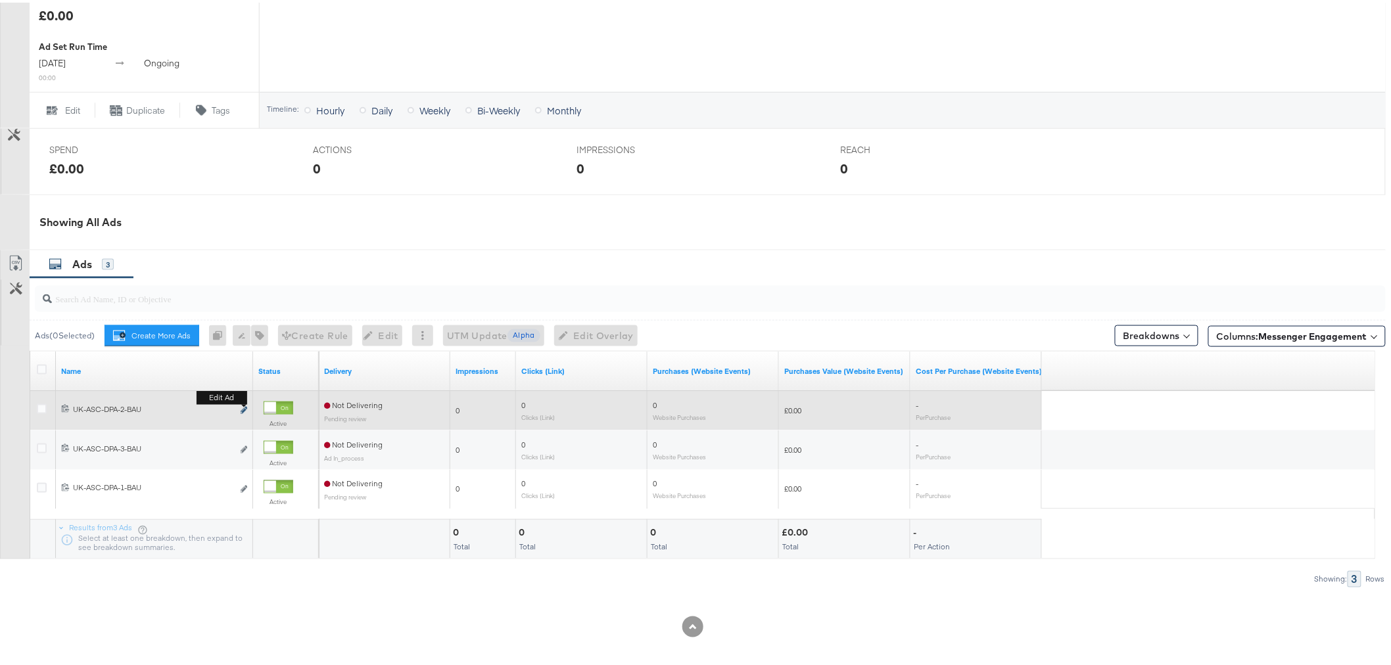
click at [245, 403] on button "Edit ad" at bounding box center [244, 409] width 8 height 14
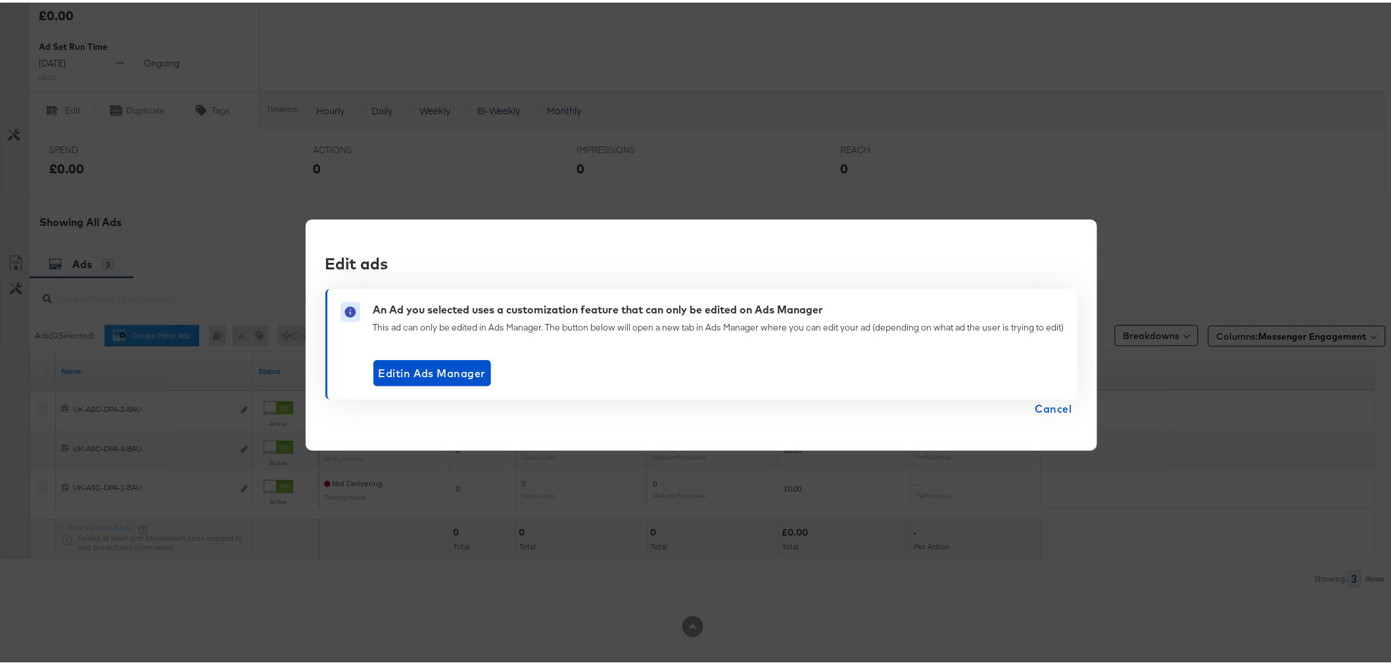
click at [1056, 405] on span "Cancel" at bounding box center [1053, 406] width 37 height 18
